Goal: Answer question/provide support

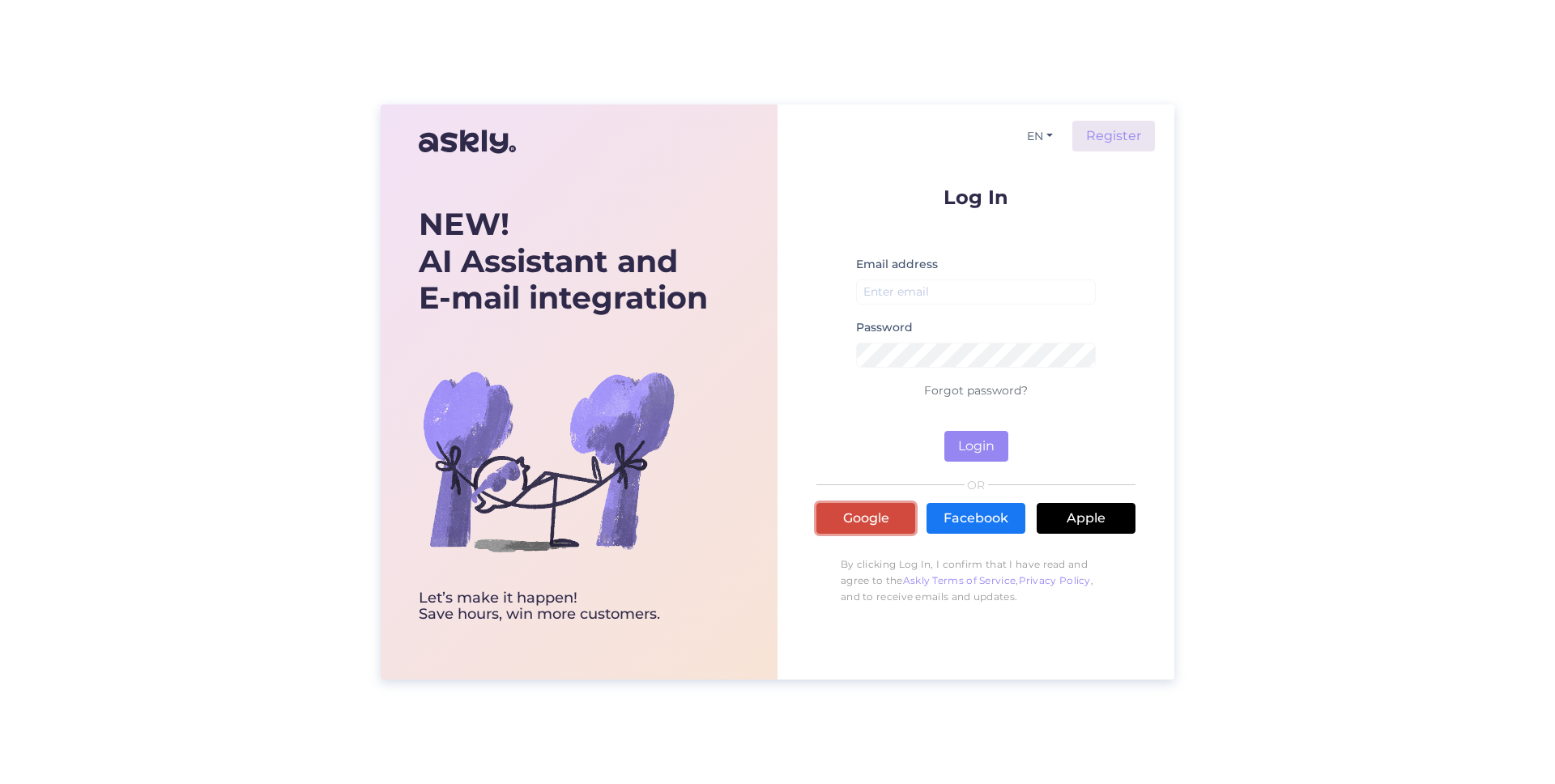
click at [842, 533] on link "Google" at bounding box center [865, 518] width 99 height 31
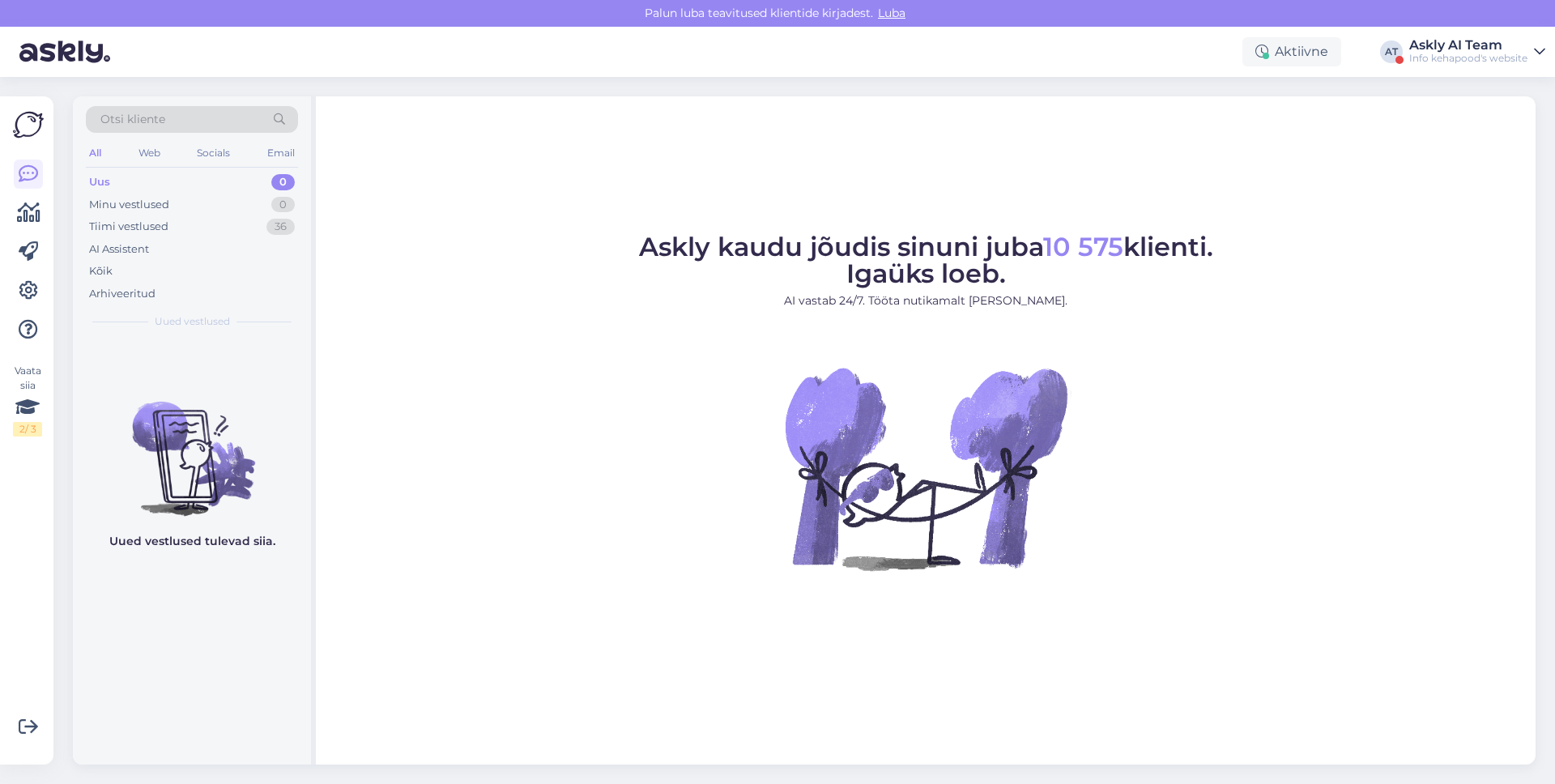
click at [1411, 57] on div "Info kehapood's website" at bounding box center [1468, 58] width 118 height 13
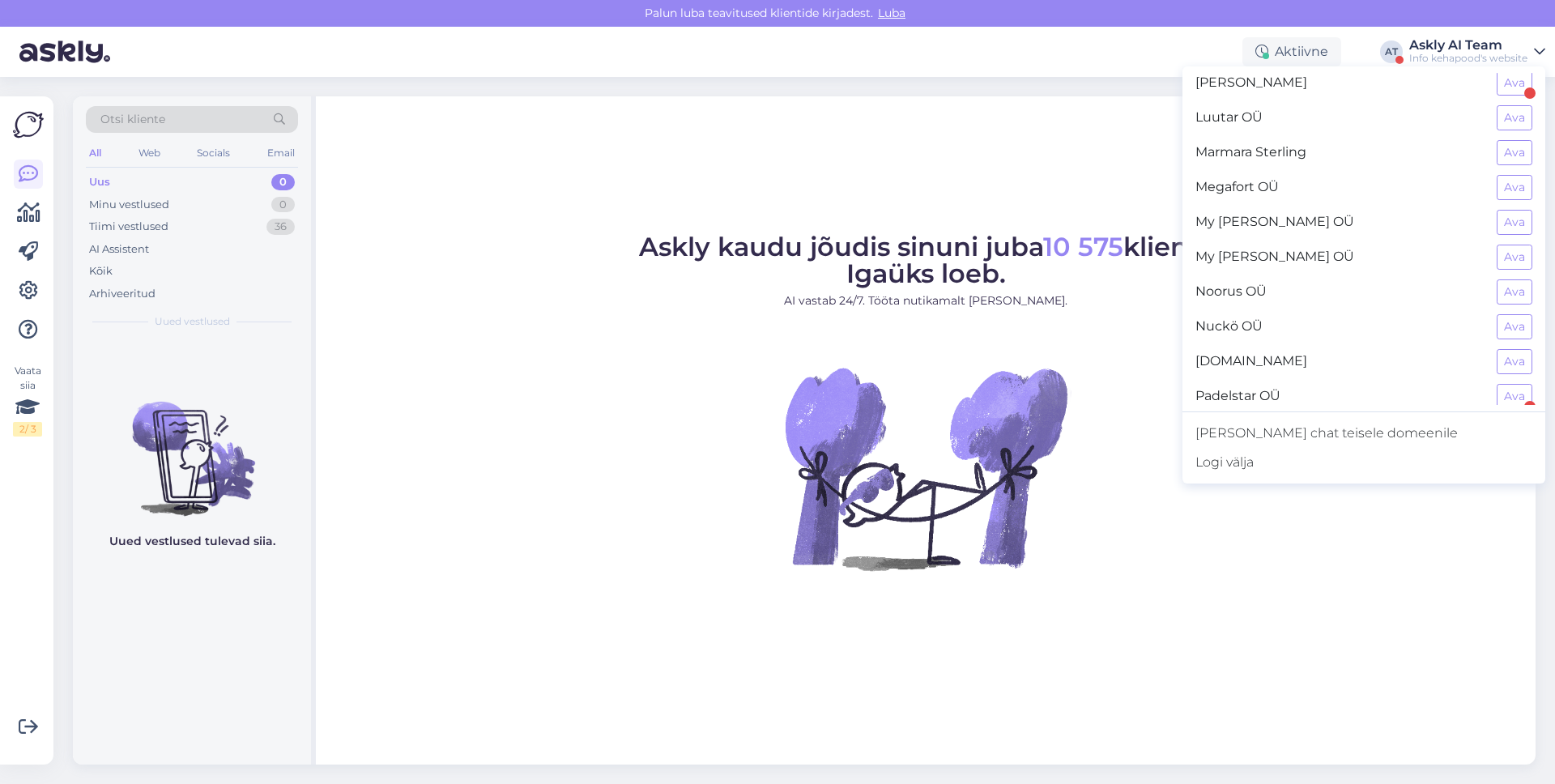
scroll to position [725, 0]
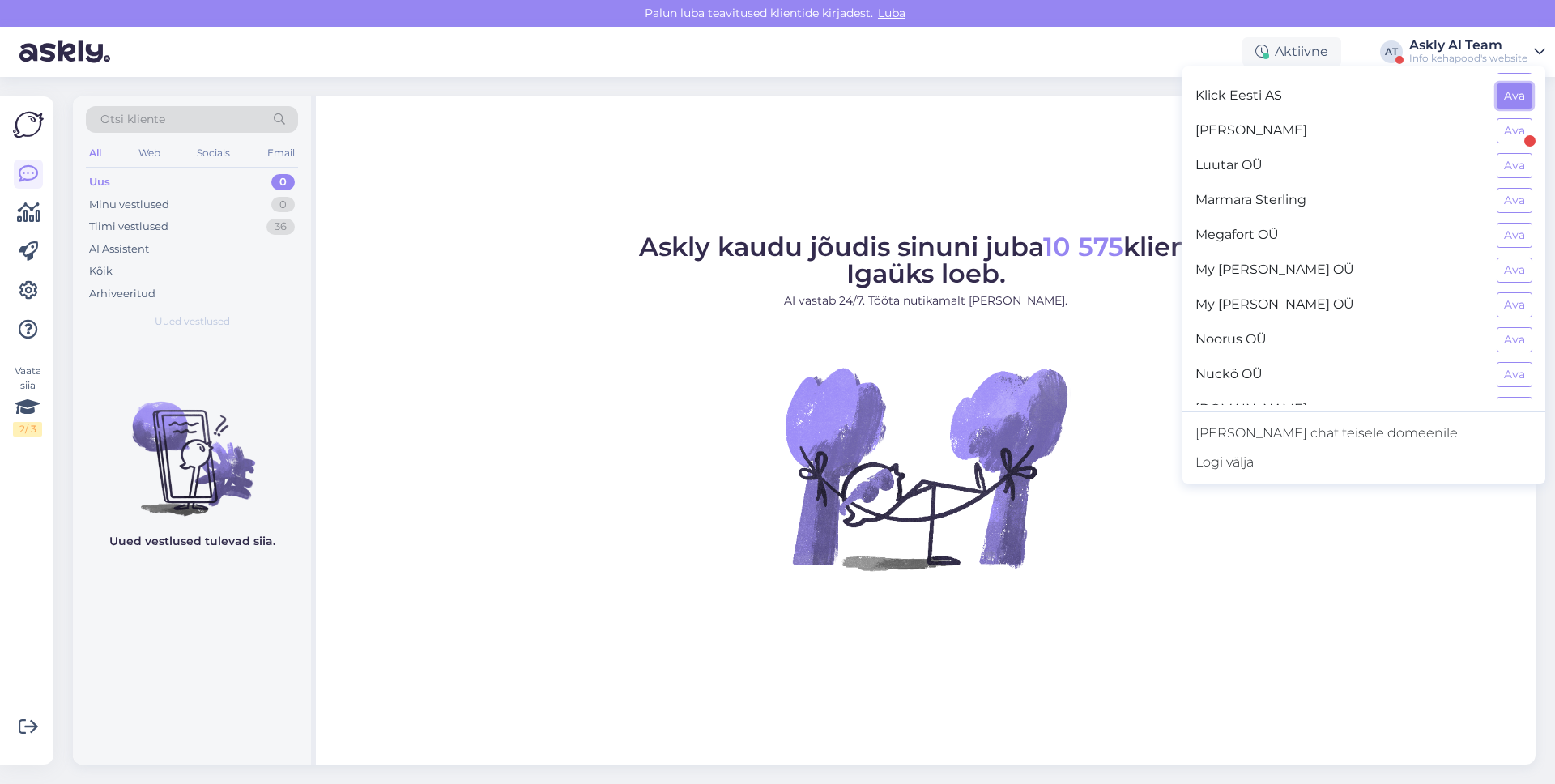
click at [1503, 86] on button "Ava" at bounding box center [1513, 96] width 36 height 25
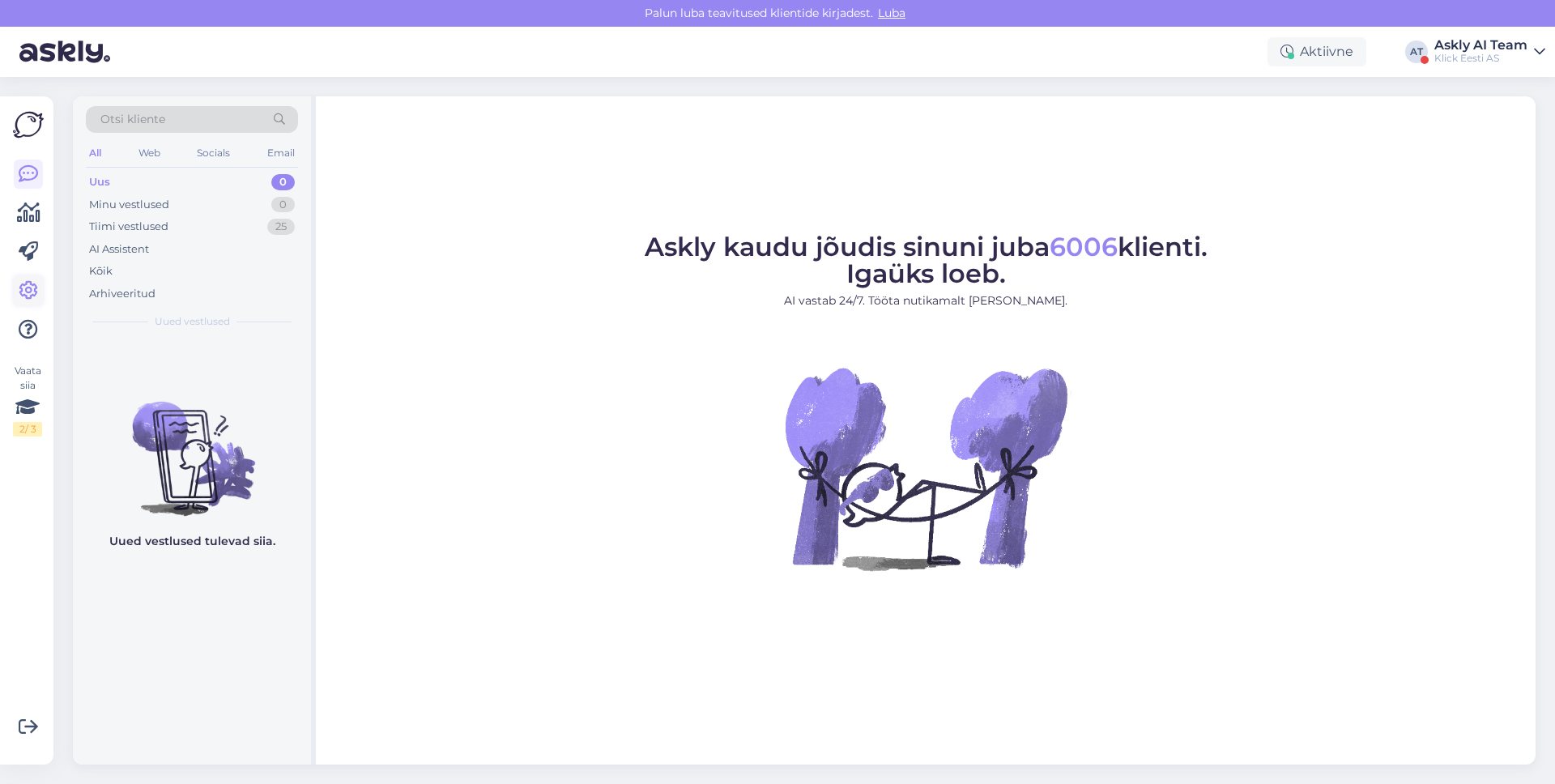
click at [28, 285] on icon at bounding box center [28, 291] width 19 height 19
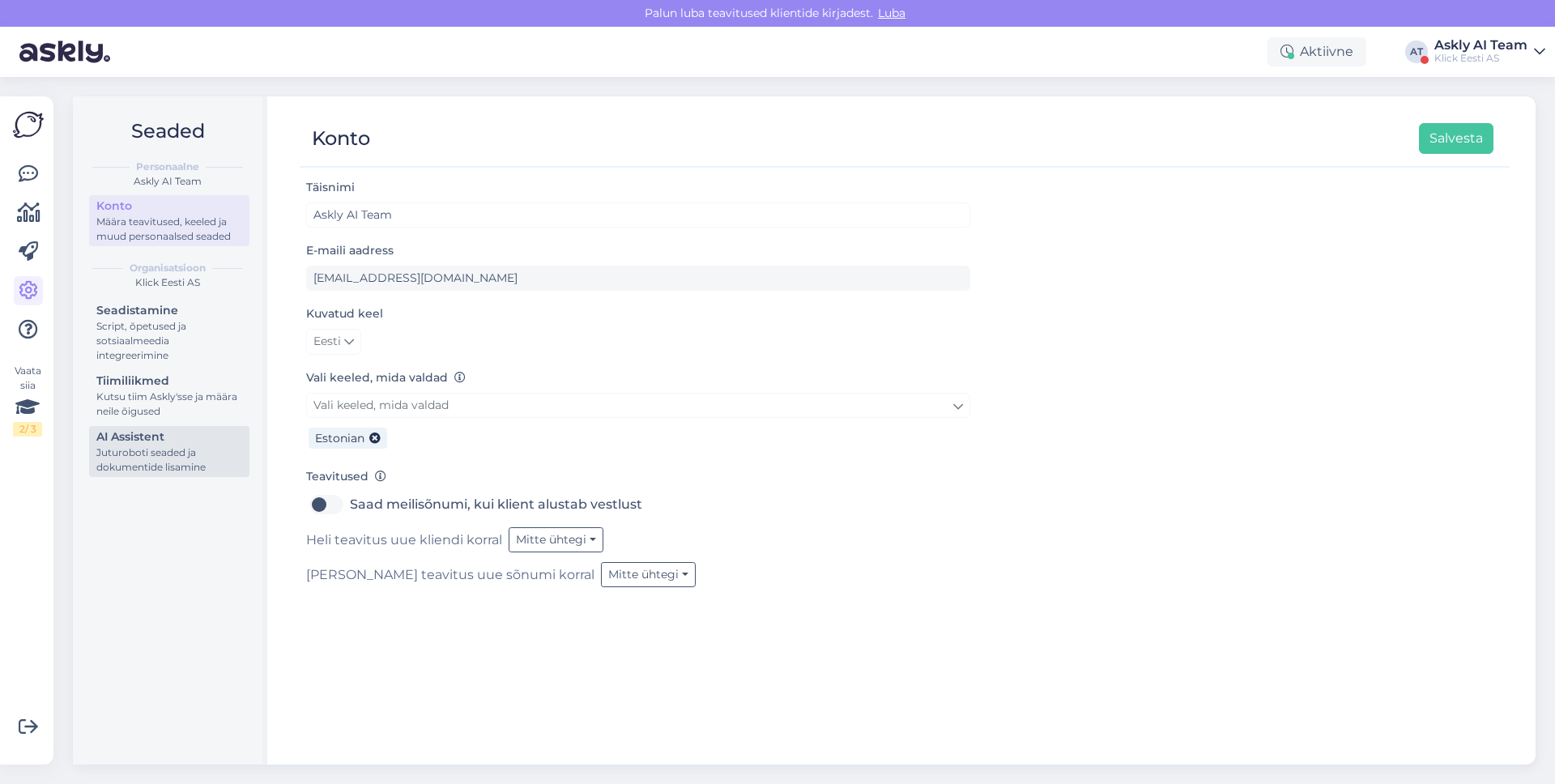
click at [164, 443] on div "AI Assistent" at bounding box center [169, 437] width 146 height 17
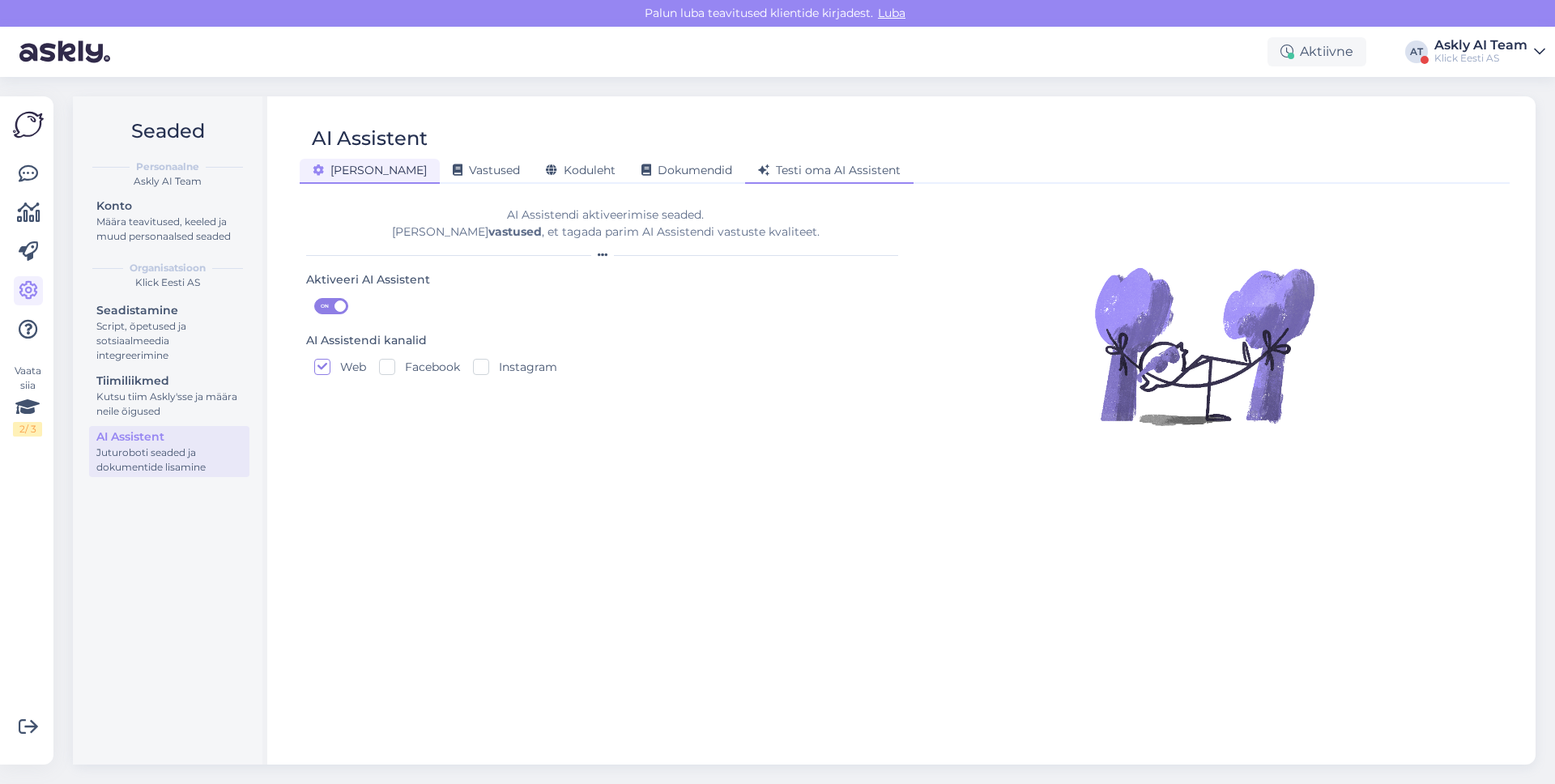
click at [793, 179] on div "Testi oma AI Assistent" at bounding box center [829, 171] width 168 height 25
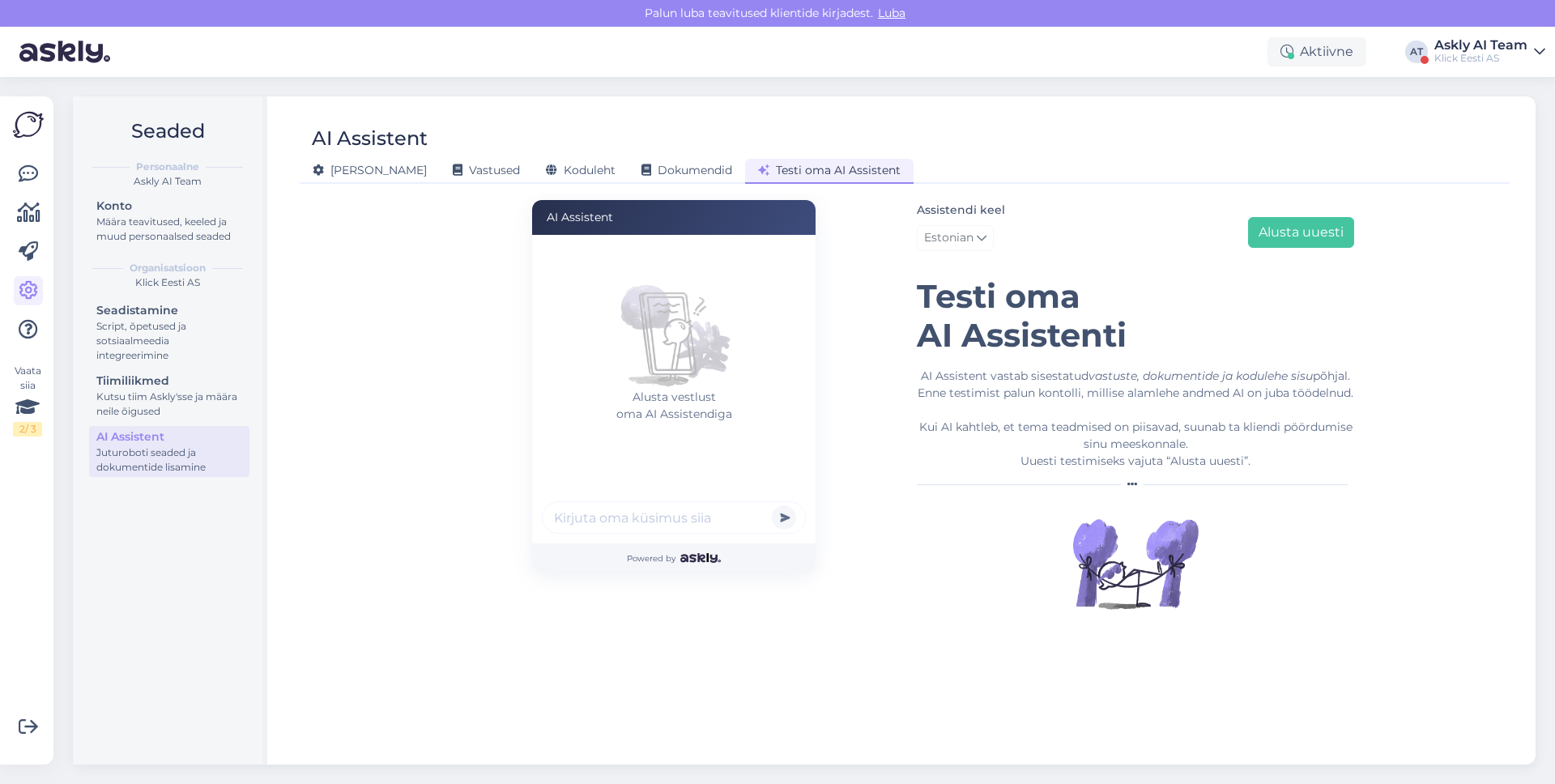
click at [624, 521] on input "text" at bounding box center [673, 518] width 264 height 33
paste input "tere, kas mudelil: [URL][DOMAIN_NAME] on võimalik kasutada nano SIMi'ga interne…"
type input "tere, kas mudelil: [URL][DOMAIN_NAME] on võimalik kasutada nano SIMi'ga interne…"
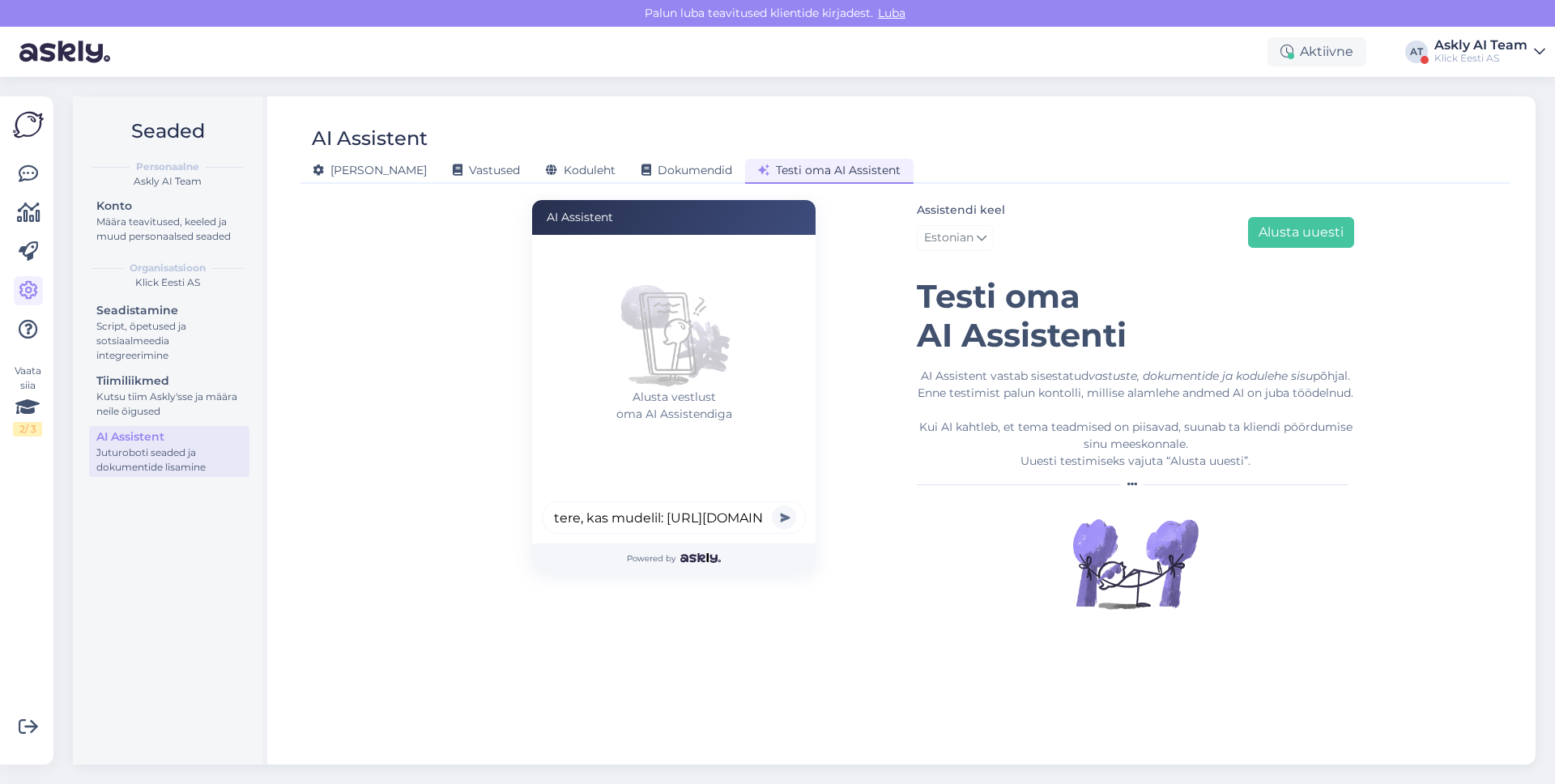
click at [779, 516] on button "submit" at bounding box center [783, 517] width 24 height 24
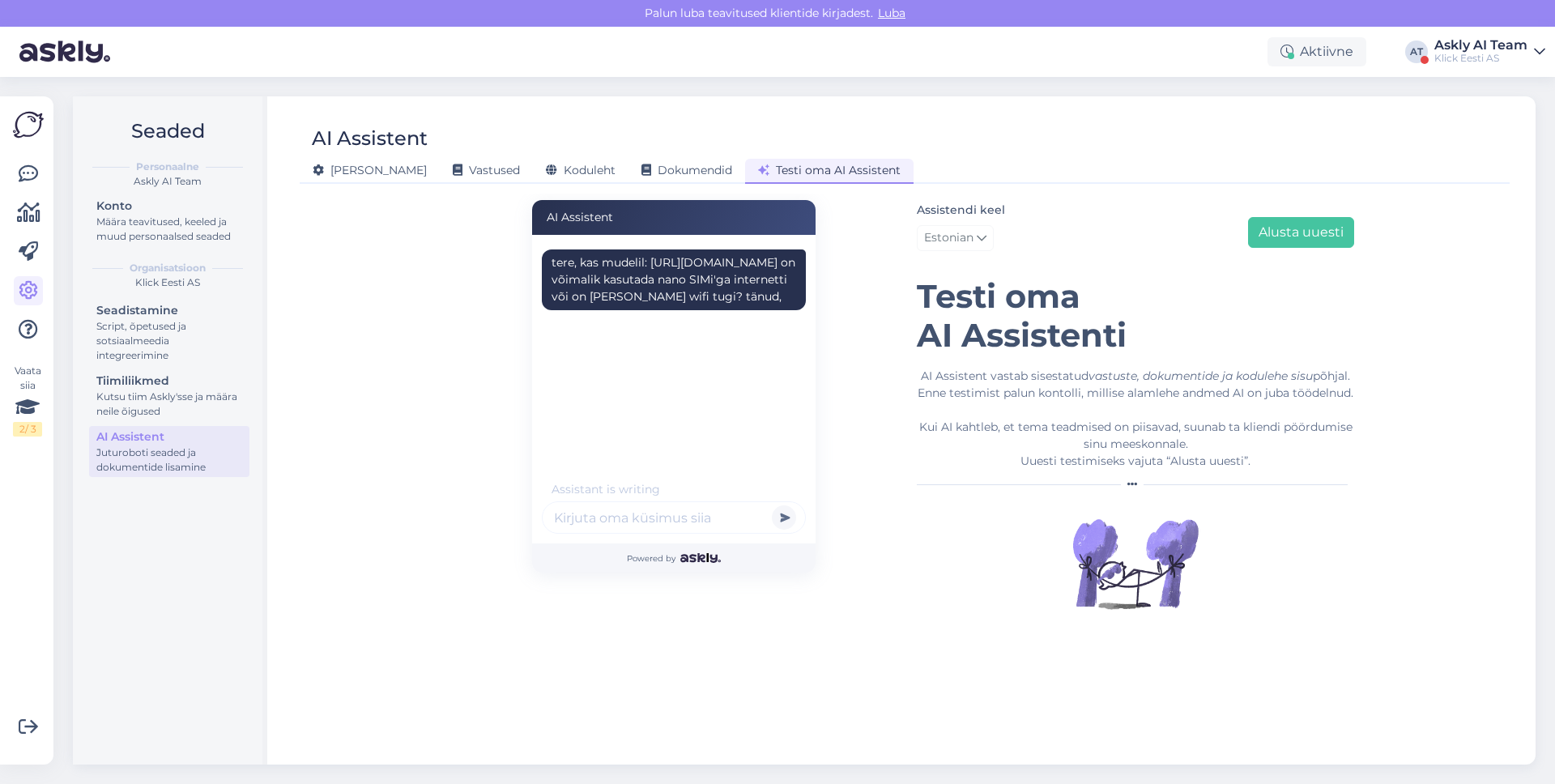
scroll to position [51, 0]
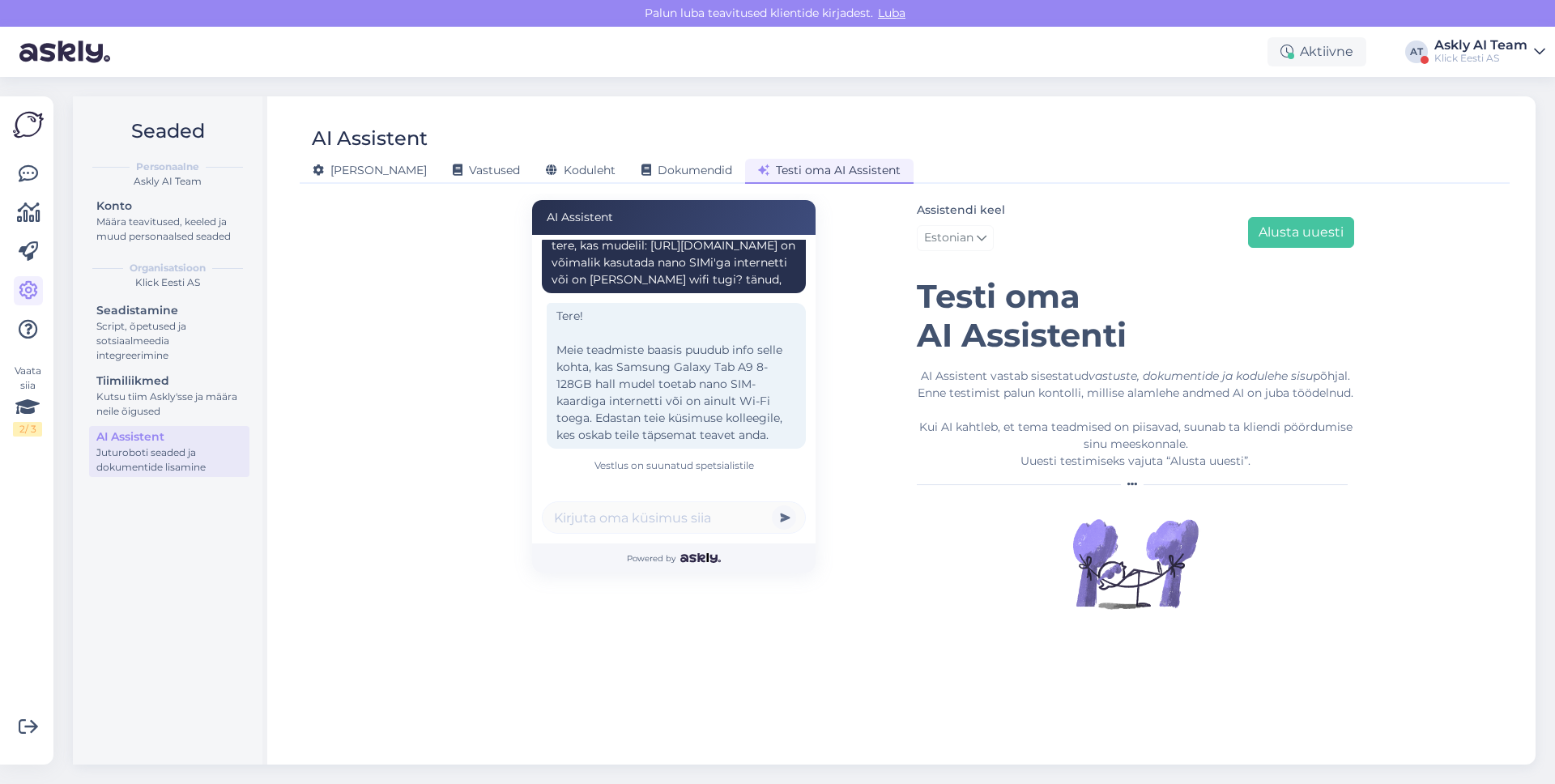
click at [638, 387] on div "Tere! Meie teadmiste baasis puudub info selle kohta, kas Samsung Galaxy Tab A9 …" at bounding box center [676, 376] width 259 height 146
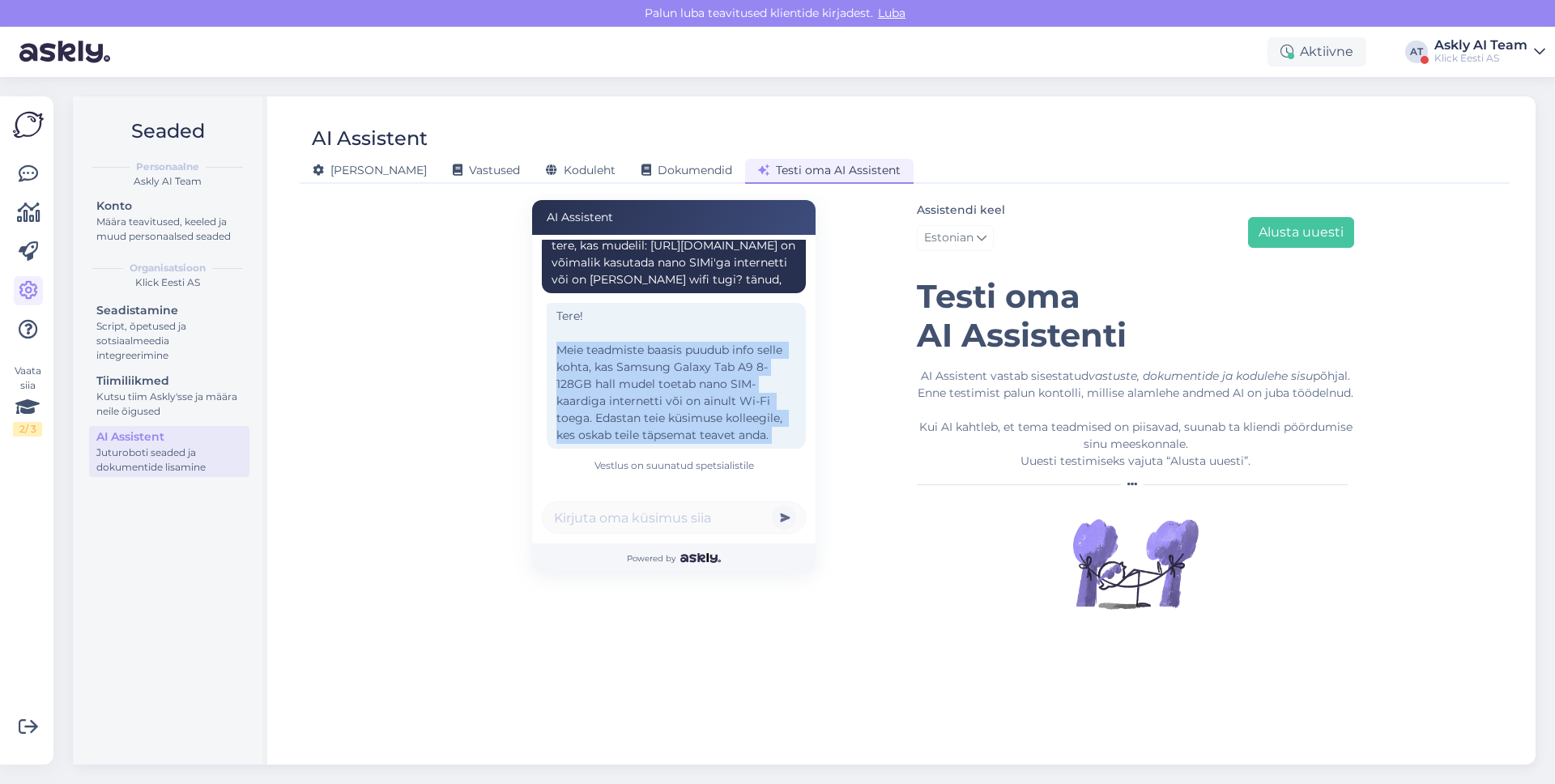
click at [638, 387] on div "Tere! Meie teadmiste baasis puudub info selle kohta, kas Samsung Galaxy Tab A9 …" at bounding box center [676, 376] width 259 height 146
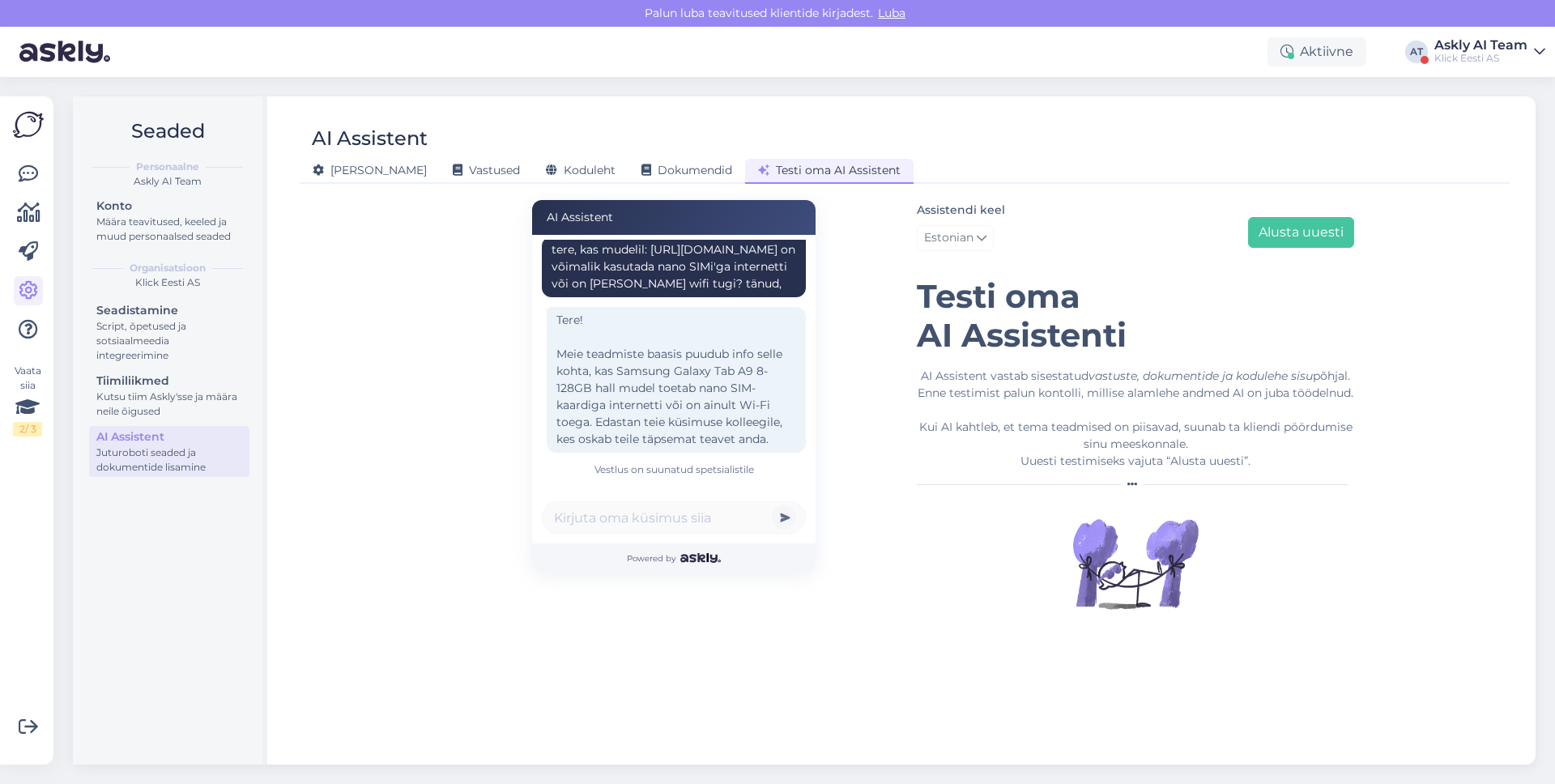
scroll to position [5, 0]
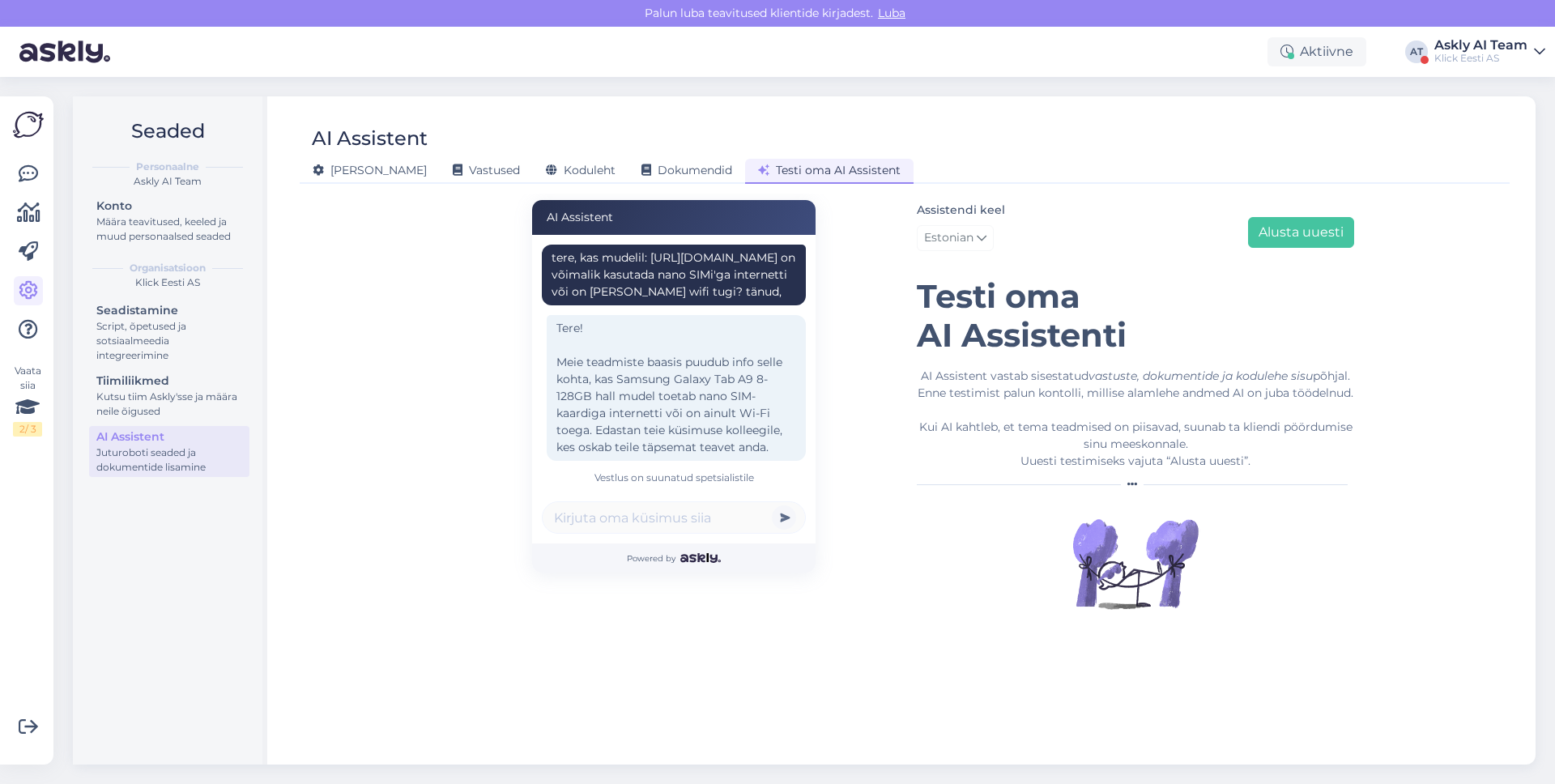
click at [571, 155] on div "[PERSON_NAME] Vastused Koduleht Dokumendid [PERSON_NAME] oma AI Assistent" at bounding box center [896, 167] width 1194 height 28
click at [557, 161] on div "Koduleht" at bounding box center [580, 171] width 96 height 25
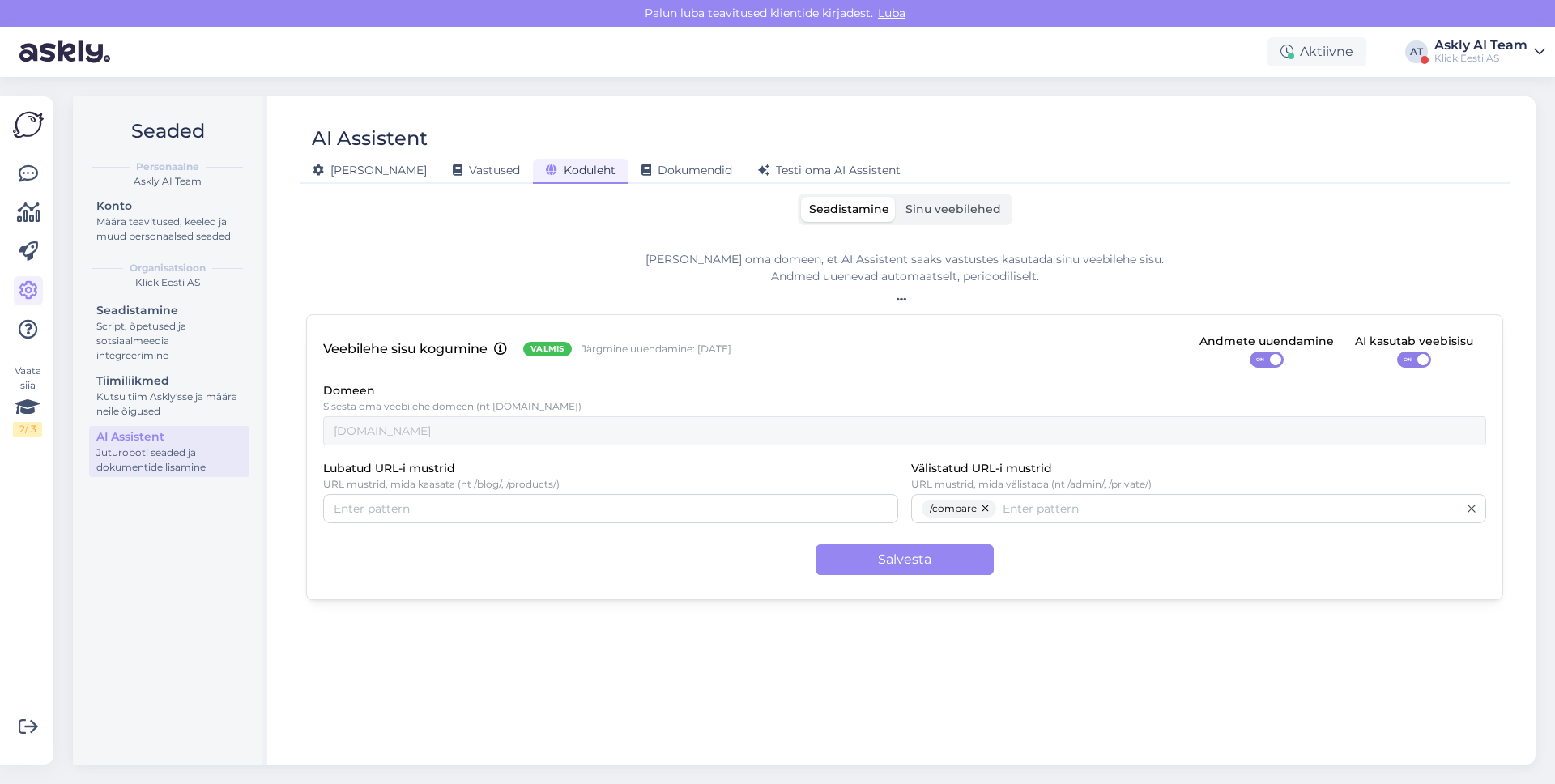
click at [929, 214] on span "Sinu veebilehed" at bounding box center [952, 209] width 96 height 14
click at [897, 197] on input "Sinu veebilehed" at bounding box center [897, 197] width 0 height 0
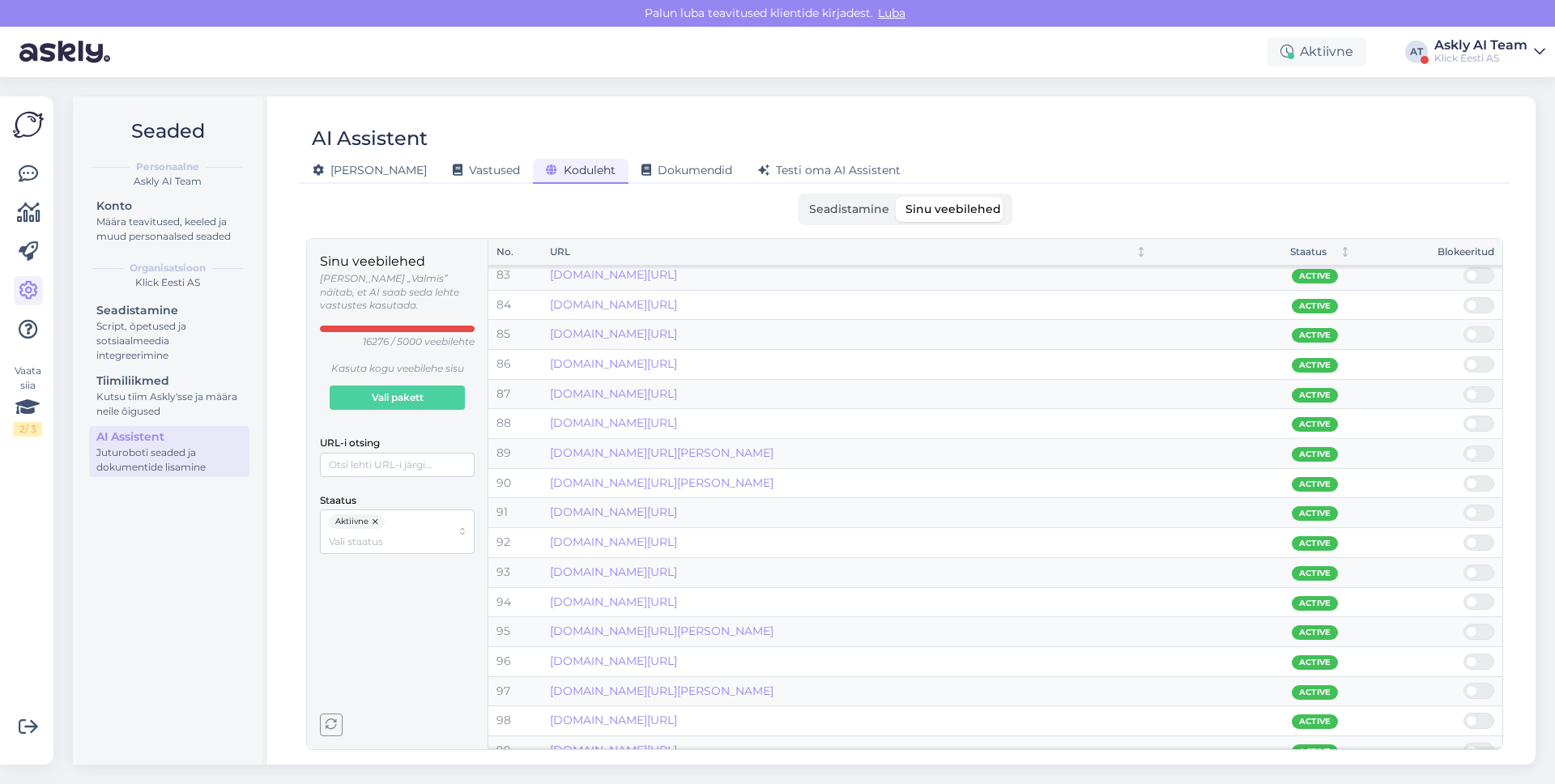
scroll to position [2487, 0]
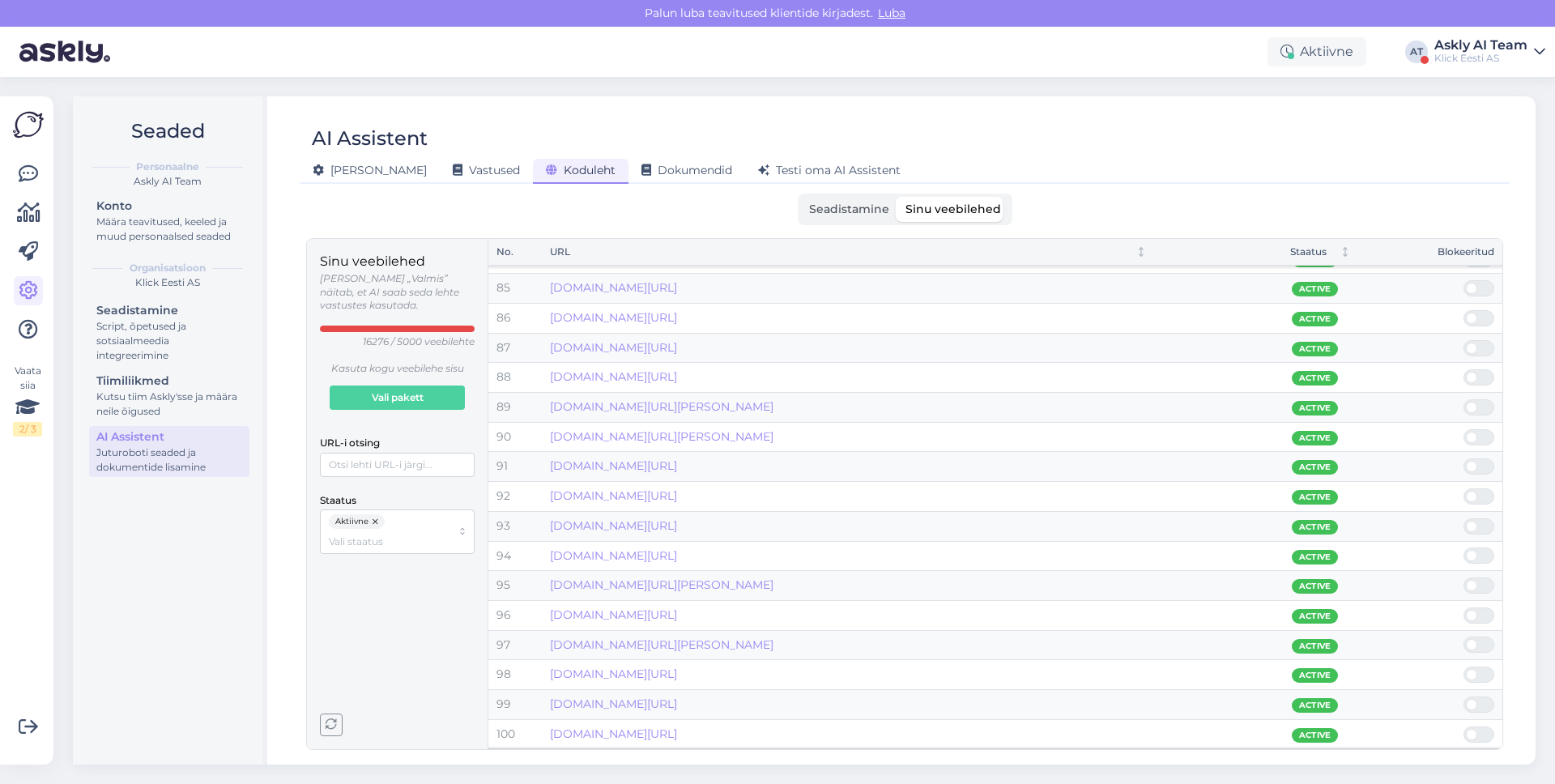
click at [381, 514] on button "button" at bounding box center [376, 520] width 16 height 14
click at [387, 457] on input "URL-i otsing" at bounding box center [397, 464] width 155 height 24
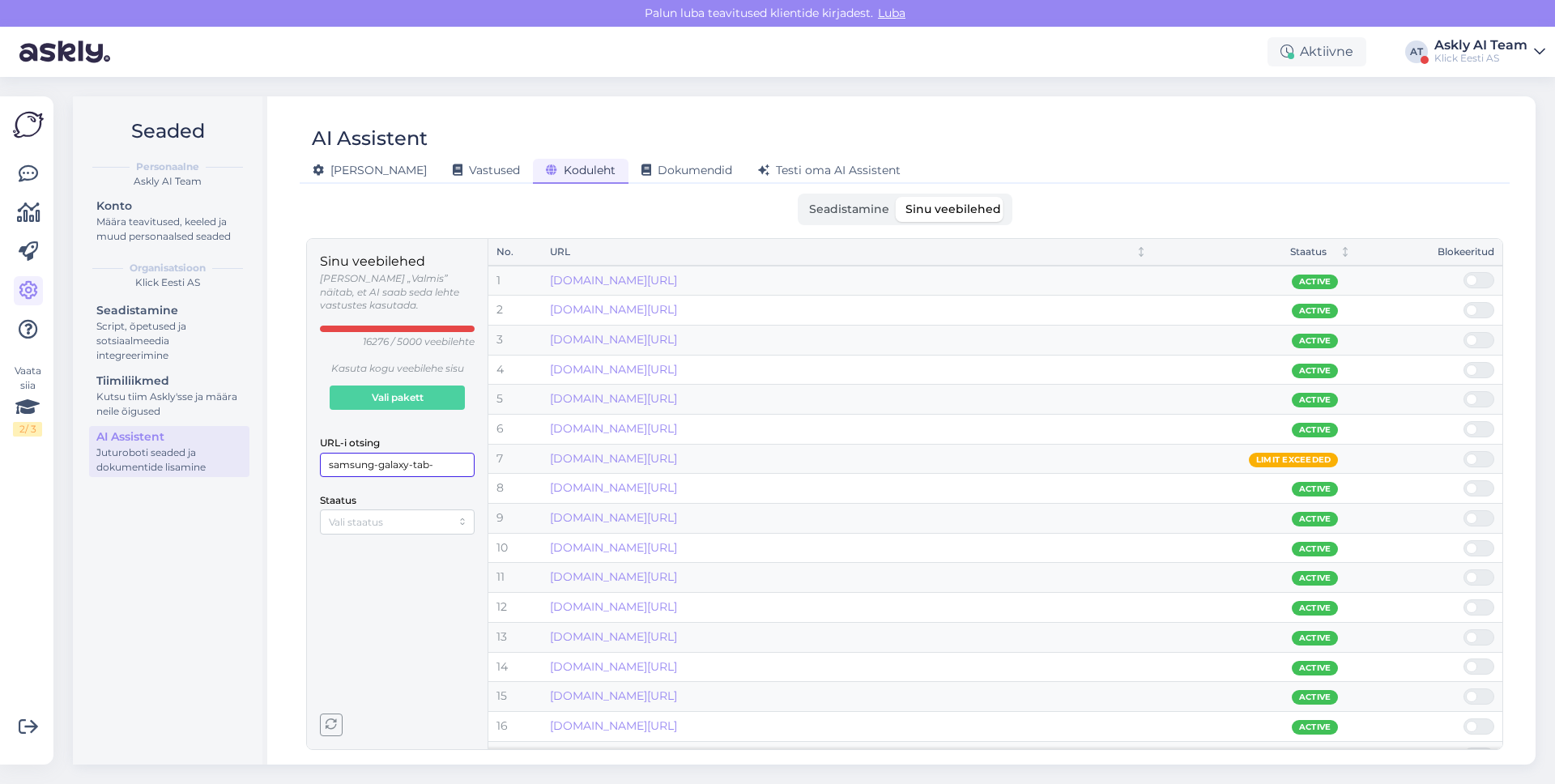
type input "samsung-galaxy-tab-"
click at [677, 372] on link "[DOMAIN_NAME][URL]" at bounding box center [613, 369] width 127 height 14
click at [594, 254] on div "URL" at bounding box center [835, 252] width 573 height 15
click at [1141, 253] on icon "Sorted descending" at bounding box center [1141, 251] width 0 height 7
click at [1141, 253] on icon "Sorted ascending" at bounding box center [1141, 251] width 0 height 7
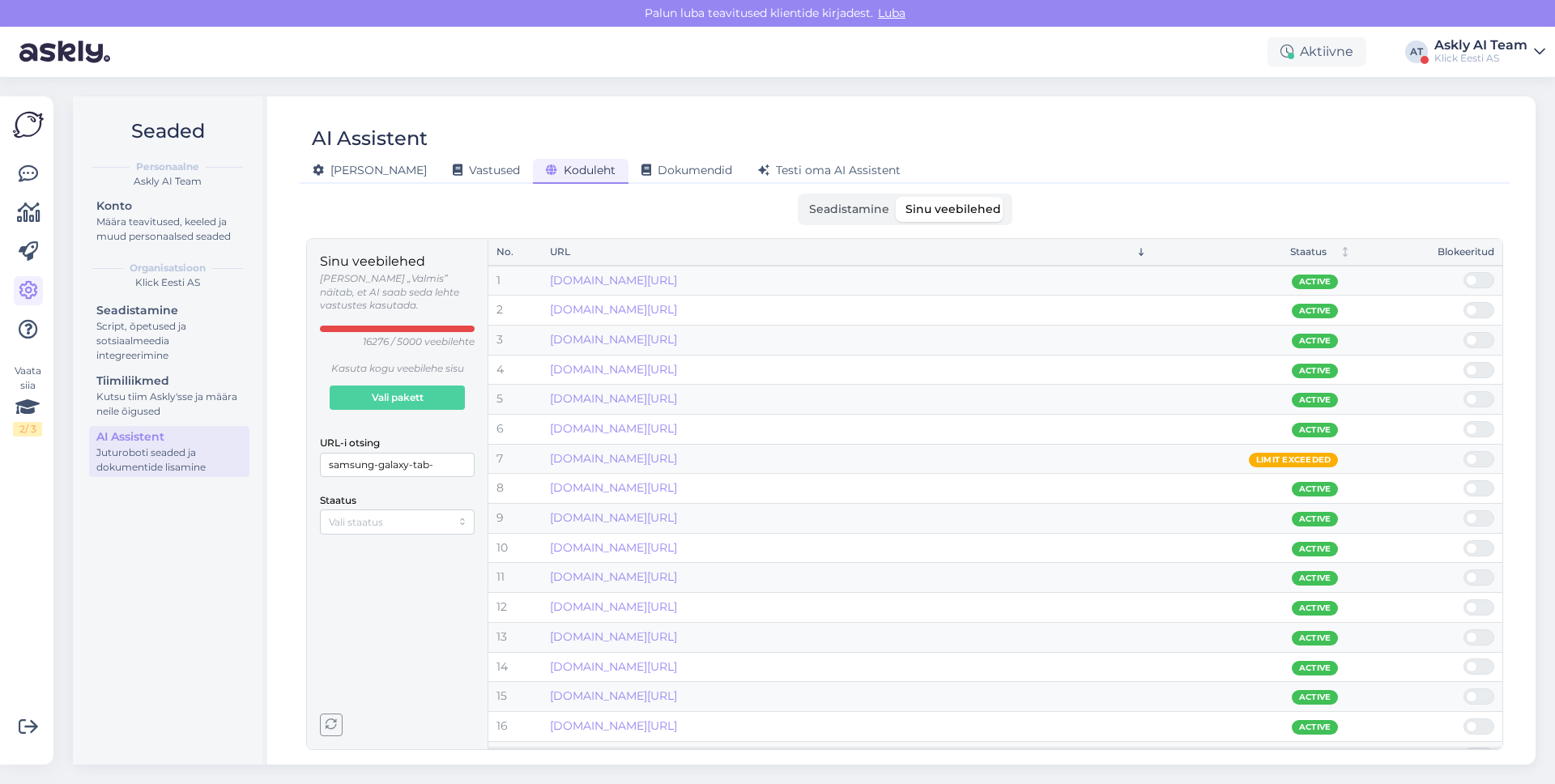
click at [820, 195] on div "Seadistamine Sinu veebilehed" at bounding box center [905, 209] width 214 height 32
click at [821, 208] on span "Seadistamine" at bounding box center [849, 209] width 80 height 14
click at [801, 197] on input "Seadistamine" at bounding box center [801, 197] width 0 height 0
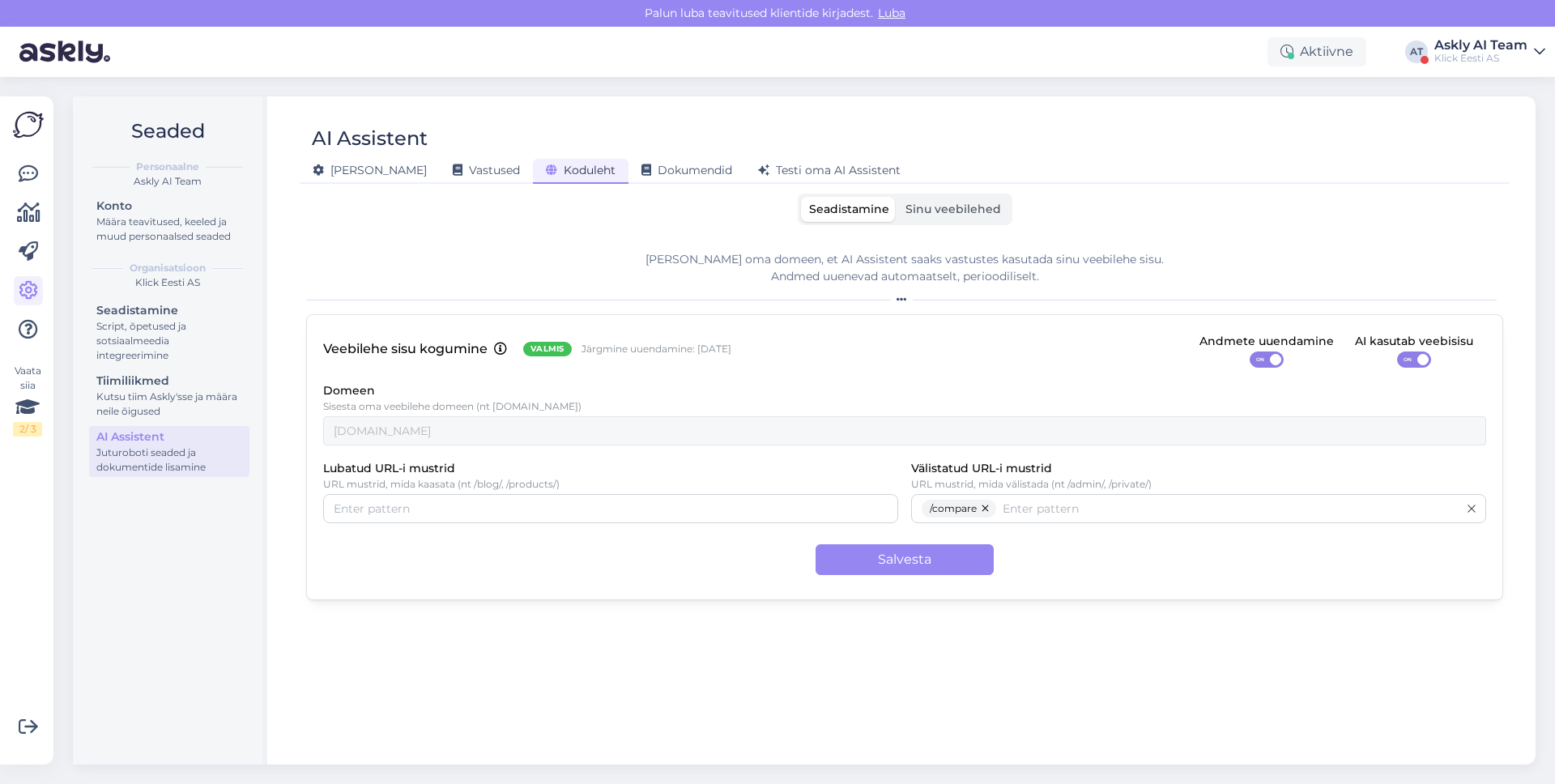
click at [929, 211] on span "Sinu veebilehed" at bounding box center [952, 209] width 96 height 14
click at [897, 197] on input "Sinu veebilehed" at bounding box center [897, 197] width 0 height 0
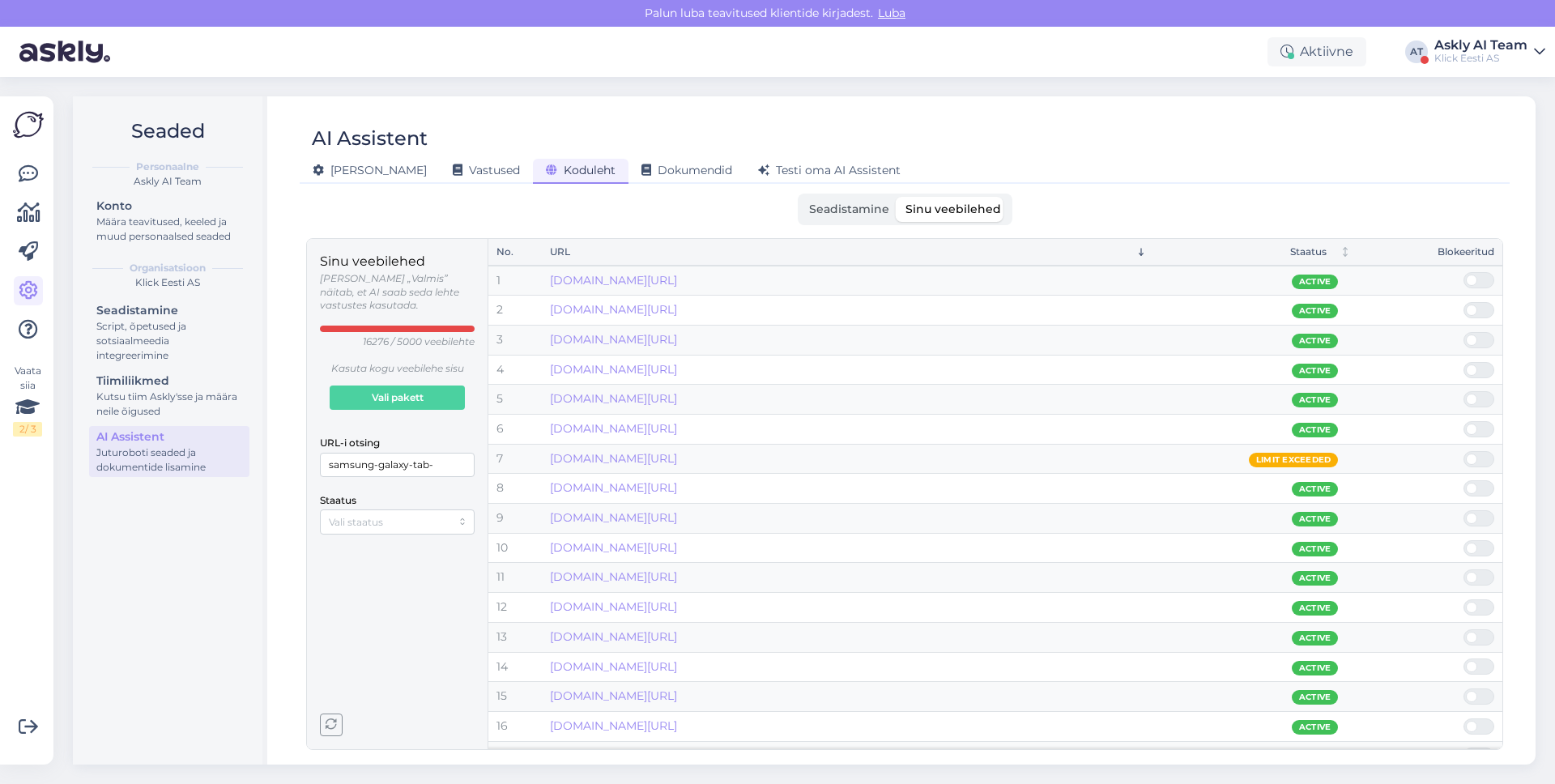
scroll to position [22, 0]
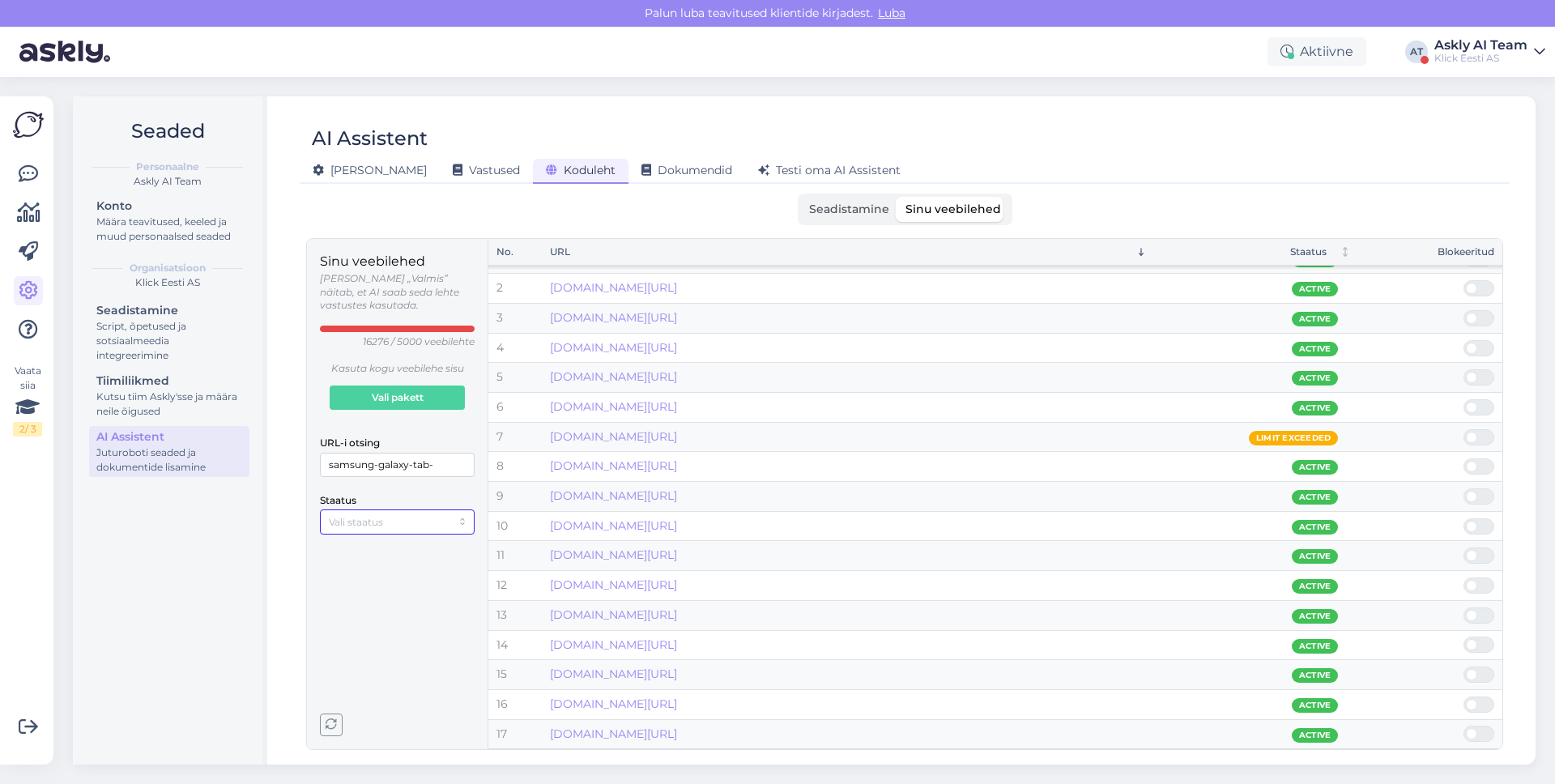
click at [414, 516] on div at bounding box center [397, 520] width 155 height 24
click at [393, 582] on div "Blokeeritud" at bounding box center [397, 584] width 147 height 21
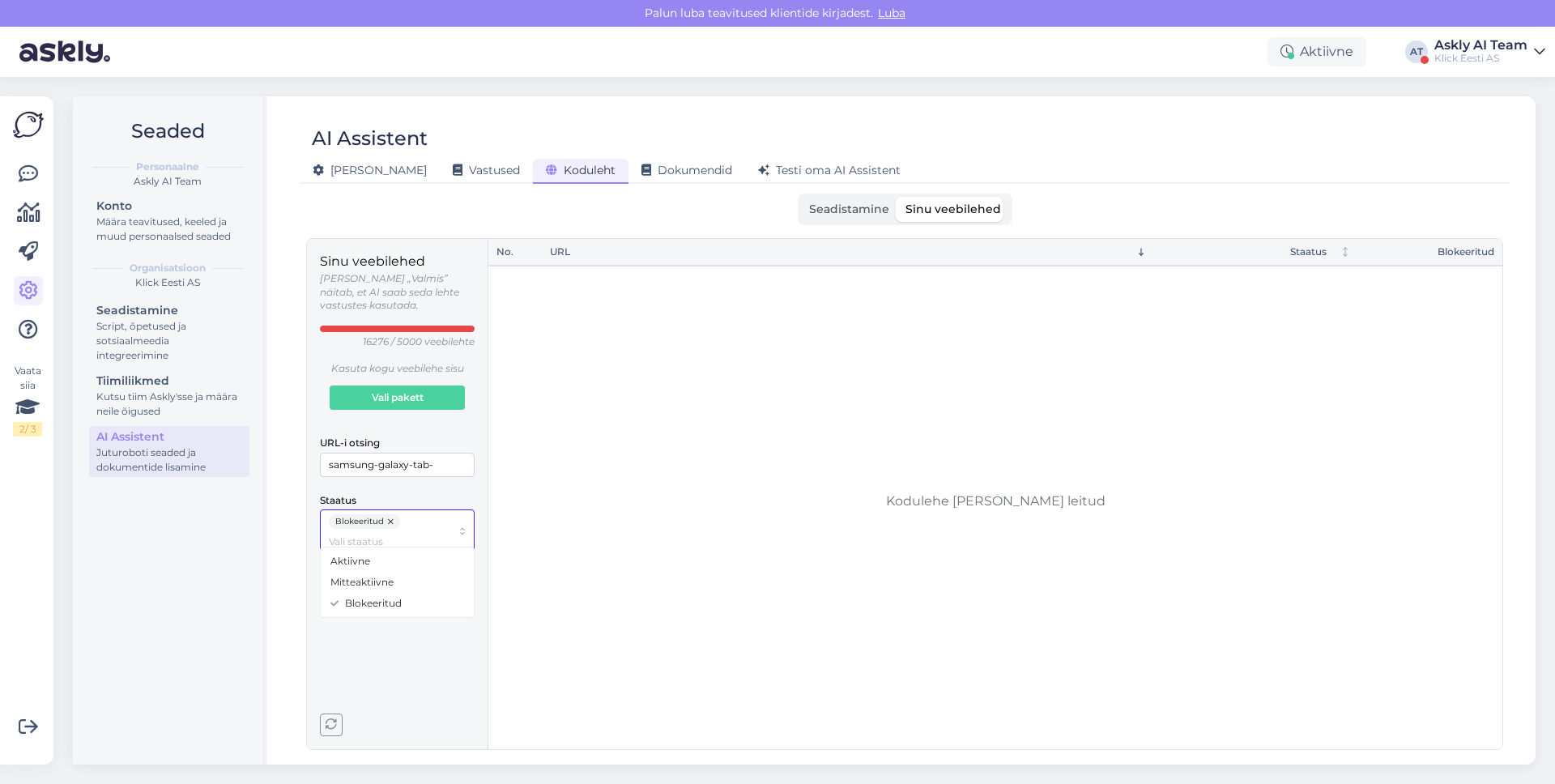
scroll to position [0, 0]
click at [434, 453] on input "samsung-galaxy-tab-" at bounding box center [397, 464] width 155 height 24
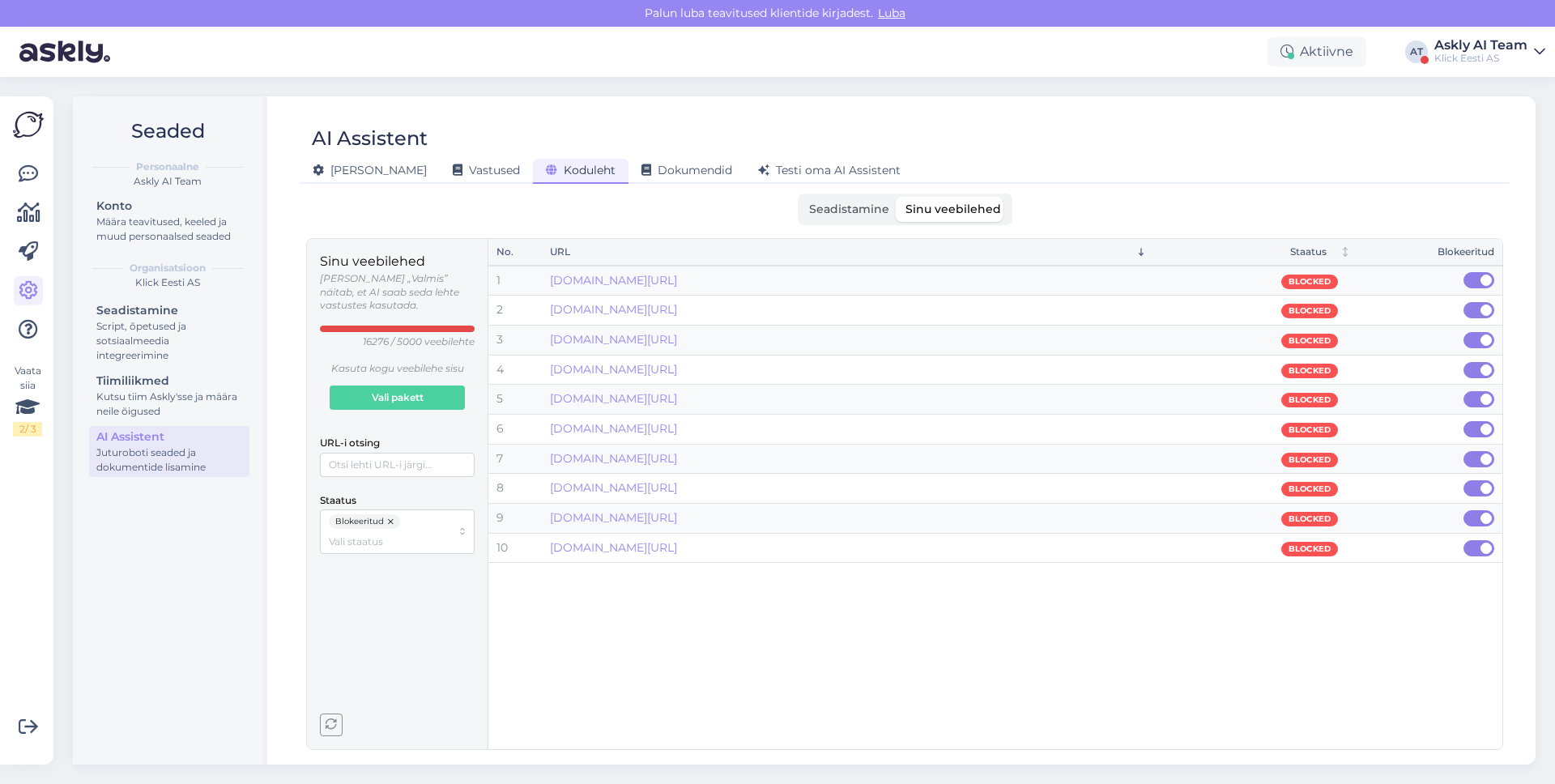
click at [313, 616] on div "Sinu veebilehed [PERSON_NAME] „Valmis” näitab, et AI saab seda lehte vastustes …" at bounding box center [398, 493] width 182 height 510
click at [394, 514] on button "button" at bounding box center [391, 520] width 16 height 14
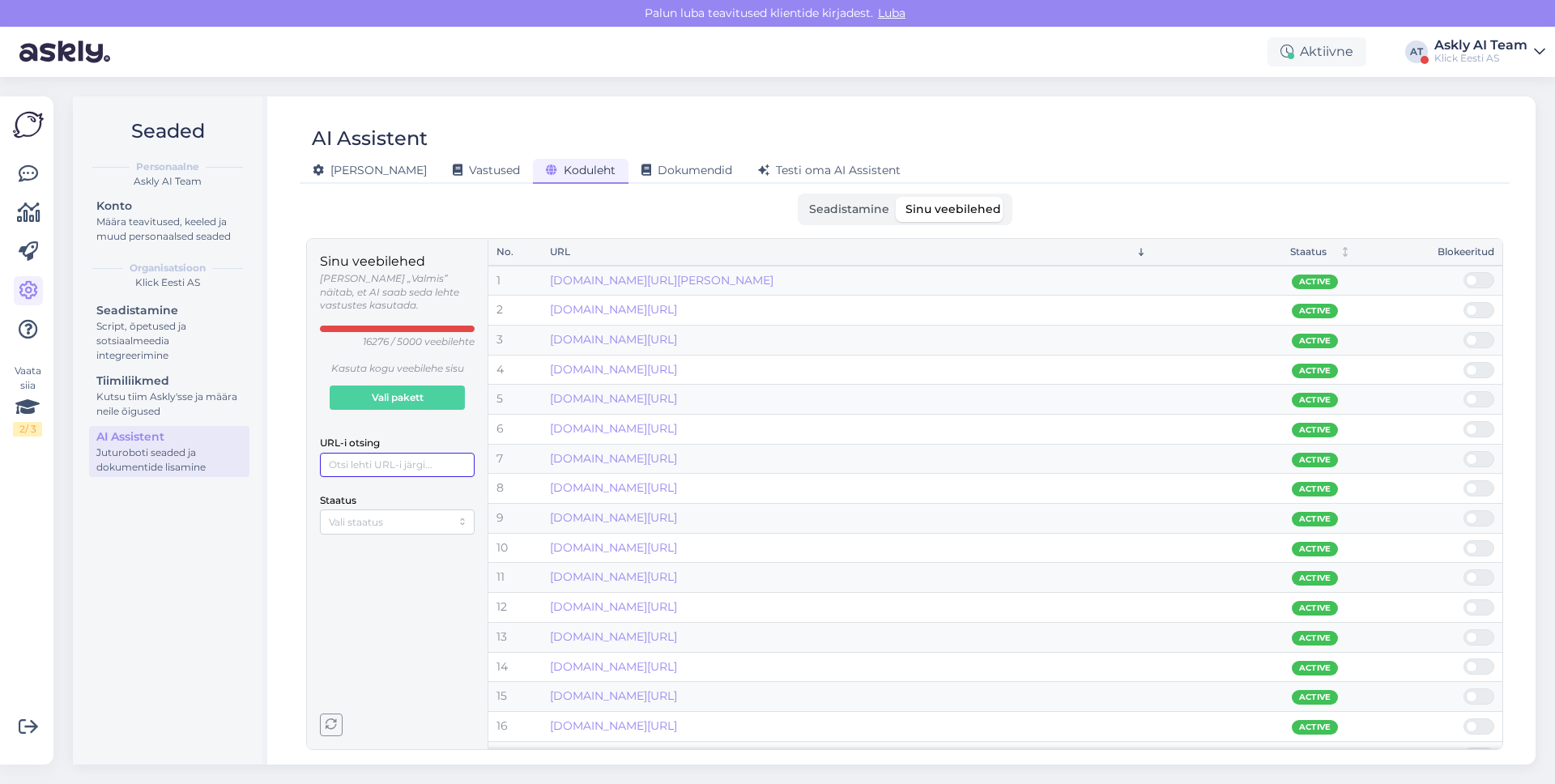
click at [374, 453] on input "URL-i otsing" at bounding box center [397, 464] width 155 height 24
paste input "samsung-galaxy-tab-"
type input "samsung-galaxy-tab-"
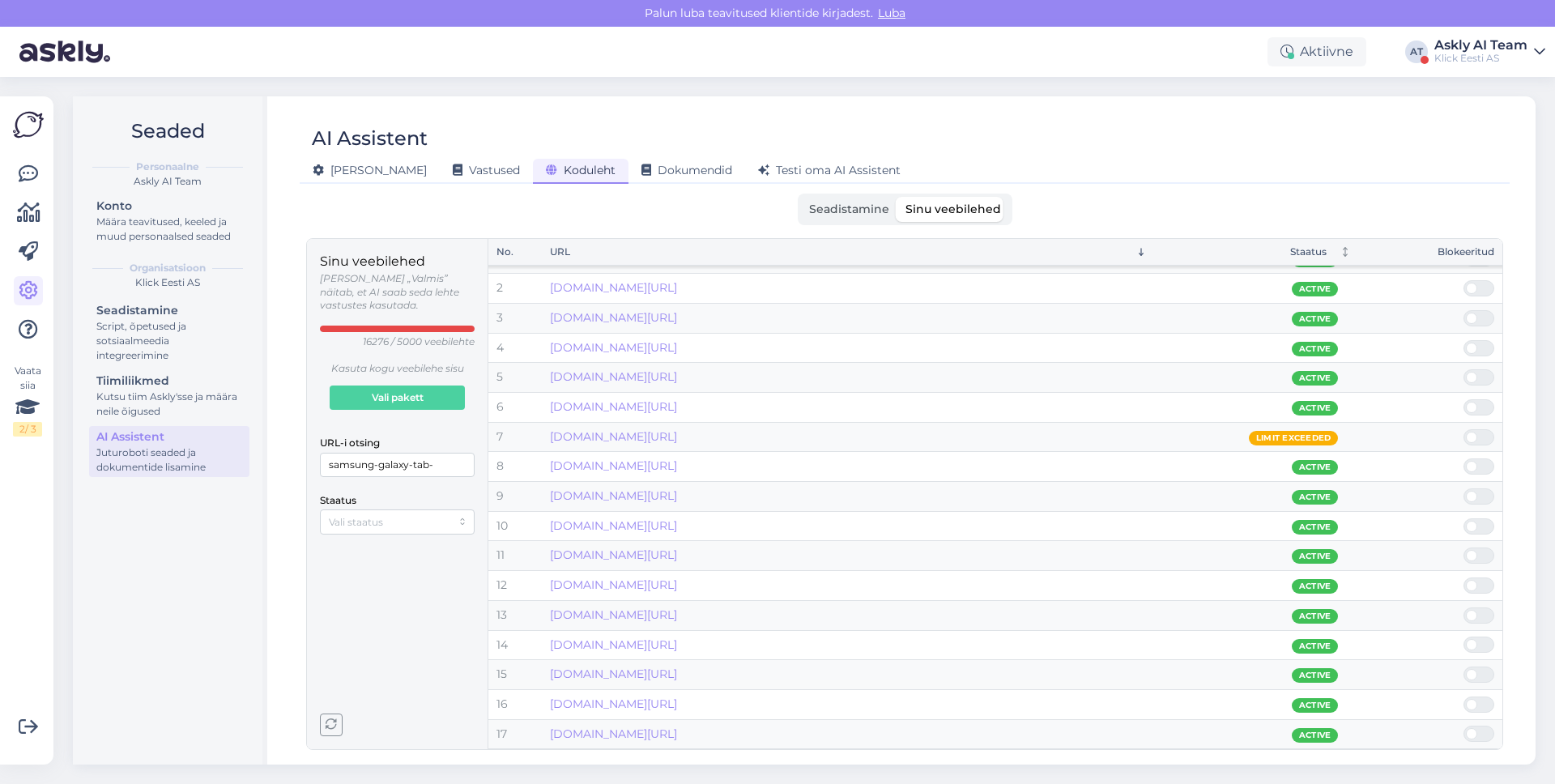
click at [1185, 240] on th "Staatus" at bounding box center [1257, 252] width 204 height 27
click at [1150, 258] on th "URL" at bounding box center [848, 252] width 613 height 27
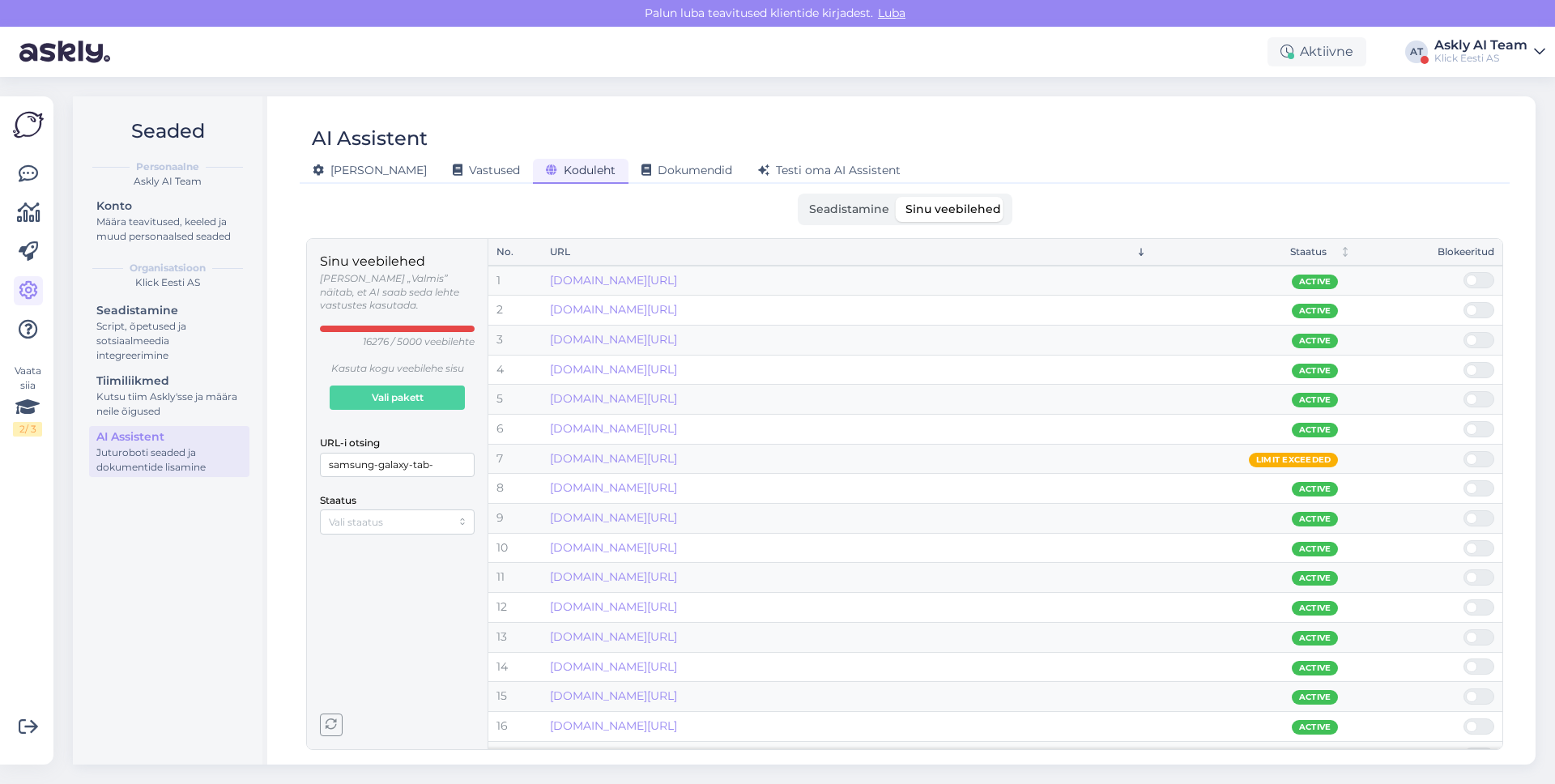
click at [1160, 129] on div "AI Assistent" at bounding box center [896, 138] width 1194 height 31
click at [820, 173] on span "Testi oma AI Assistent" at bounding box center [830, 170] width 143 height 14
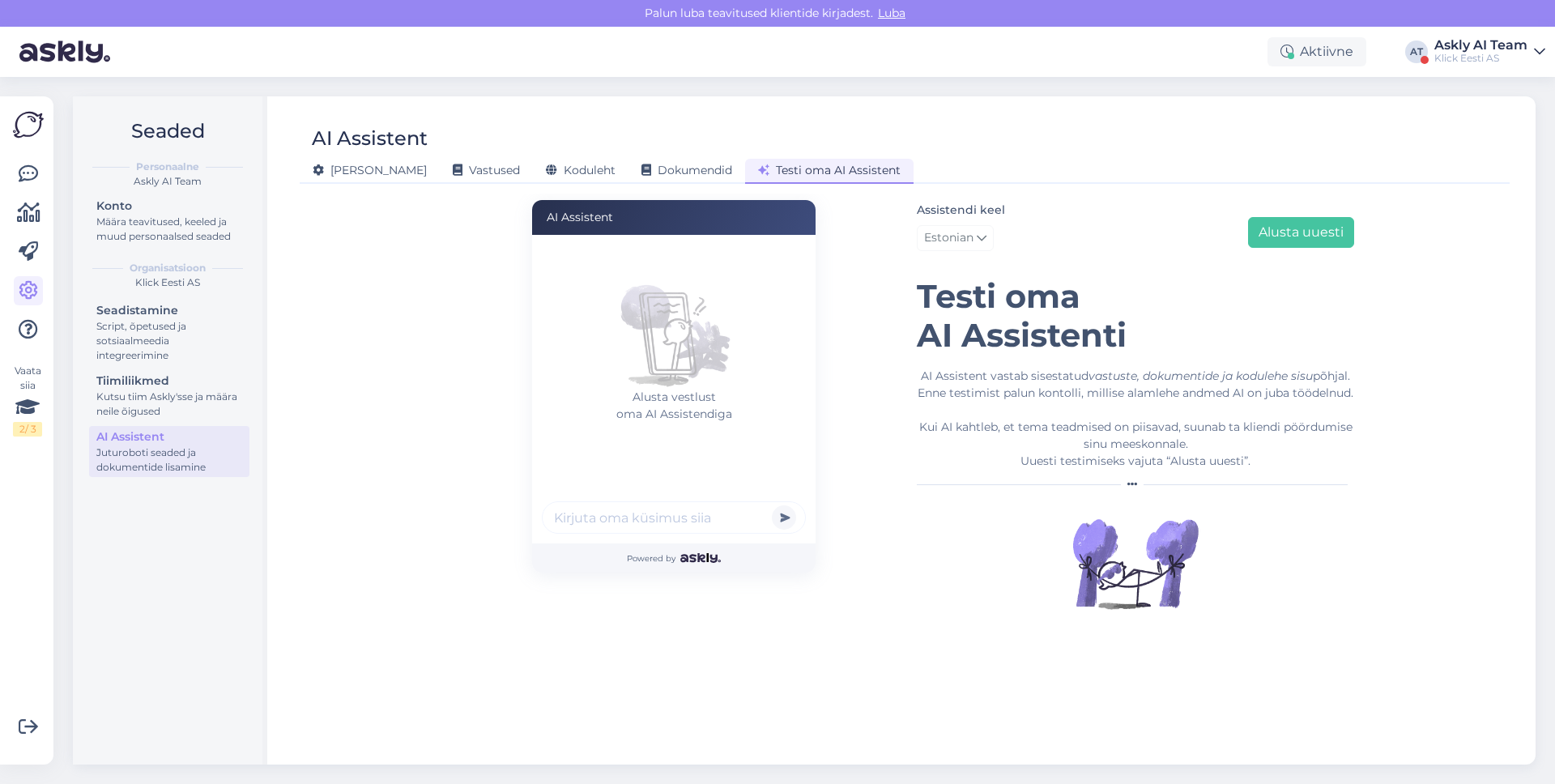
click at [671, 563] on span "Powered by" at bounding box center [673, 558] width 93 height 13
click at [668, 541] on div "Alusta vestlust oma AI Assistendiga" at bounding box center [673, 388] width 283 height 308
click at [668, 518] on input "text" at bounding box center [673, 518] width 264 height 33
paste input "tere, kas mudelil: [URL][DOMAIN_NAME] on võimalik kasutada nano SIMi'ga interne…"
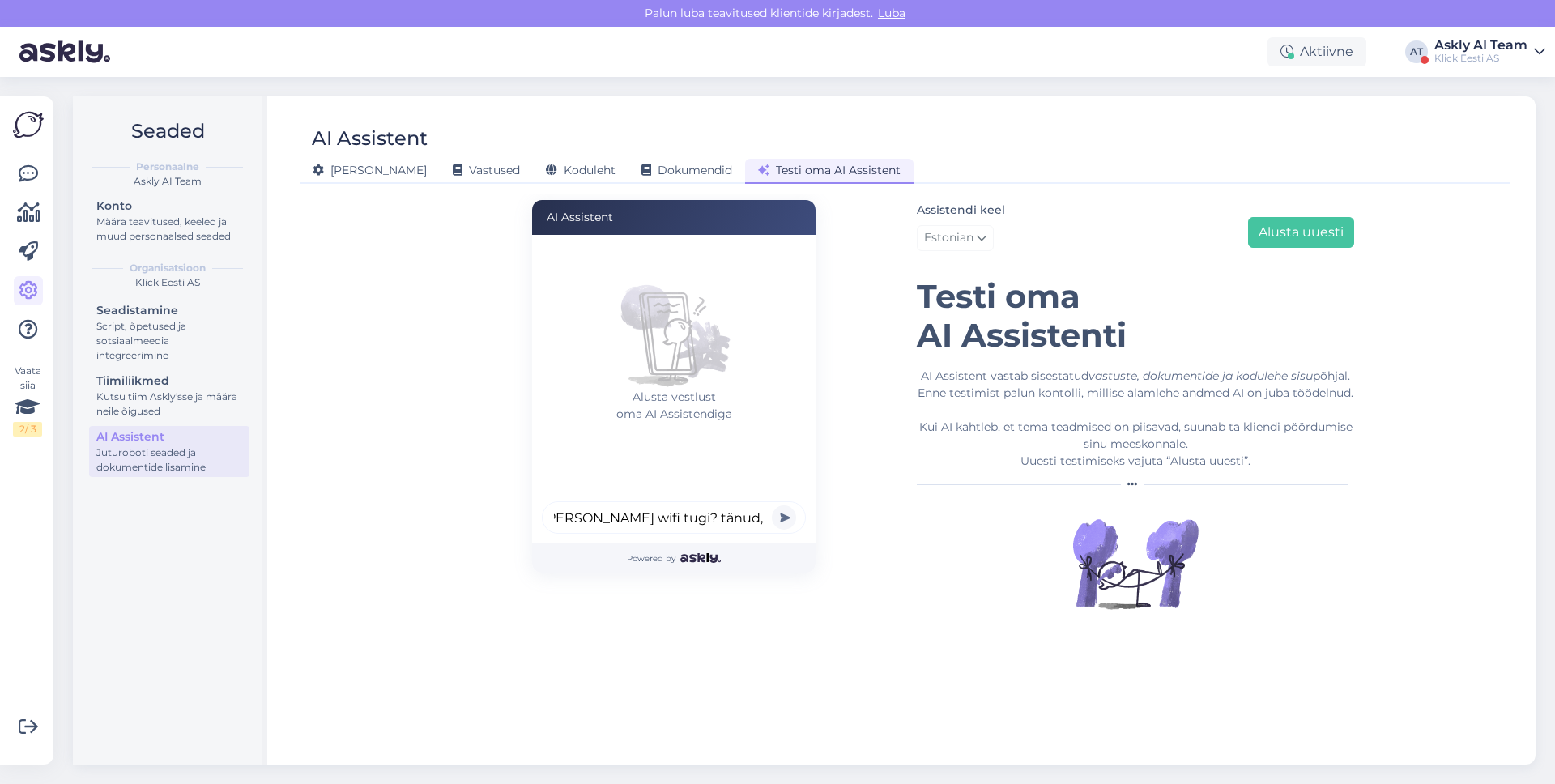
type input "tere, kas mudelil: [URL][DOMAIN_NAME] on võimalik kasutada nano SIMi'ga interne…"
click at [772, 505] on button "submit" at bounding box center [783, 517] width 24 height 24
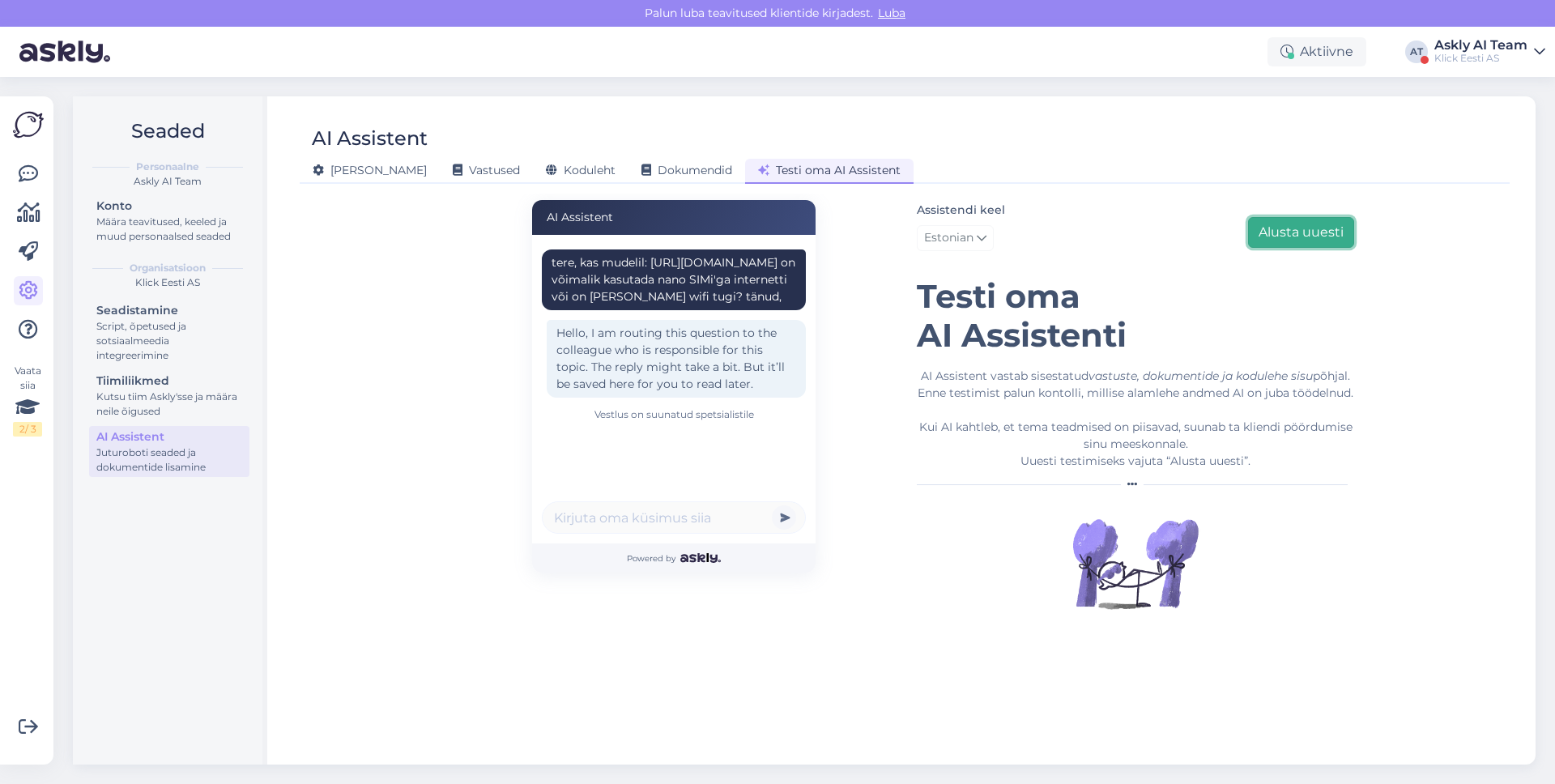
click at [1270, 227] on button "Alusta uuesti" at bounding box center [1301, 233] width 106 height 31
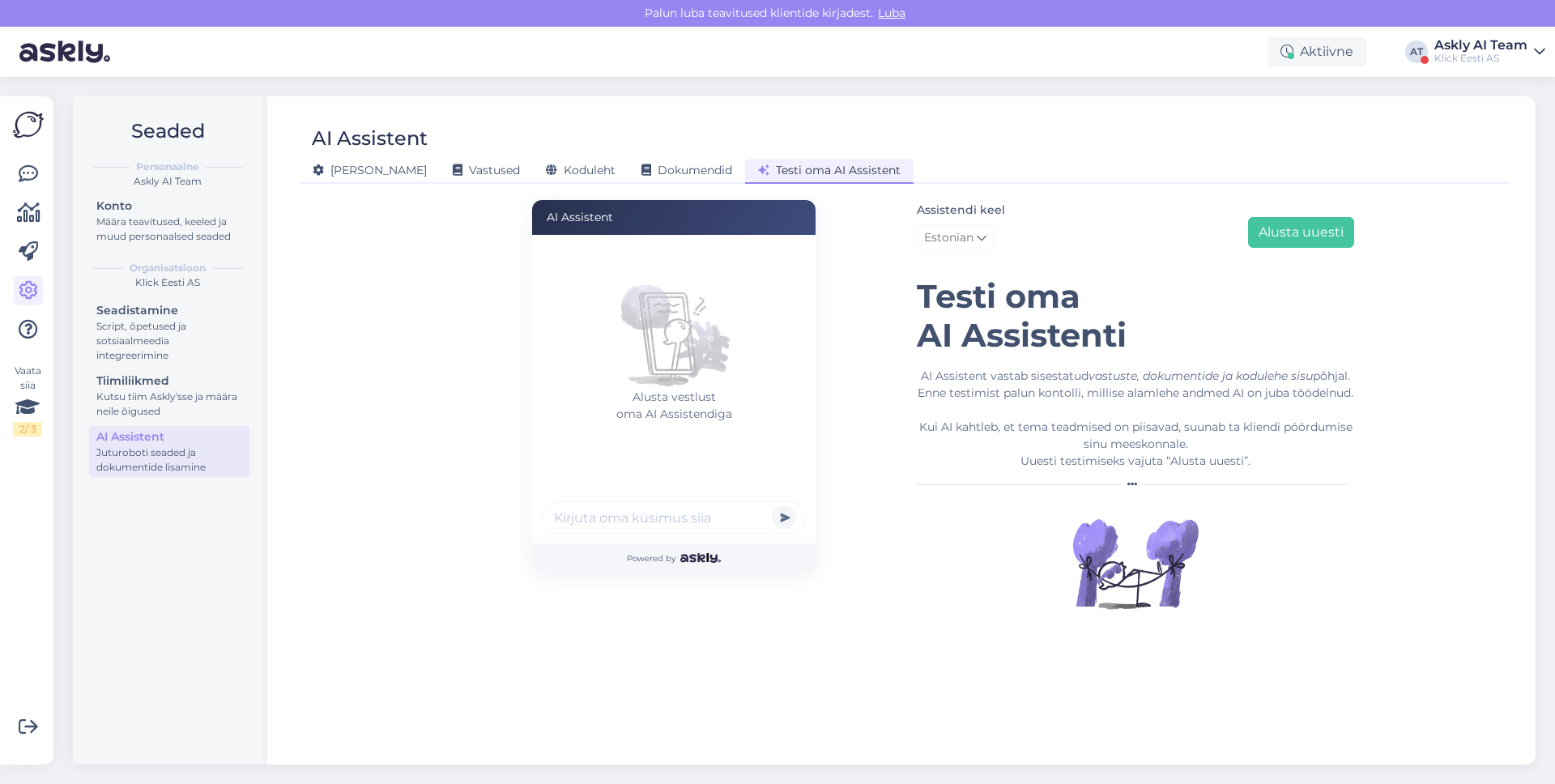
click at [756, 519] on input "text" at bounding box center [673, 518] width 264 height 33
paste input "tere, kas mudelil: [URL][DOMAIN_NAME] on võimalik kasutada nano SIMi'ga interne…"
type input "tere, kas mudelil: [URL][DOMAIN_NAME] on võimalik kasutada nano SIMi'ga interne…"
click at [772, 505] on button "submit" at bounding box center [783, 517] width 24 height 24
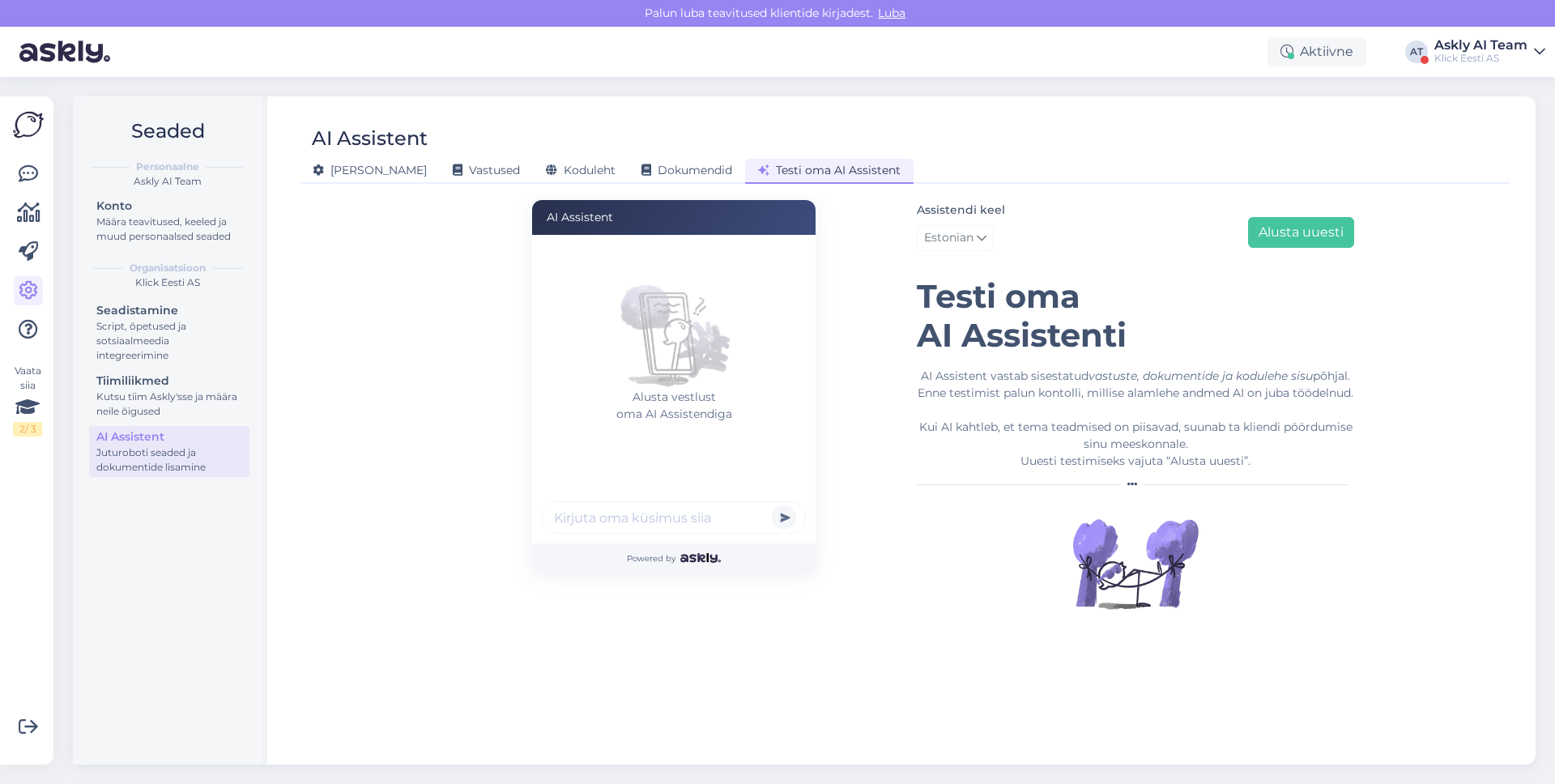
scroll to position [0, 0]
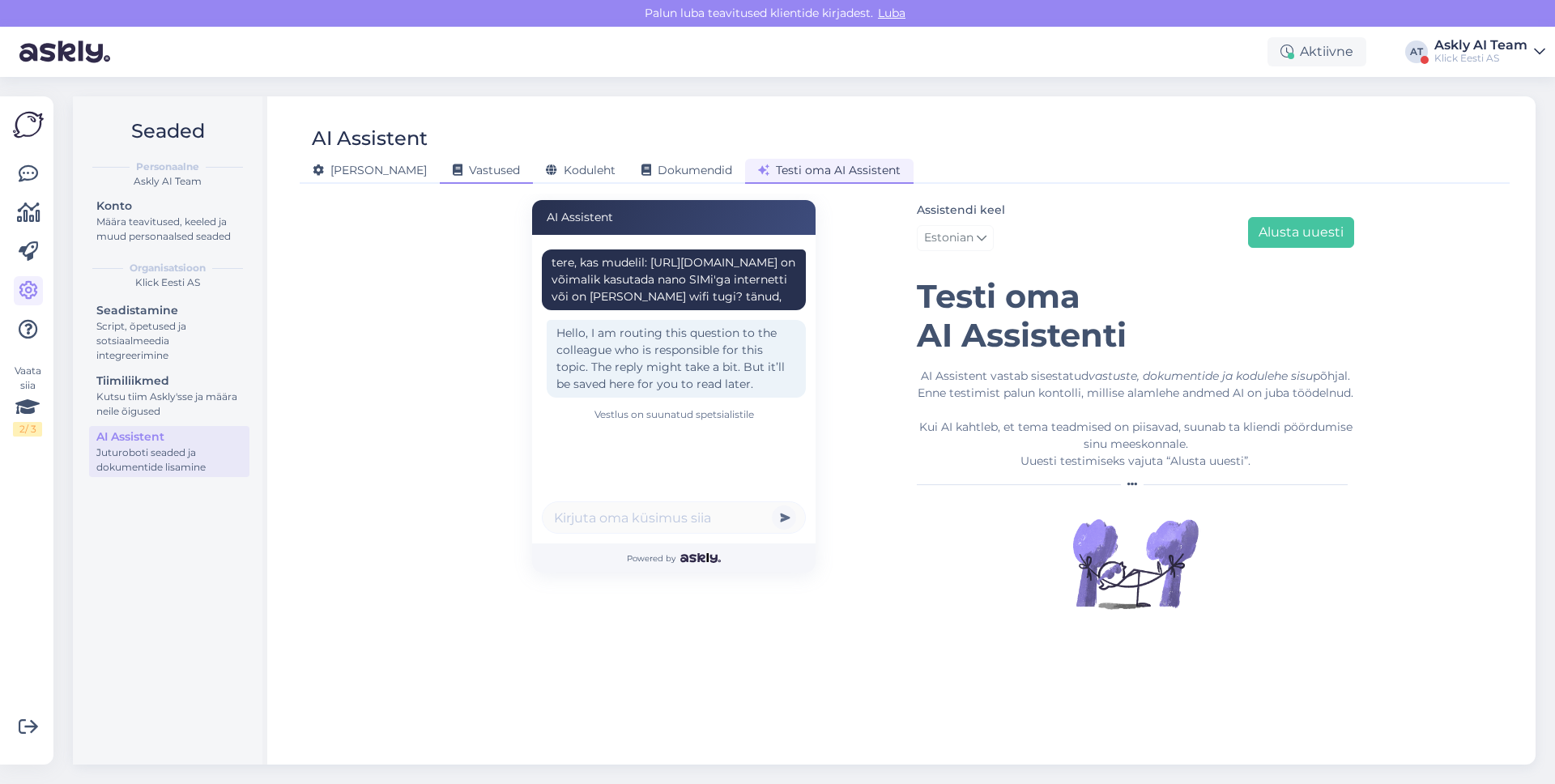
click at [444, 158] on div "Vastused" at bounding box center [486, 171] width 93 height 25
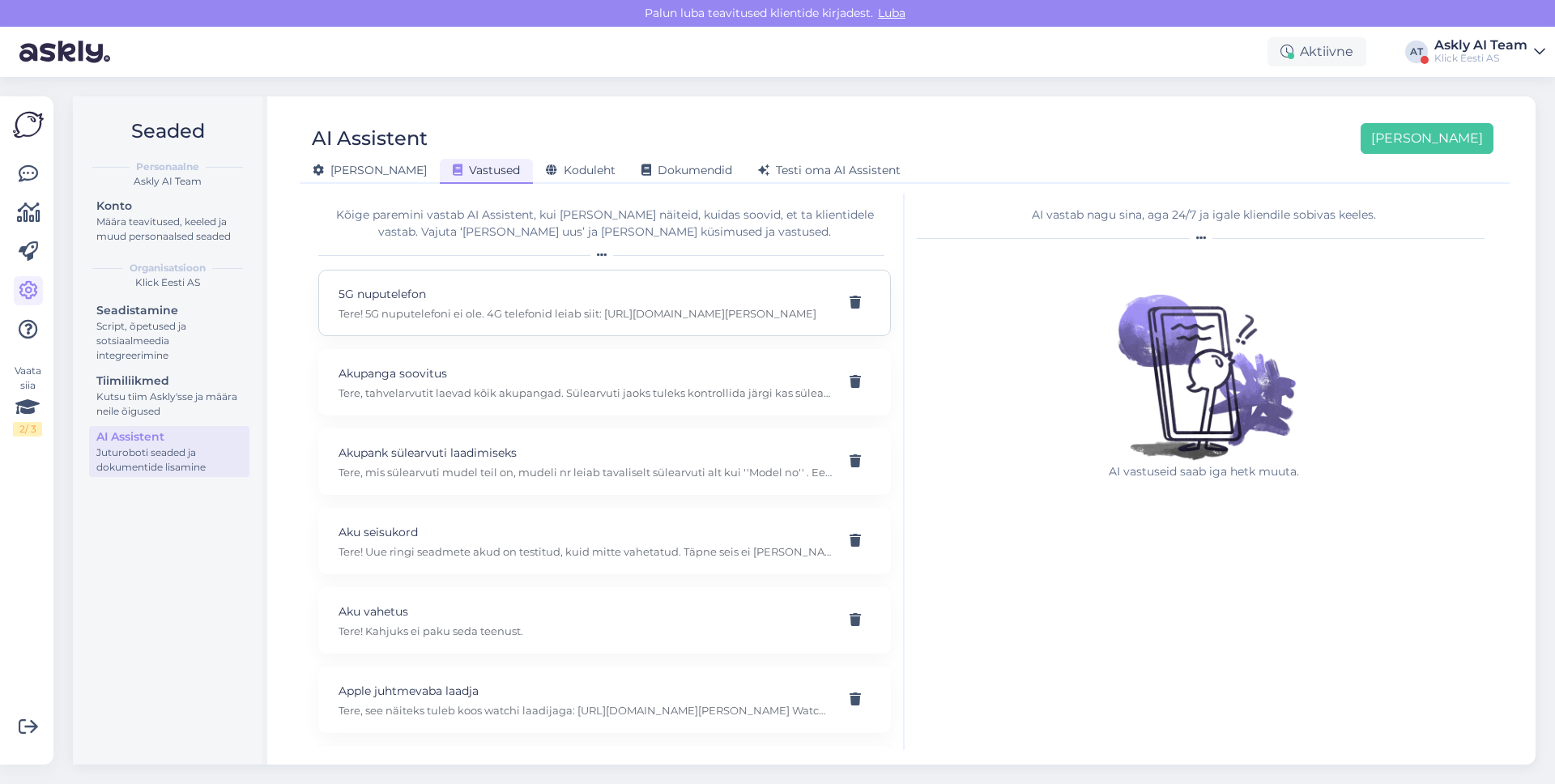
click at [521, 315] on p "Tere! 5G nuputelefoni ei ole. 4G telefonid leiab siit: [URL][DOMAIN_NAME][PERSO…" at bounding box center [584, 313] width 494 height 14
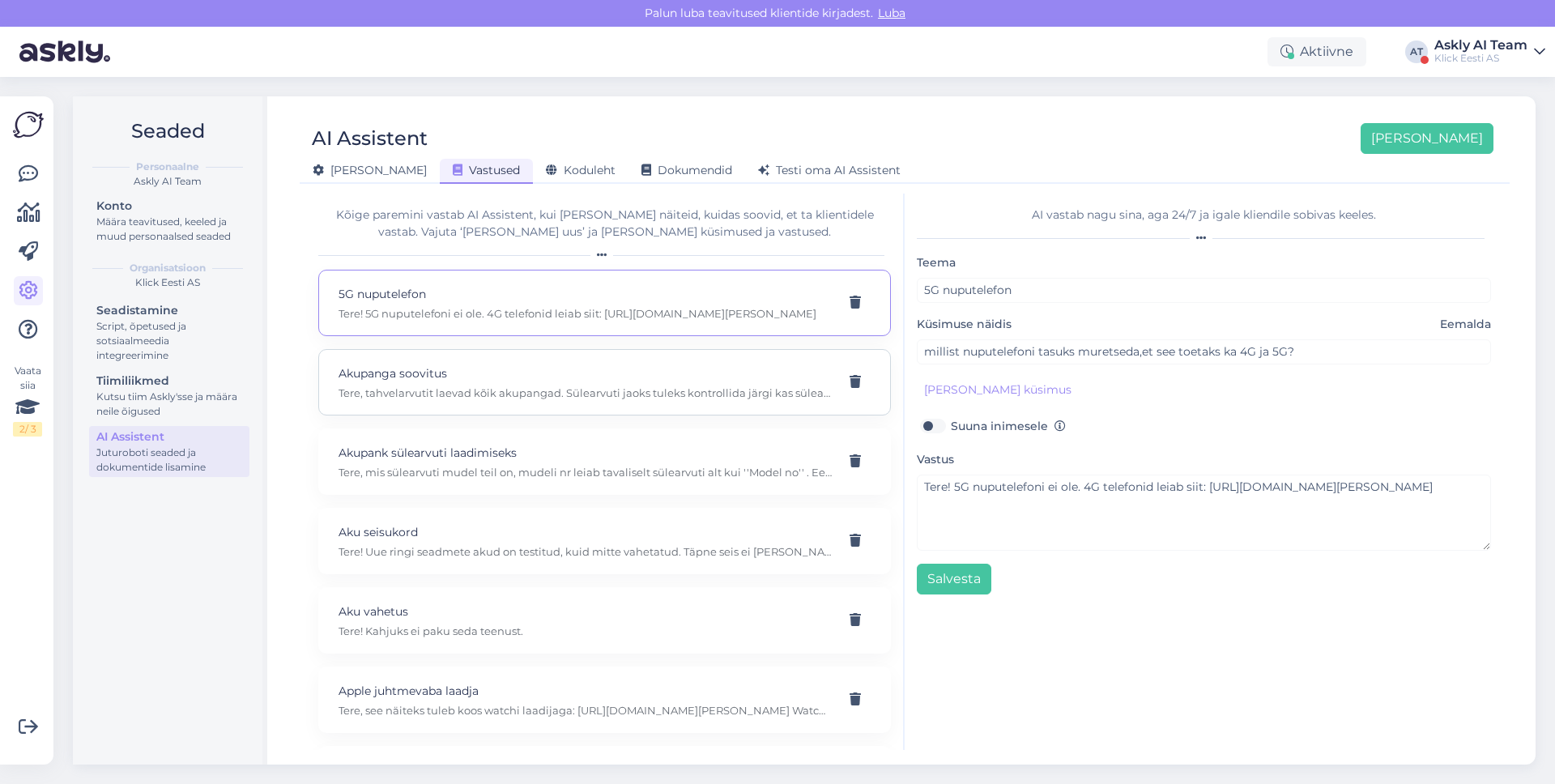
click at [489, 400] on div "Akupanga soovitus Tere, tahvelarvutit laevad kõik akupangad. Sülearvuti jaoks t…" at bounding box center [604, 381] width 573 height 67
type input "Akupanga soovitus"
type input "millise mahtuvusega (mAh) ja võimsusega (W) peaks ostma akupanga, et see suudak…"
type textarea "Tere, tahvelarvutit laevad kõik akupangad. Sülearvuti jaoks tuleks kontrollida …"
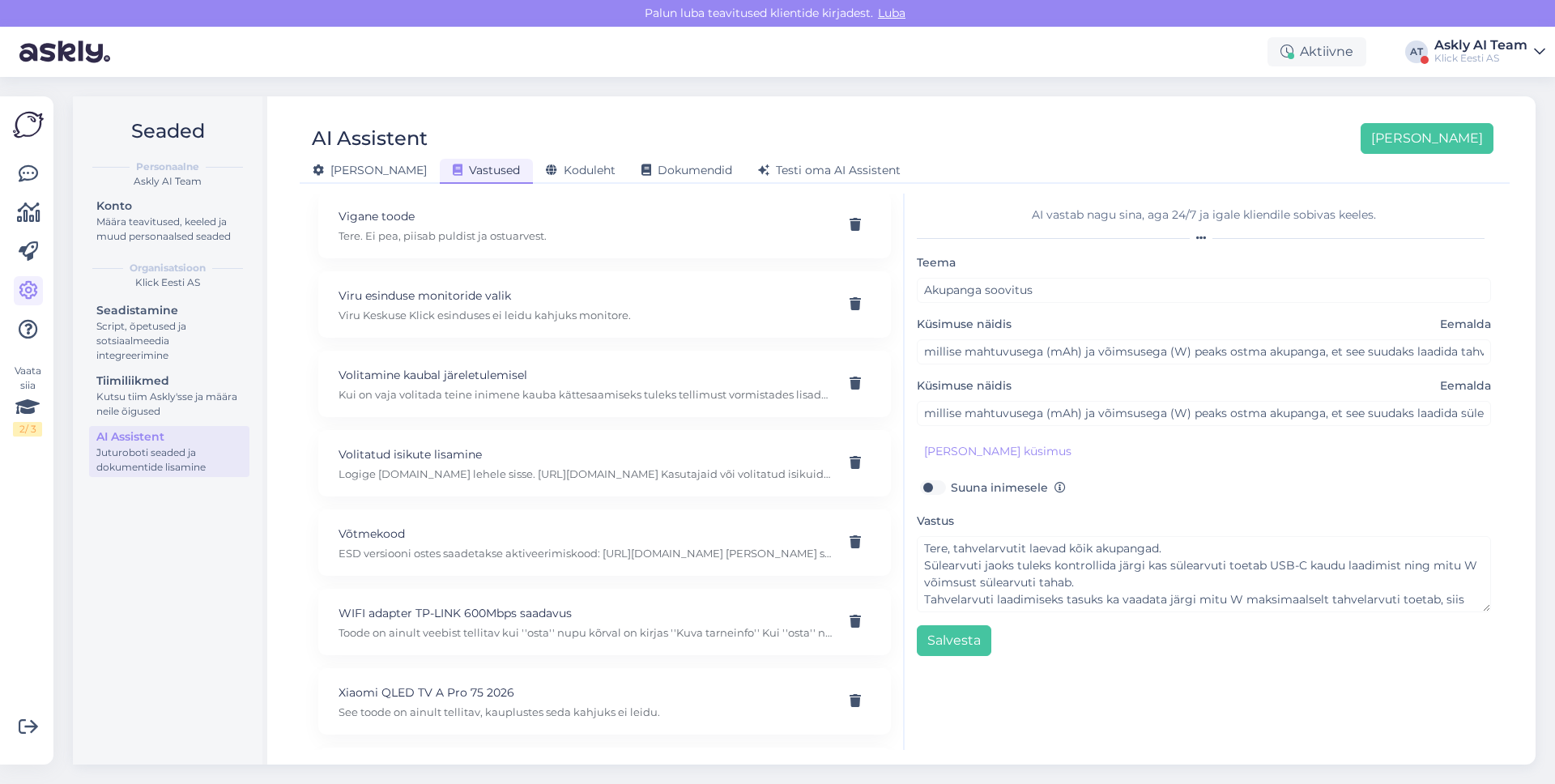
scroll to position [22129, 0]
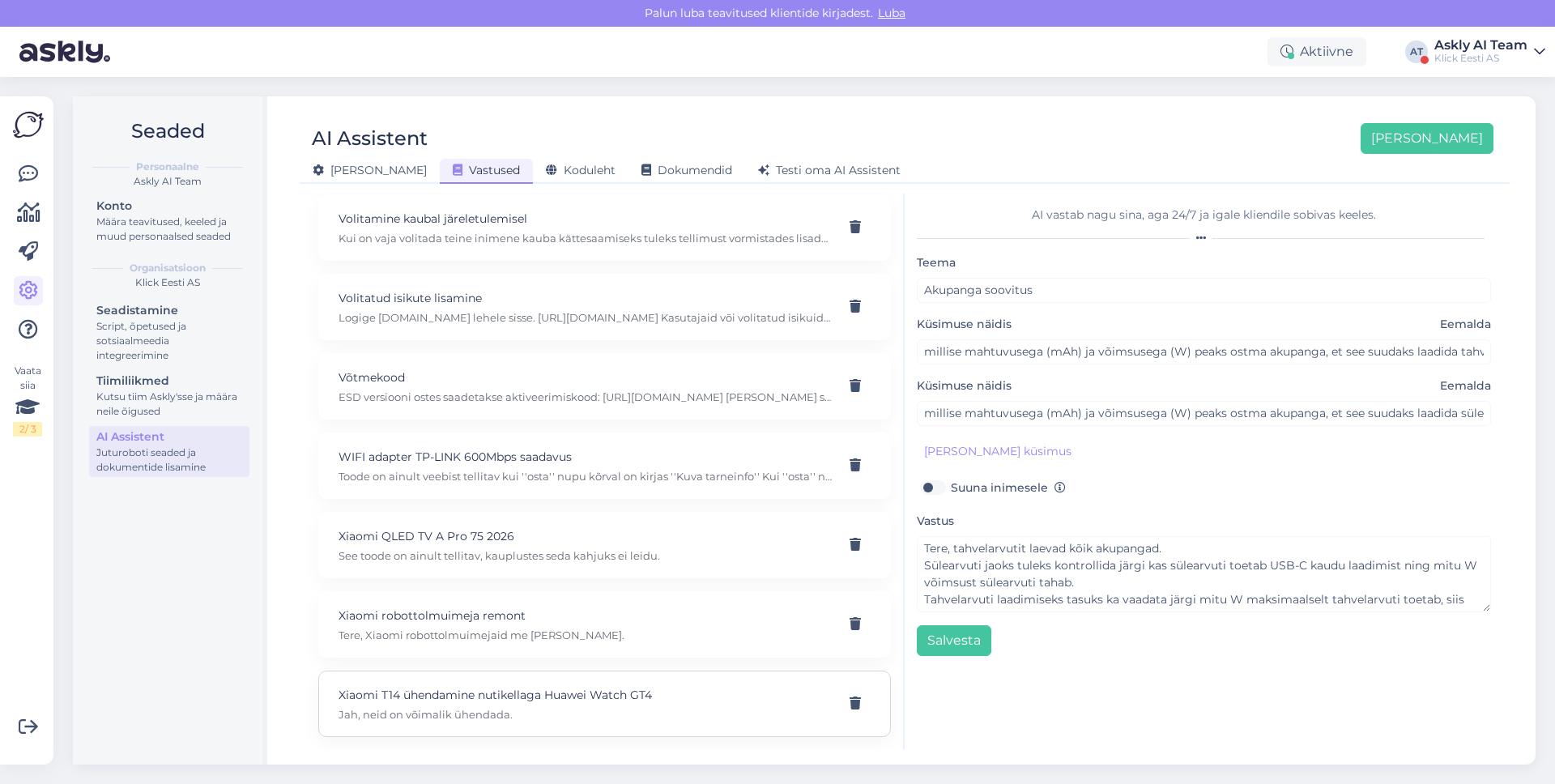
click at [539, 707] on p "Jah, neid on võimalik ühendada." at bounding box center [584, 714] width 494 height 14
type input "Xiaomi T14 ühendamine nutikellaga Huawei Watch GT4"
type input "Soovin teada kas telefon Xiaomi T14 saab ühendada nutikellaga Huawei Watch GT4 …"
type textarea "Jah, neid on võimalik ühendada."
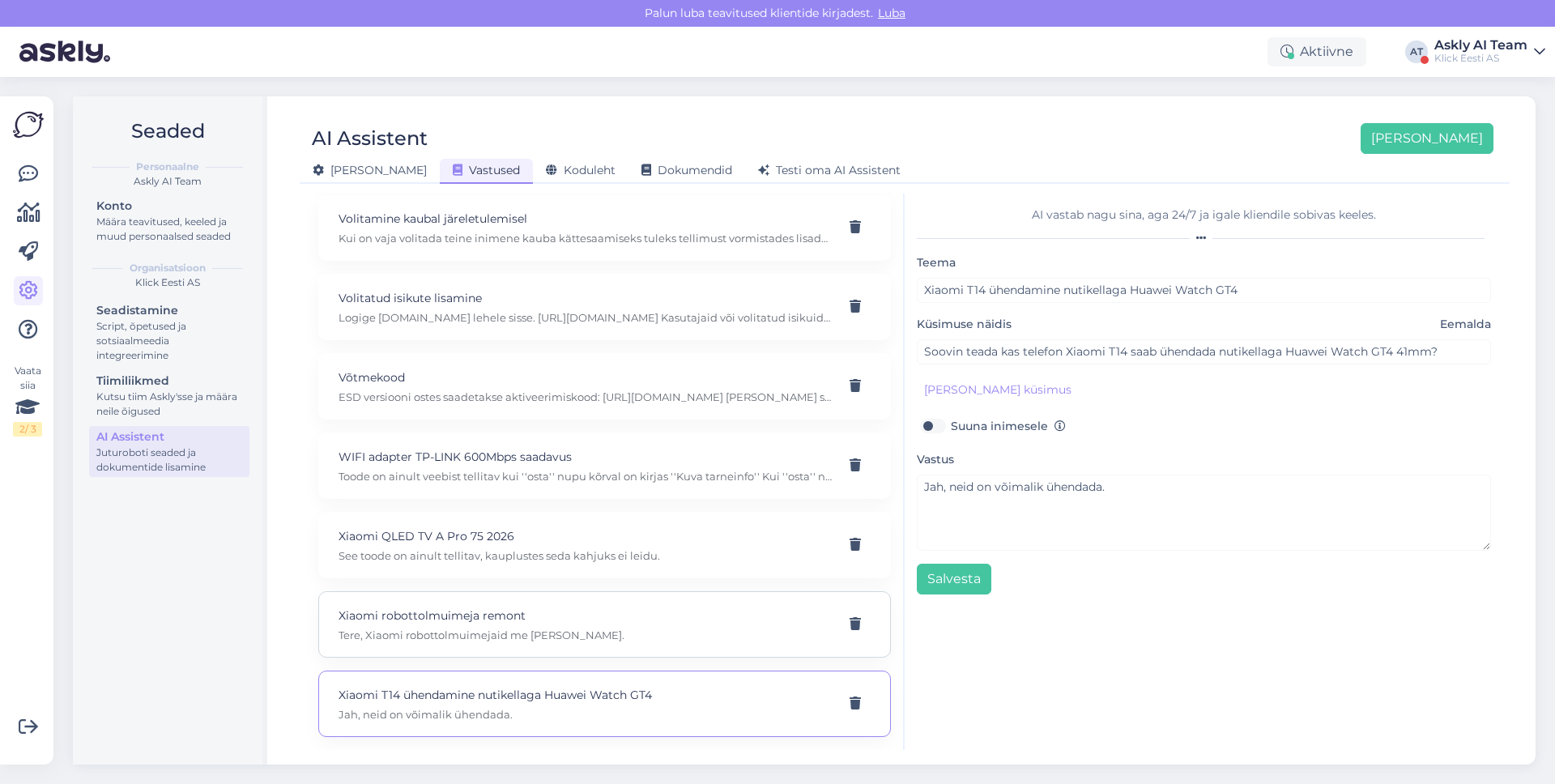
click at [521, 635] on p "Tere, Xiaomi robottolmuimejaid me [PERSON_NAME]." at bounding box center [584, 634] width 494 height 14
type input "Xiaomi robottolmuimeja remont"
type input "Robottolmuimeja xiaomi x 10+ internal error kas remondite?"
type textarea "Tere, Xiaomi robottolmuimejaid me [PERSON_NAME]."
click at [542, 523] on div "Xiaomi QLED TV A Pro 75 2026 See toode on ainult tellitav, kauplustes seda kahj…" at bounding box center [604, 545] width 573 height 67
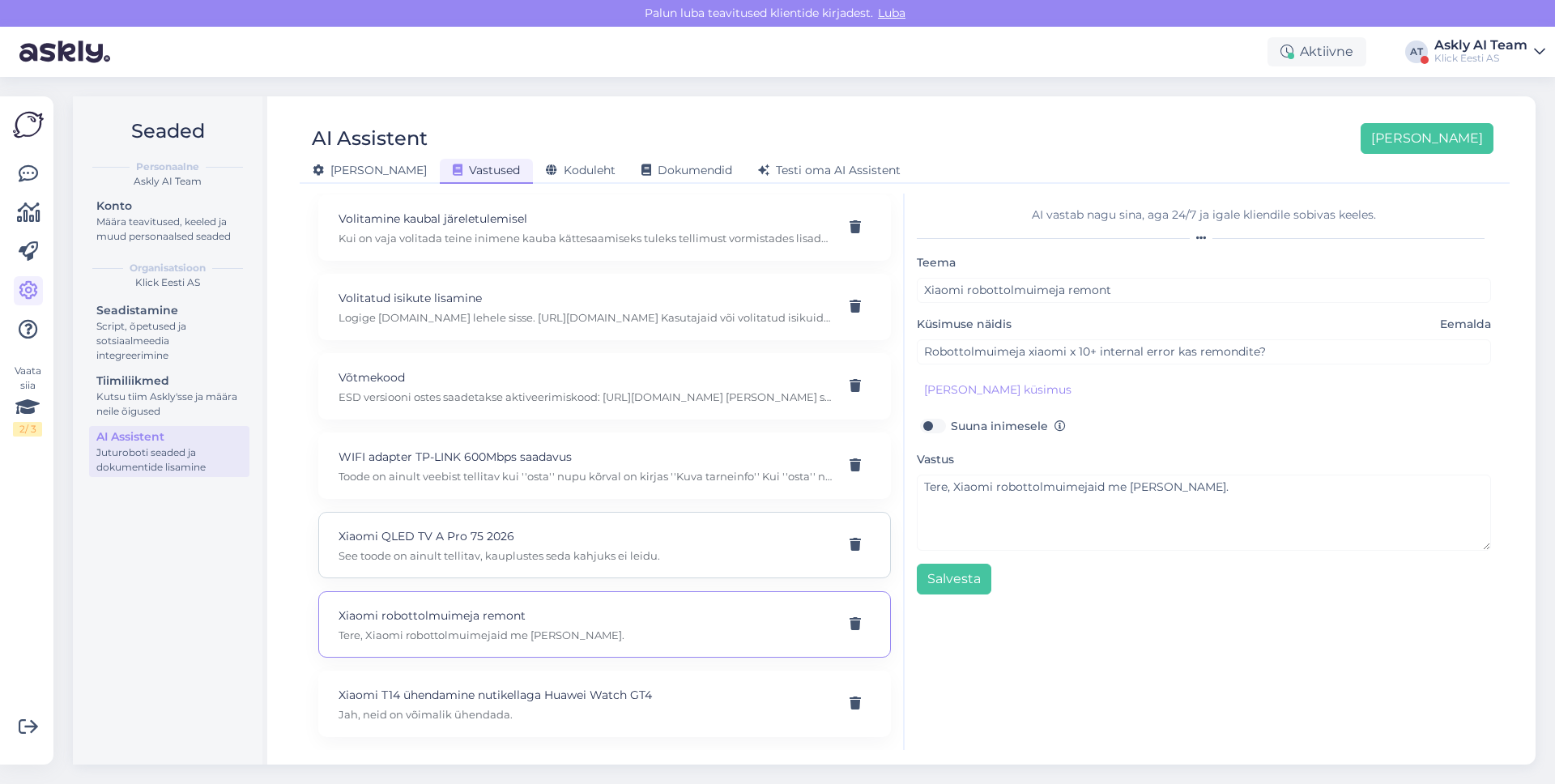
type input "Xiaomi QLED TV A Pro 75 2026"
type input "Xiaomi QLED TV A Pro 75 2026, kas seda on poes saada?"
type textarea "See toode on ainult tellitav, kauplustes seda kahjuks ei leidu."
click at [522, 481] on p "Toode on ainult veebist tellitav kui ''osta'' nupu kõrval on kirjas ''Kuva tarn…" at bounding box center [584, 475] width 494 height 14
type input "WIFI adapter TP-LINK 600Mbps saadavus"
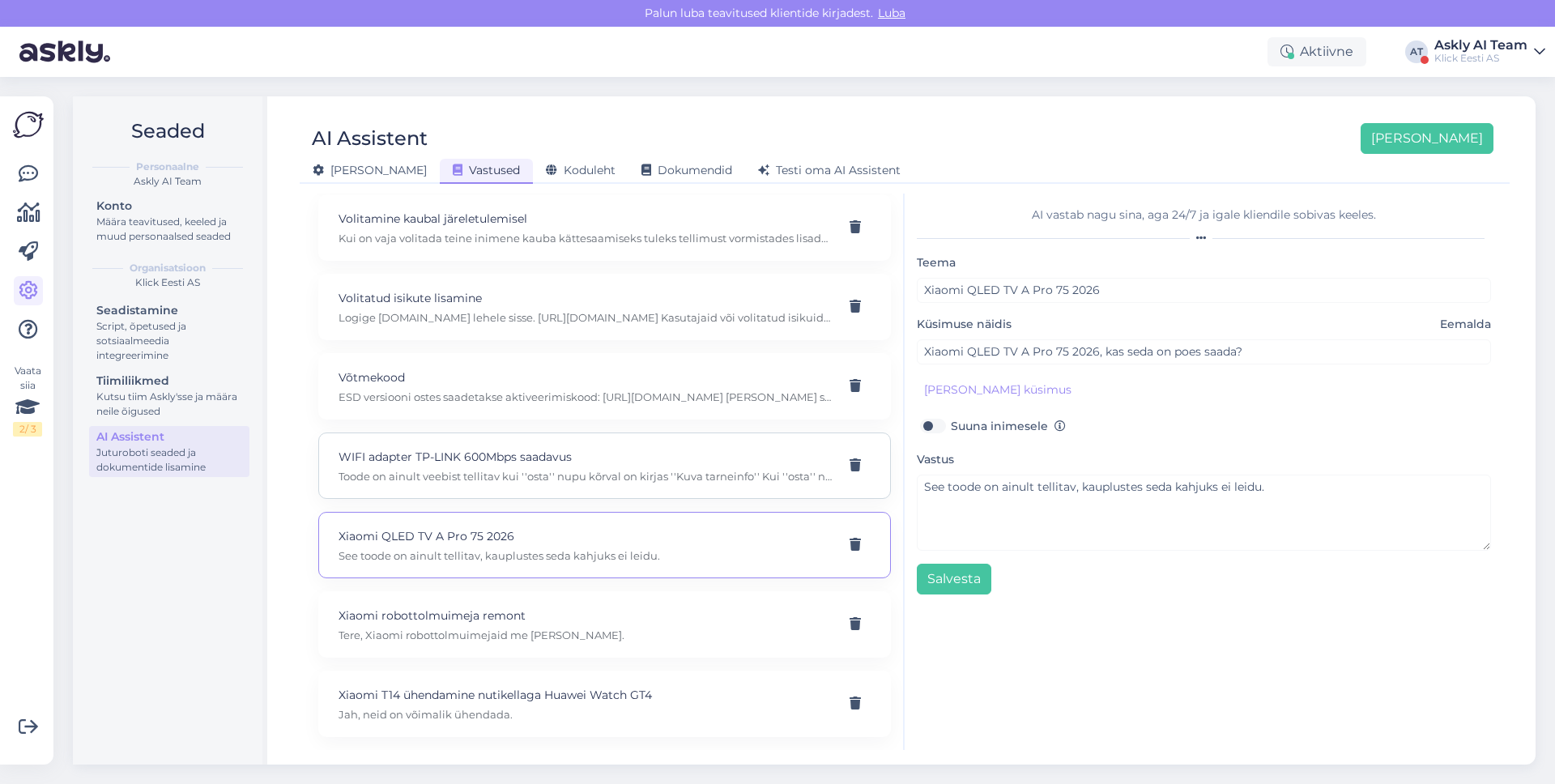
type input "Kas WIFI adapter TP-LINK 600Mbps on tartu kaupluses saadaval?"
type textarea "Toode on ainult veebist tellitav kui ''osta'' nupu kõrval on kirjas ''Kuva tarn…"
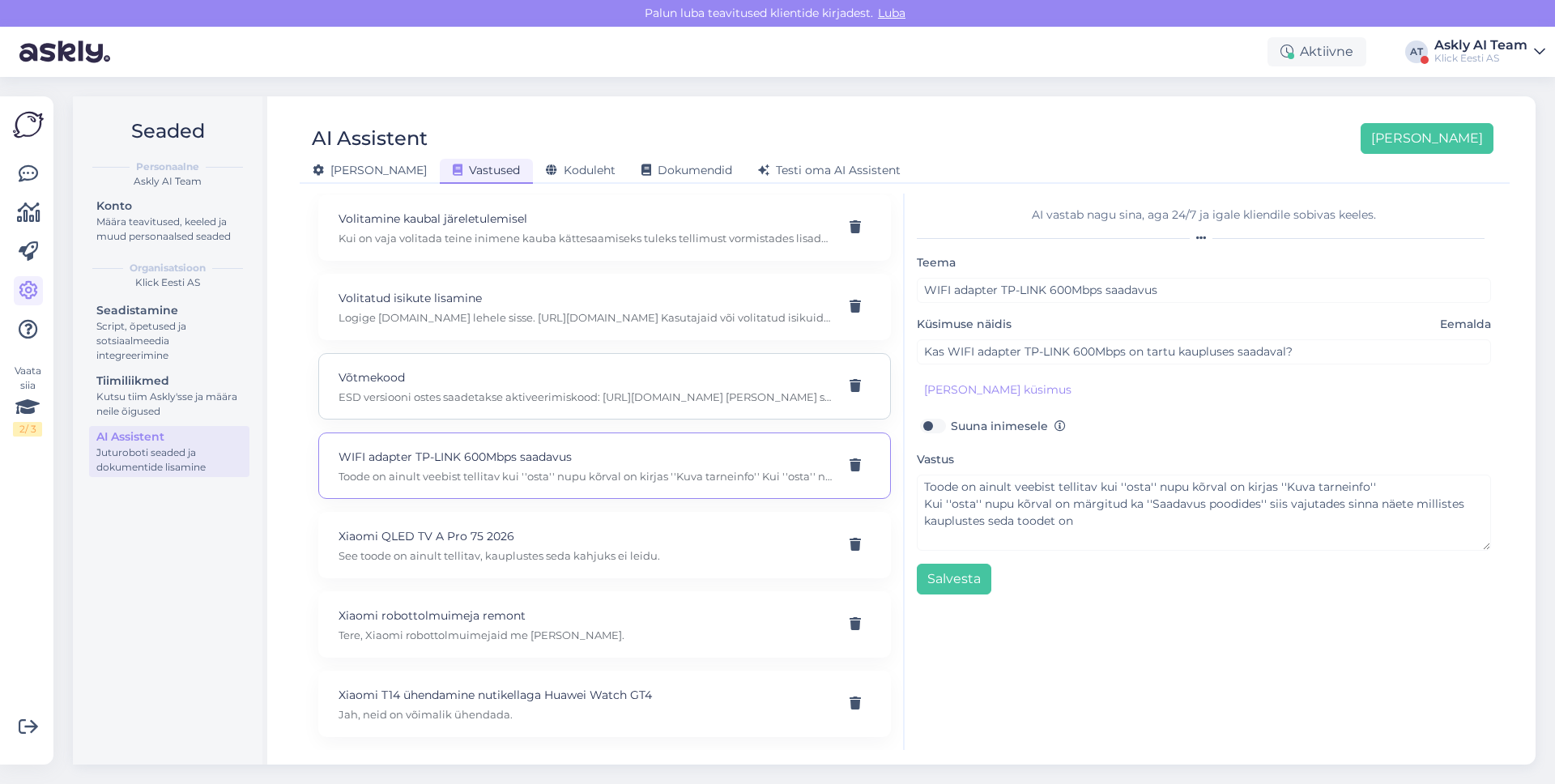
click at [514, 358] on div "Võtmekood ESD versiooni ostes saadetakse aktiveerimiskood: [URL][DOMAIN_NAME] […" at bounding box center [604, 386] width 573 height 67
type input "Võtmekood"
type input "mul on vajan Microsoft 365 Personal,kus on olemas ka outlook. Kas nii saab, et …"
type textarea "ESD versiooni ostes saadetakse aktiveerimiskood: [URL][DOMAIN_NAME] [PERSON_NAM…"
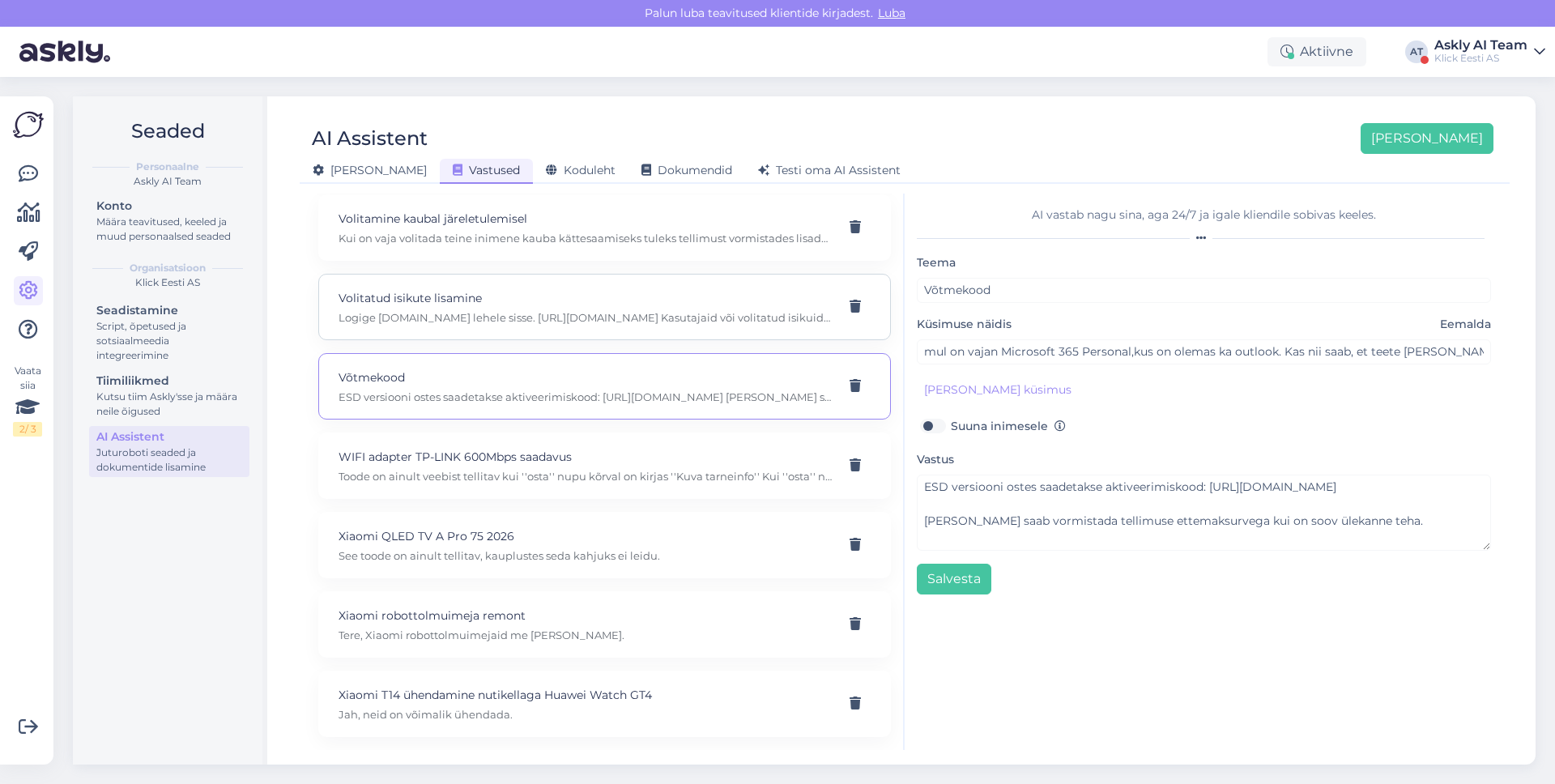
click at [488, 303] on p "Volitatud isikute lisamine" at bounding box center [584, 297] width 494 height 17
type input "Volitatud isikute lisamine"
type input "Kuidas [PERSON_NAME]’i ärikliendi veebis volitatud isikuid/kasutajaid?"
type textarea "Logige [DOMAIN_NAME] lehele sisse. [URL][DOMAIN_NAME] Kasutajaid või volitatud …"
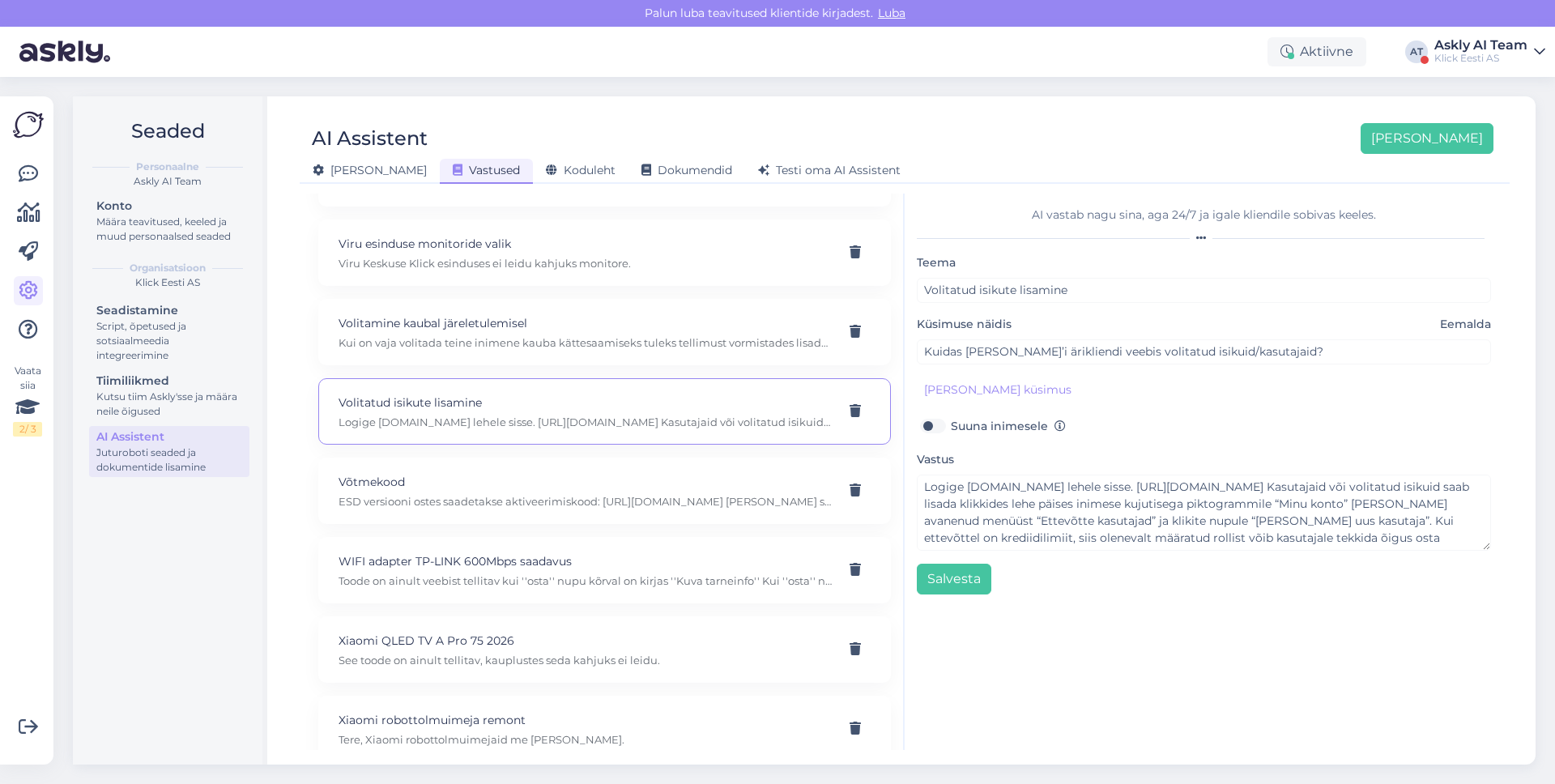
scroll to position [22021, 0]
click at [488, 303] on div "Volitamine kaubal järeletulemisel Kui on vaja volitada teine inimene kauba kätt…" at bounding box center [604, 336] width 573 height 67
type input "Volitamine kaubal järeletulemisel"
type input "Kas saan teise inimese Klick'i e-poest tehtud tellimusele Klicki tavapoodi järg…"
type textarea "Kui on vaja volitada teine inimene kauba kättesaamiseks tuleks tellimust vormis…"
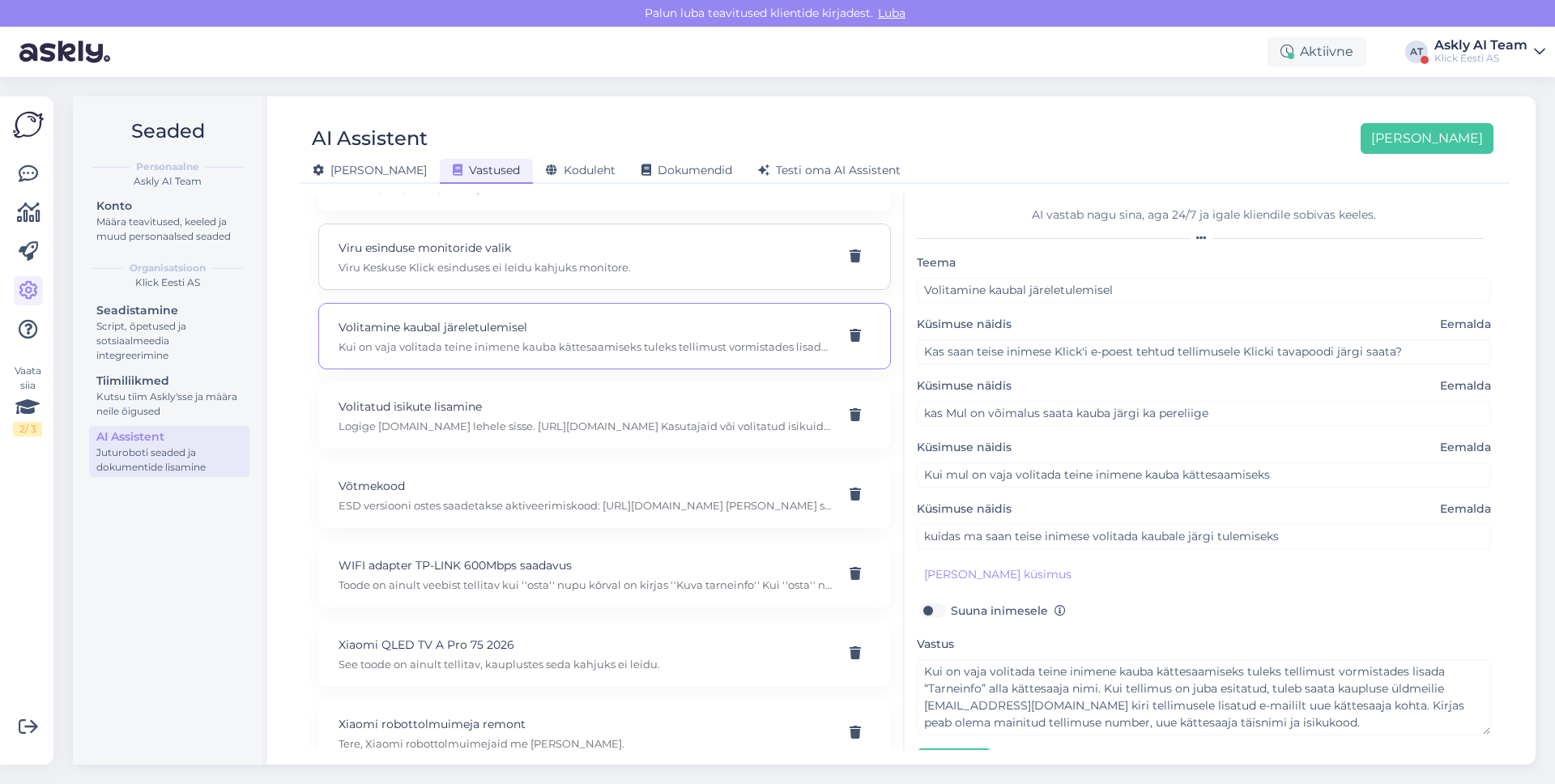
click at [478, 263] on p "Viru Keskuse Klick esinduses ei leidu kahjuks monitore." at bounding box center [584, 266] width 494 height 14
type input "Viru esinduse monitoride valik"
type input "oskate [PERSON_NAME] monitore on viru keskuse kaupluses?"
type textarea "Viru Keskuse Klick esinduses ei leidu kahjuks monitore."
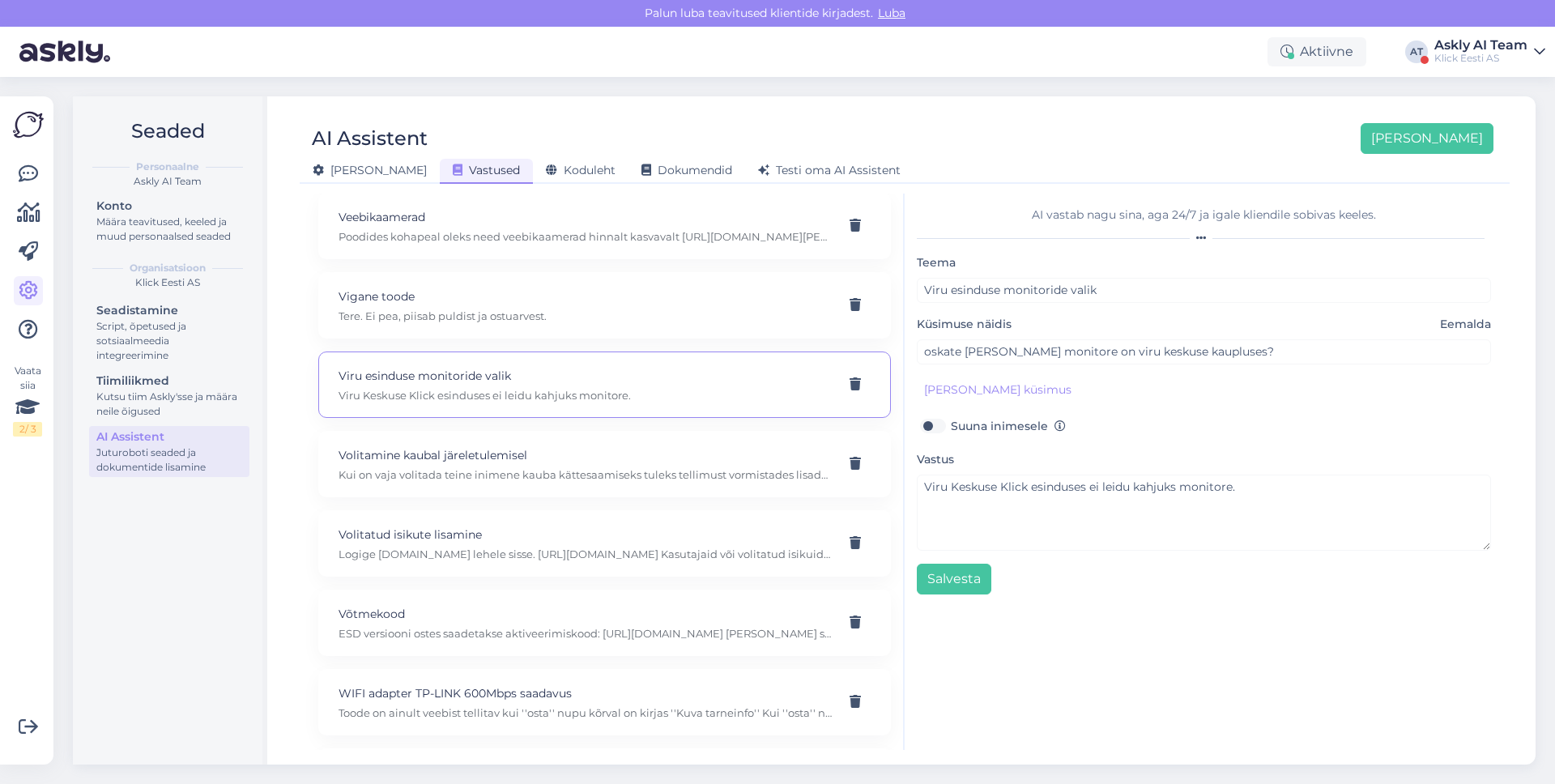
scroll to position [21843, 0]
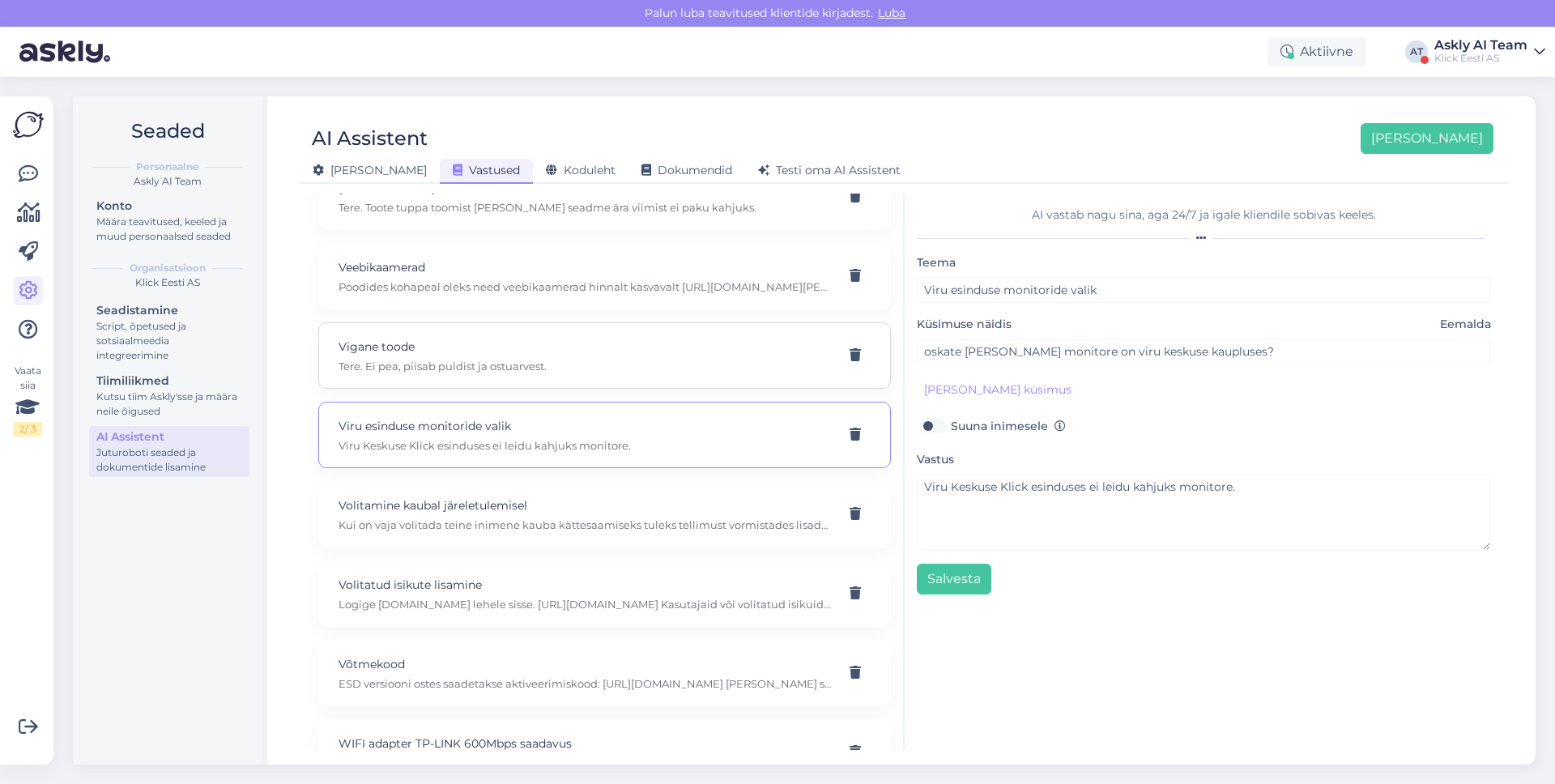
click at [489, 333] on div "Vigane toode Tere. Ei pea, piisab puldist ja ostuarvest." at bounding box center [604, 355] width 573 height 67
type input "Vigane toode"
type input "Kas ma peaksin kogu playstationi [PERSON_NAME] võtma koos karbiga kui mul ainul…"
type textarea "Tere. Ei pea, piisab puldist ja ostuarvest."
click at [489, 298] on div "Veebikaamerad Poodides kohapeal oleks need veebikaamerad hinnalt kasvavalt [URL…" at bounding box center [604, 276] width 573 height 67
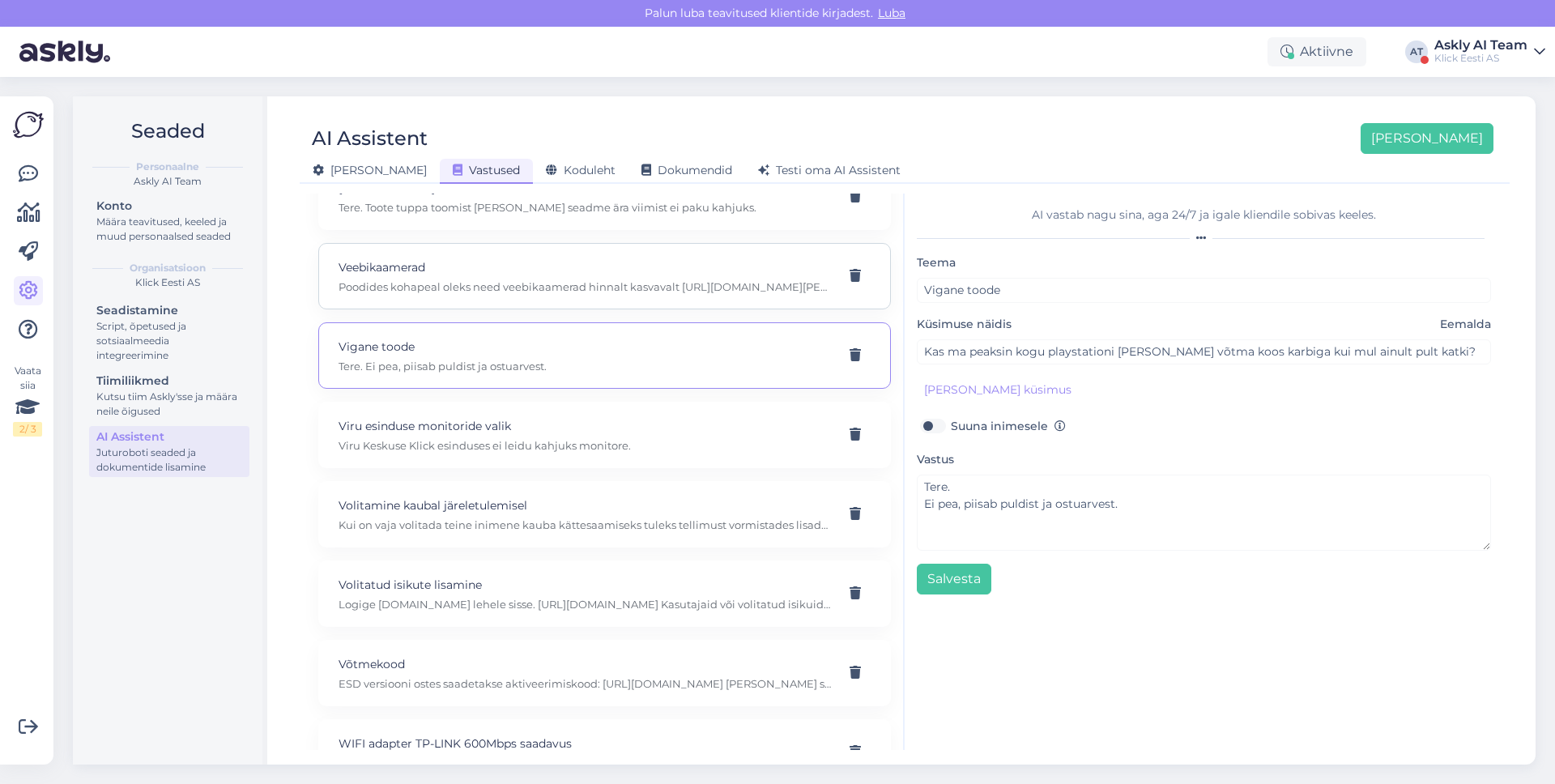
type input "Veebikaamerad"
type input "soovin veebikaamerat"
type textarea "Poodides kohapeal oleks need veebikaamerad hinnalt kasvavalt [URL][DOMAIN_NAME]…"
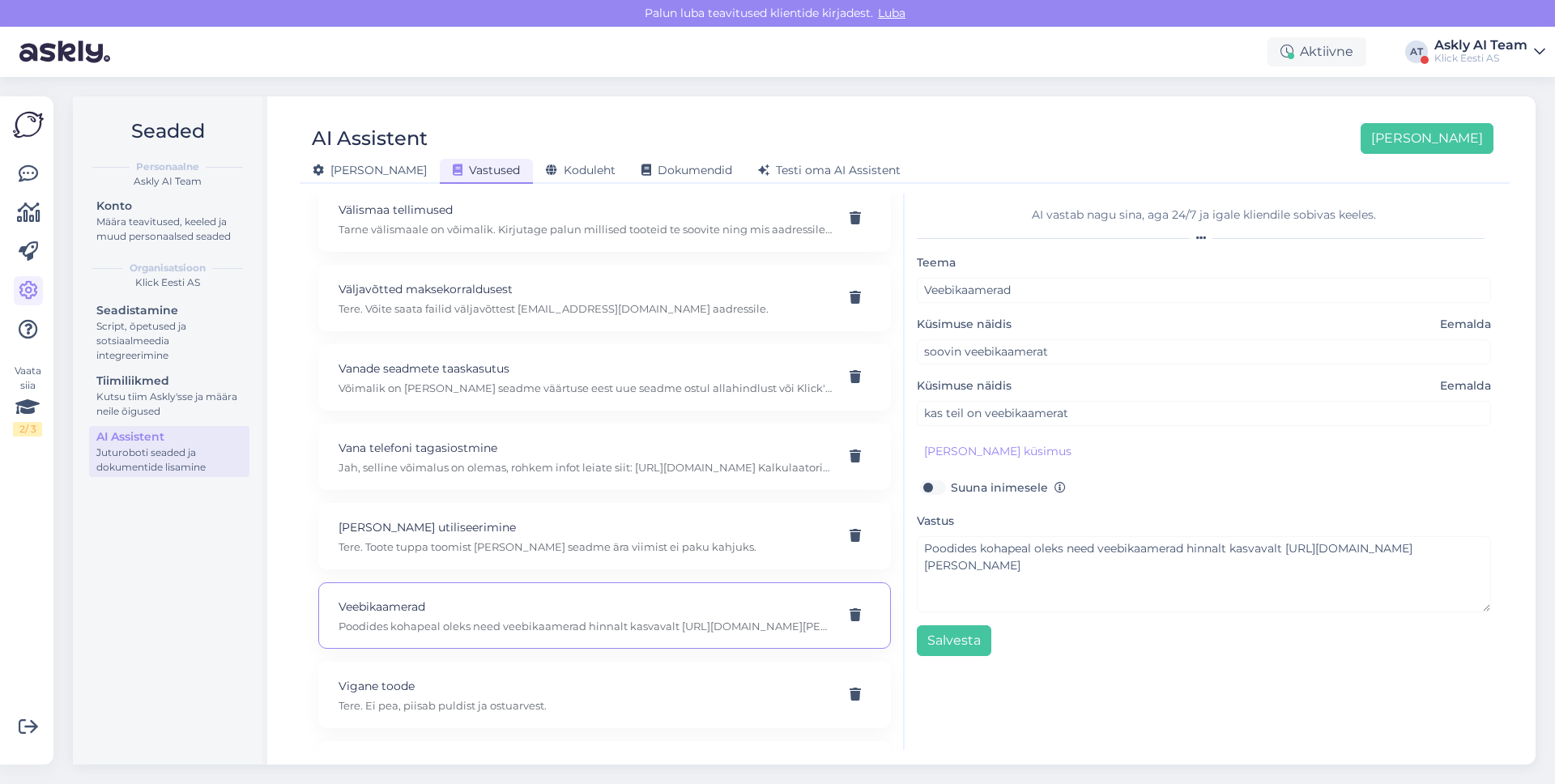
scroll to position [21207, 0]
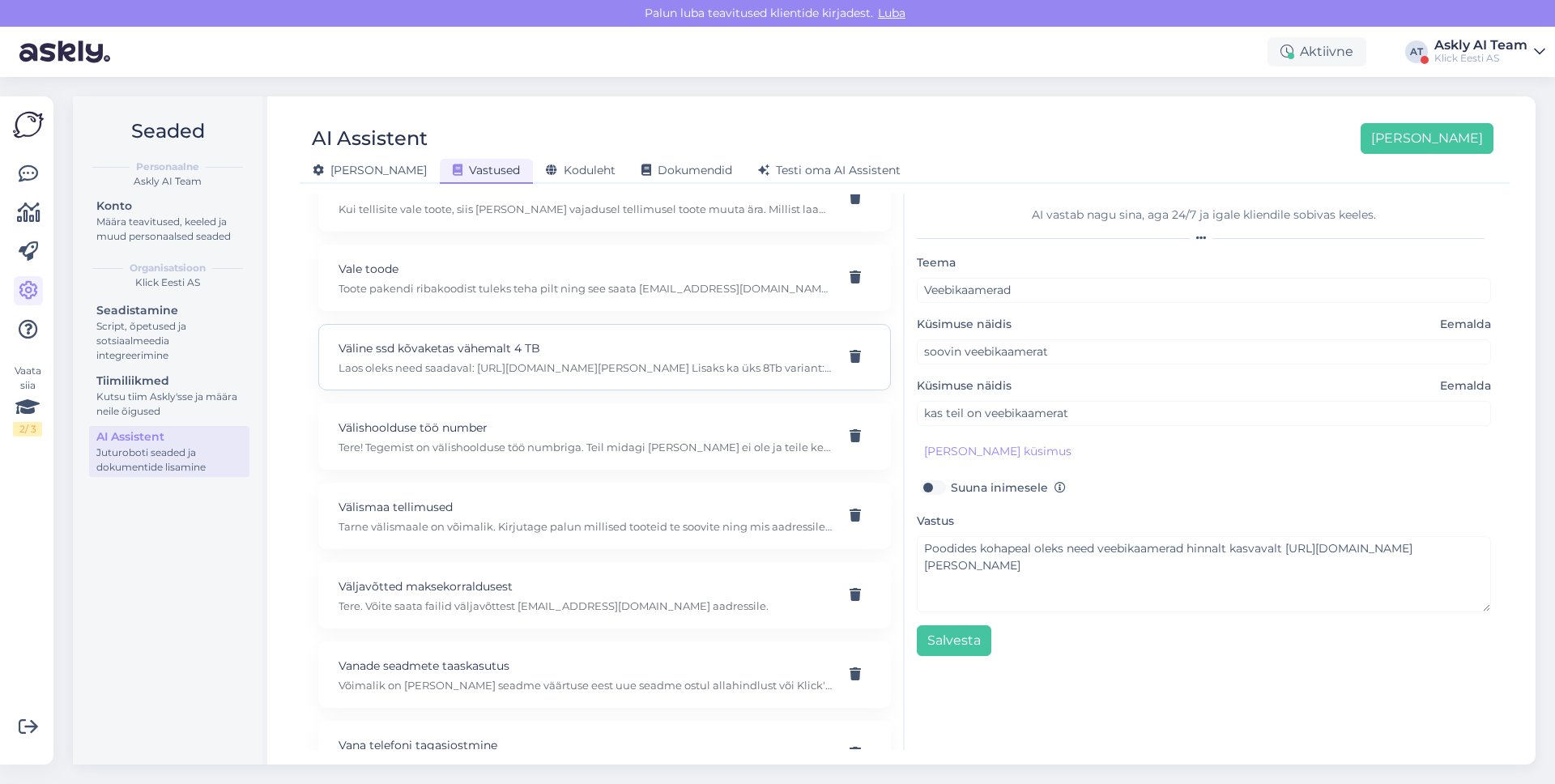
click at [494, 371] on p "Laos oleks need saadaval: [URL][DOMAIN_NAME][PERSON_NAME] Lisaks ka üks 8Tb var…" at bounding box center [584, 367] width 494 height 14
type input "Väline ssd kõvaketas vähemalt 4 TB"
type input "Kas teil on pakkuda välist ssd kõvaketast vähemalt 4 TB mahuga?"
type textarea "Laos oleks need saadaval: [URL][DOMAIN_NAME][PERSON_NAME] Lisaks ka üks 8Tb var…"
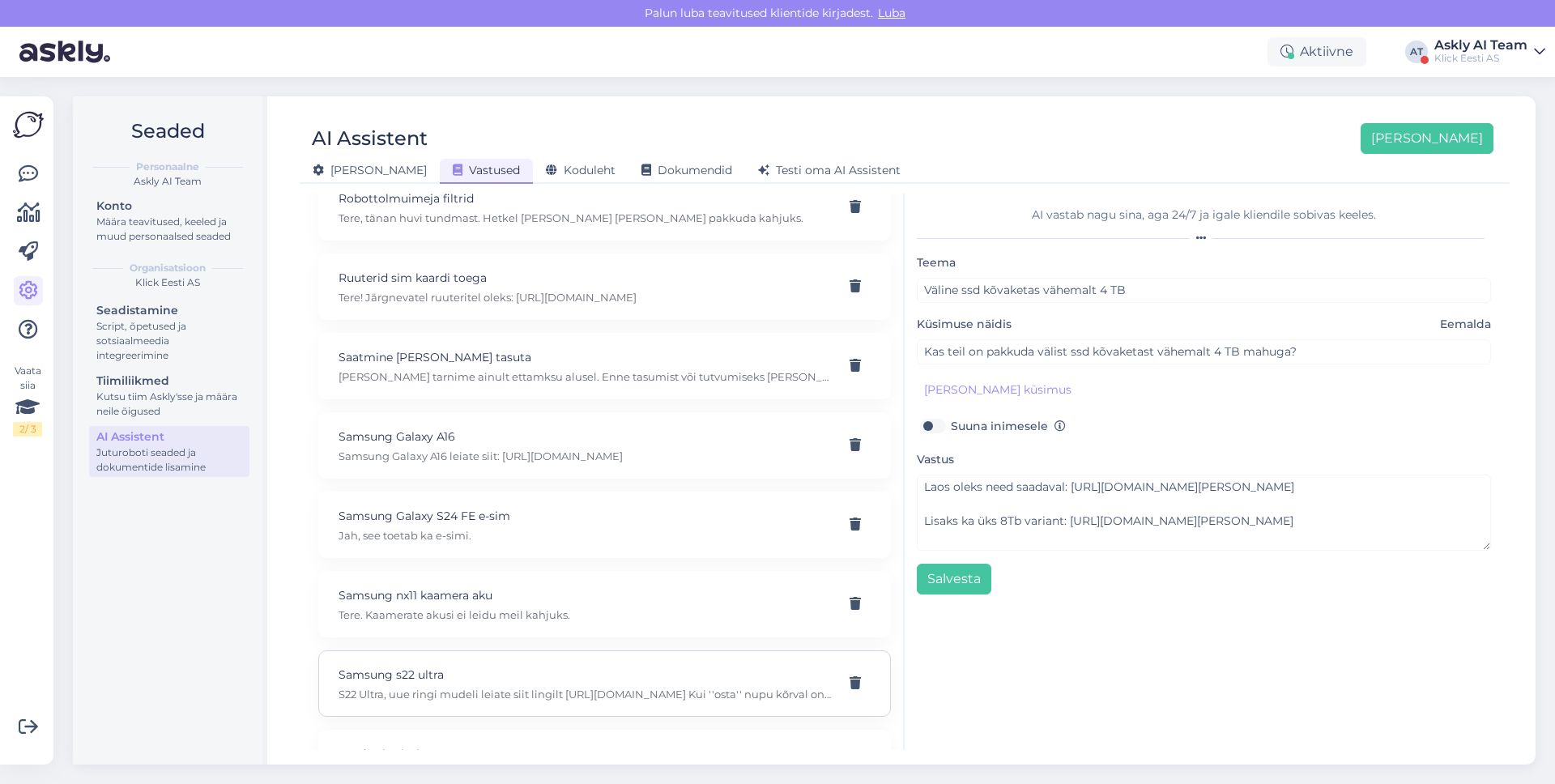
scroll to position [14695, 0]
click at [1001, 89] on div "Seaded Personaalne Askly AI Team Konto Määra teavitused, keeled ja muud persona…" at bounding box center [808, 431] width 1491 height 707
click at [495, 54] on div "Aktiivne AT Askly AI Team Klick Eesti AS" at bounding box center [778, 52] width 1555 height 50
click at [533, 182] on div "Koduleht" at bounding box center [580, 171] width 96 height 25
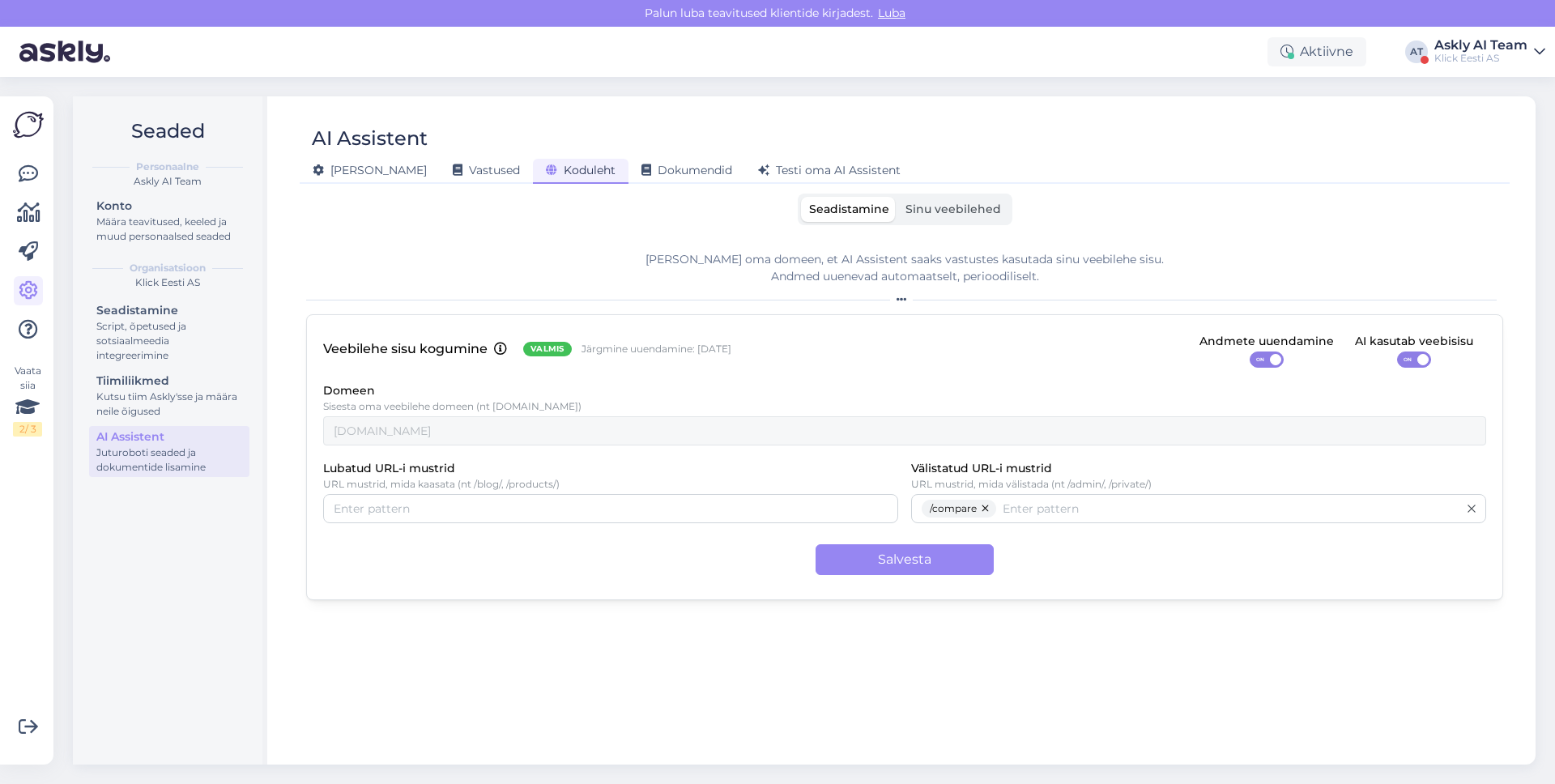
click at [971, 213] on span "Sinu veebilehed" at bounding box center [952, 209] width 96 height 14
click at [897, 197] on input "Sinu veebilehed" at bounding box center [897, 197] width 0 height 0
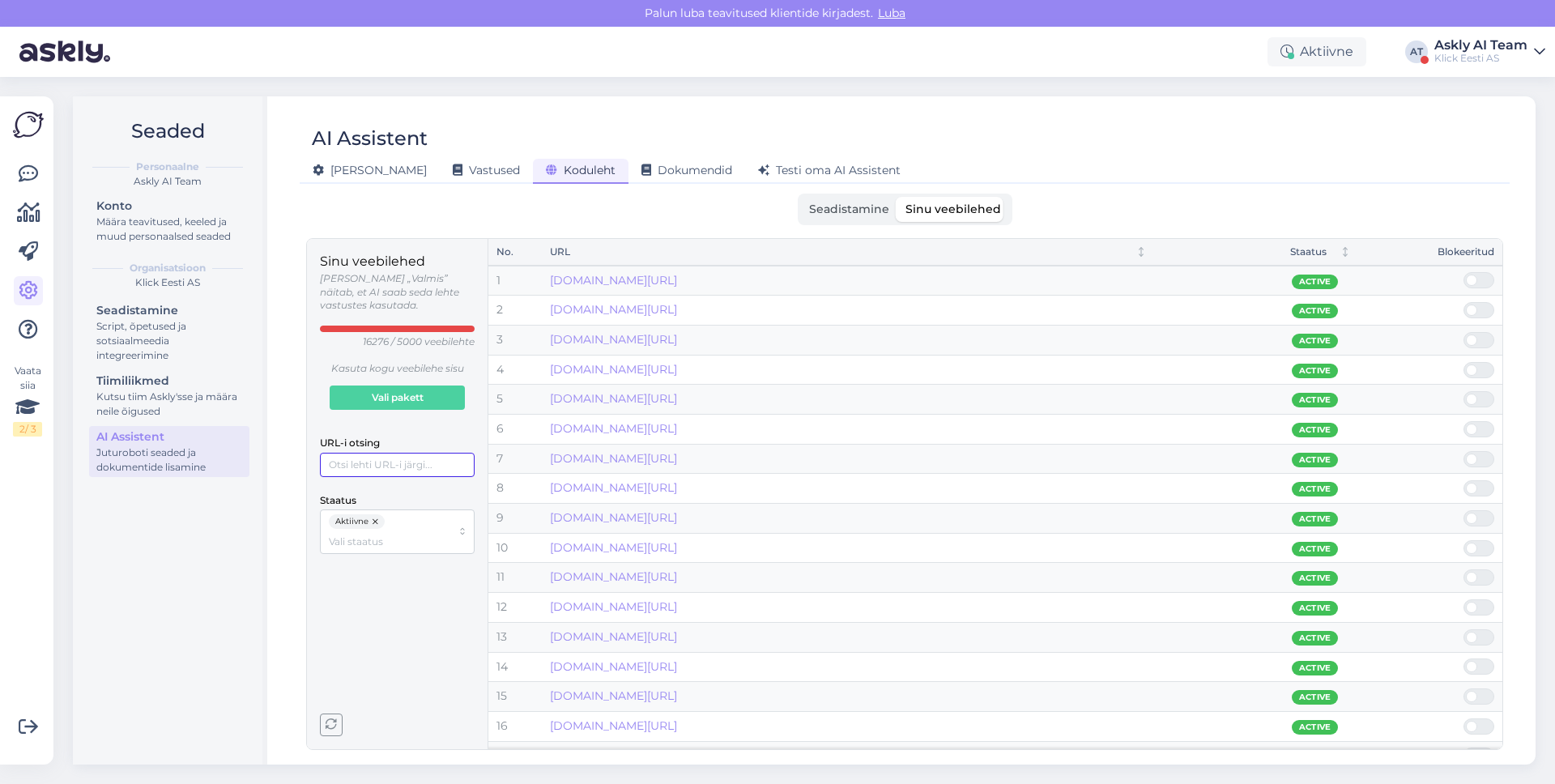
click at [410, 455] on input "URL-i otsing" at bounding box center [397, 464] width 155 height 24
type input "samsung-"
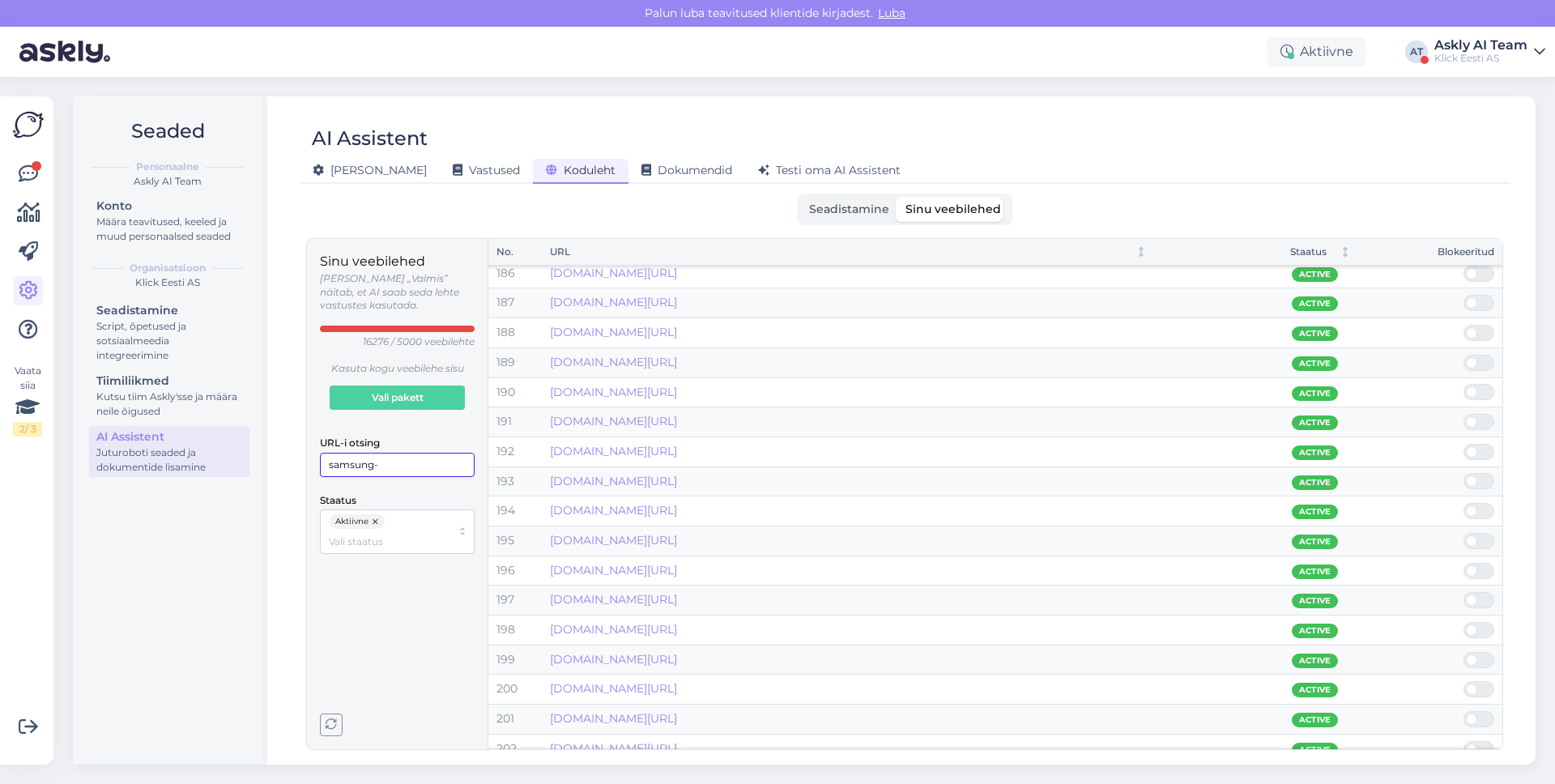
scroll to position [5506, 0]
click at [1275, 161] on div "[PERSON_NAME] Vastused Koduleht Dokumendid [PERSON_NAME] oma AI Assistent" at bounding box center [896, 167] width 1194 height 28
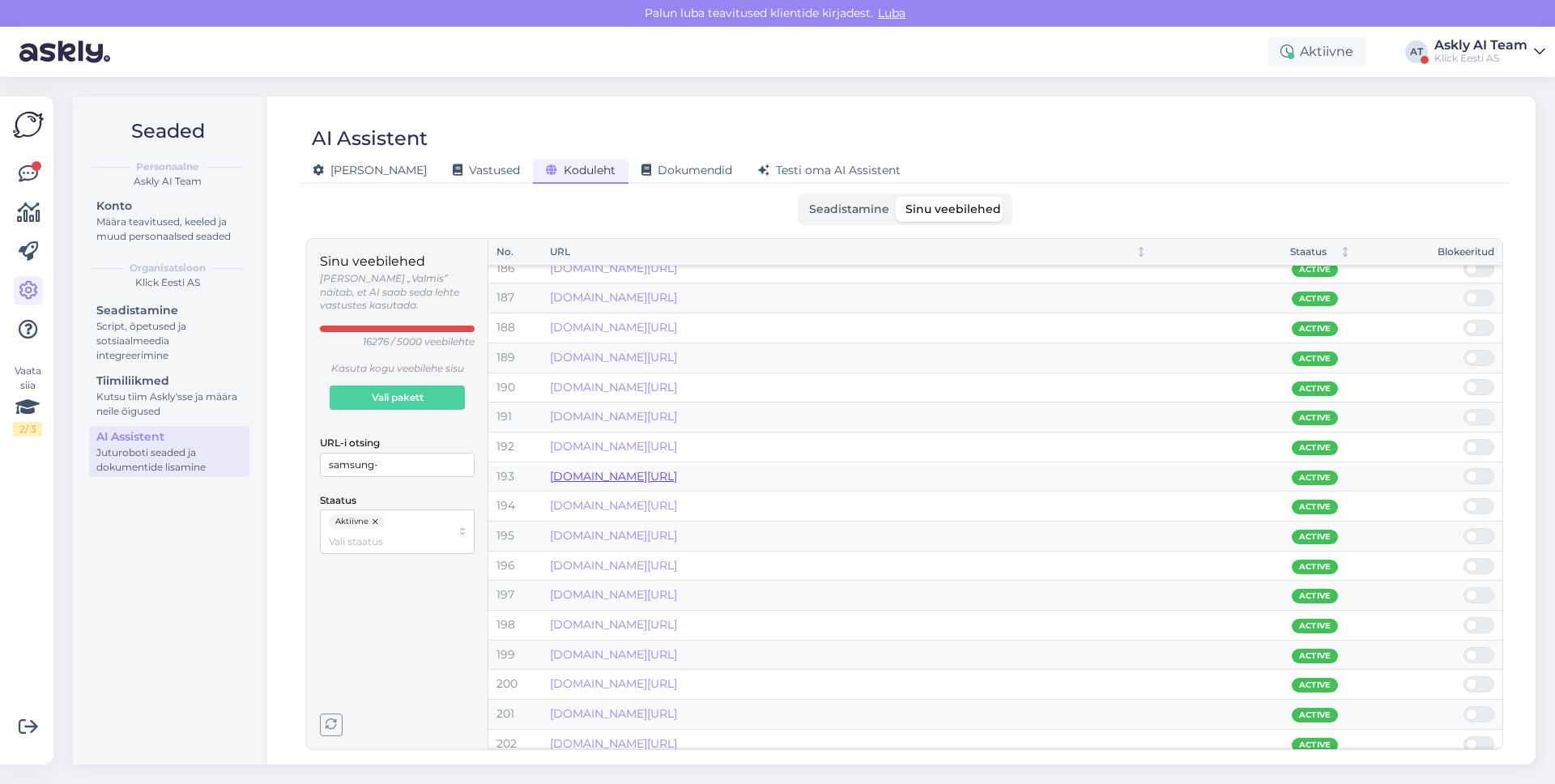
click at [677, 475] on link "[DOMAIN_NAME][URL]" at bounding box center [613, 475] width 127 height 14
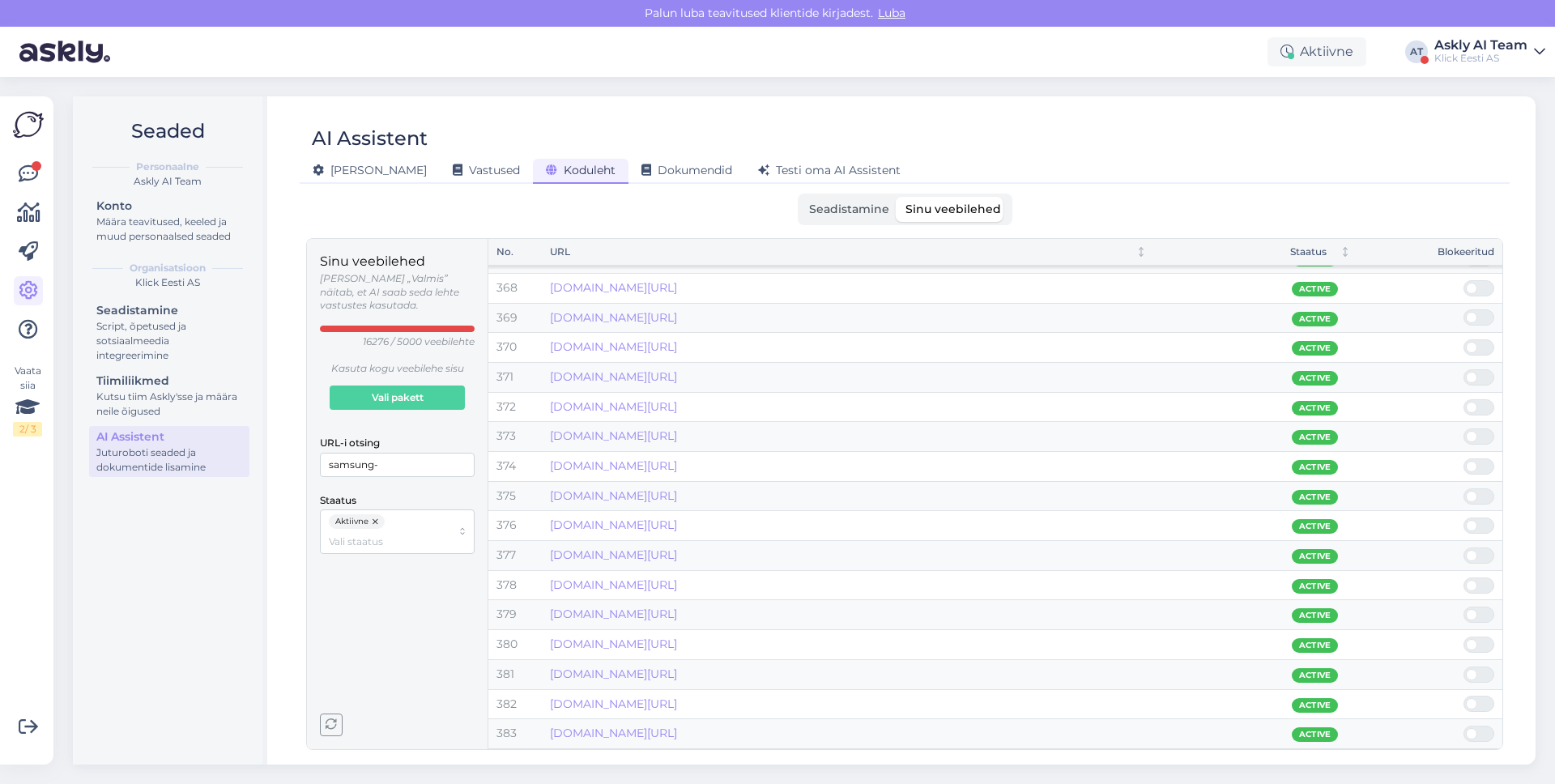
click at [382, 514] on button "button" at bounding box center [376, 520] width 16 height 14
click at [379, 514] on input "Staatus" at bounding box center [389, 521] width 123 height 15
click at [381, 578] on span "Blokeeritud" at bounding box center [358, 583] width 57 height 14
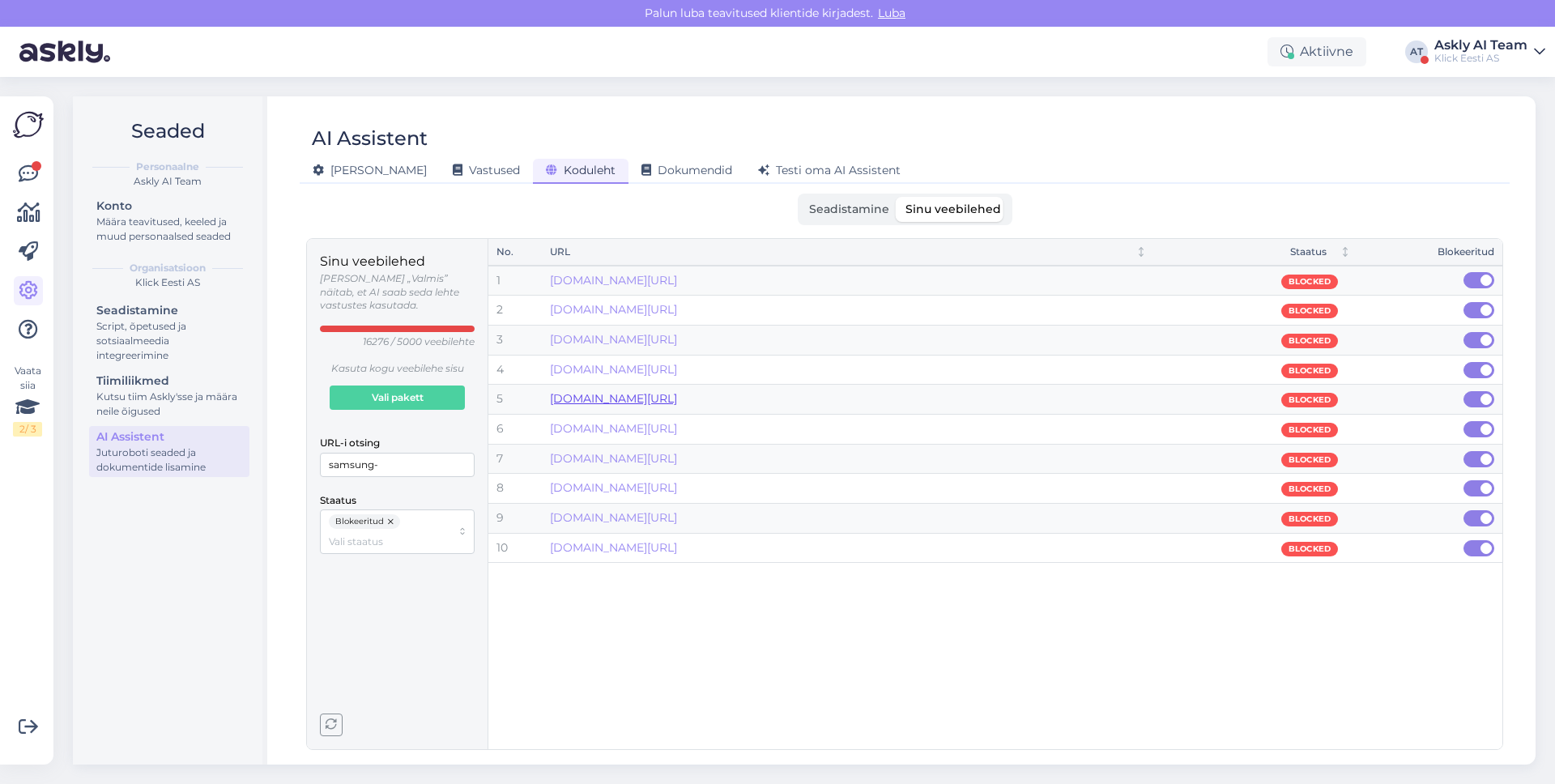
click at [677, 401] on link "[DOMAIN_NAME][URL]" at bounding box center [613, 398] width 127 height 14
click at [852, 208] on span "Seadistamine" at bounding box center [849, 209] width 80 height 14
click at [801, 197] on input "Seadistamine" at bounding box center [801, 197] width 0 height 0
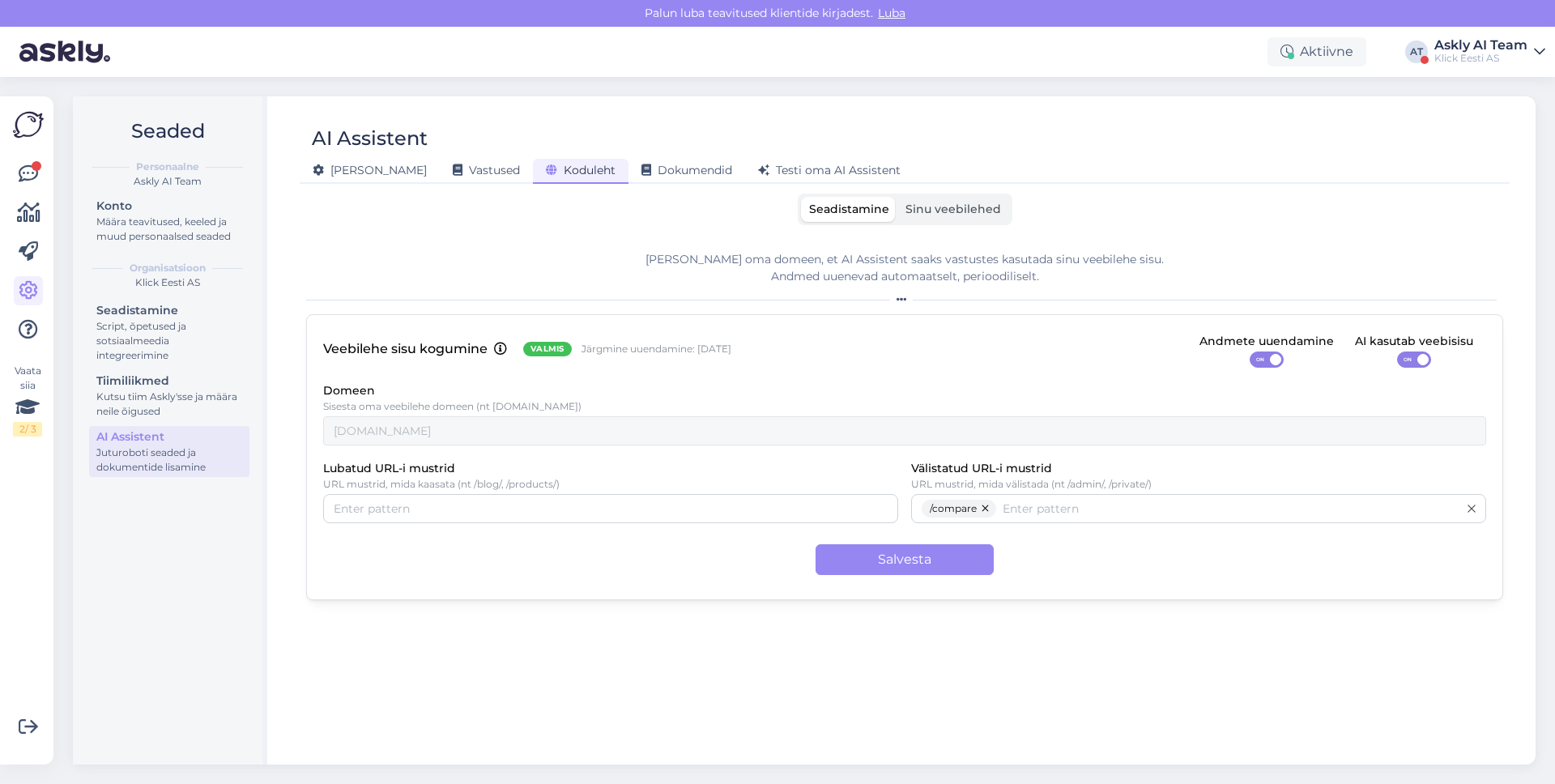
click at [926, 212] on span "Sinu veebilehed" at bounding box center [952, 209] width 96 height 14
click at [897, 197] on input "Sinu veebilehed" at bounding box center [897, 197] width 0 height 0
